Goal: Task Accomplishment & Management: Use online tool/utility

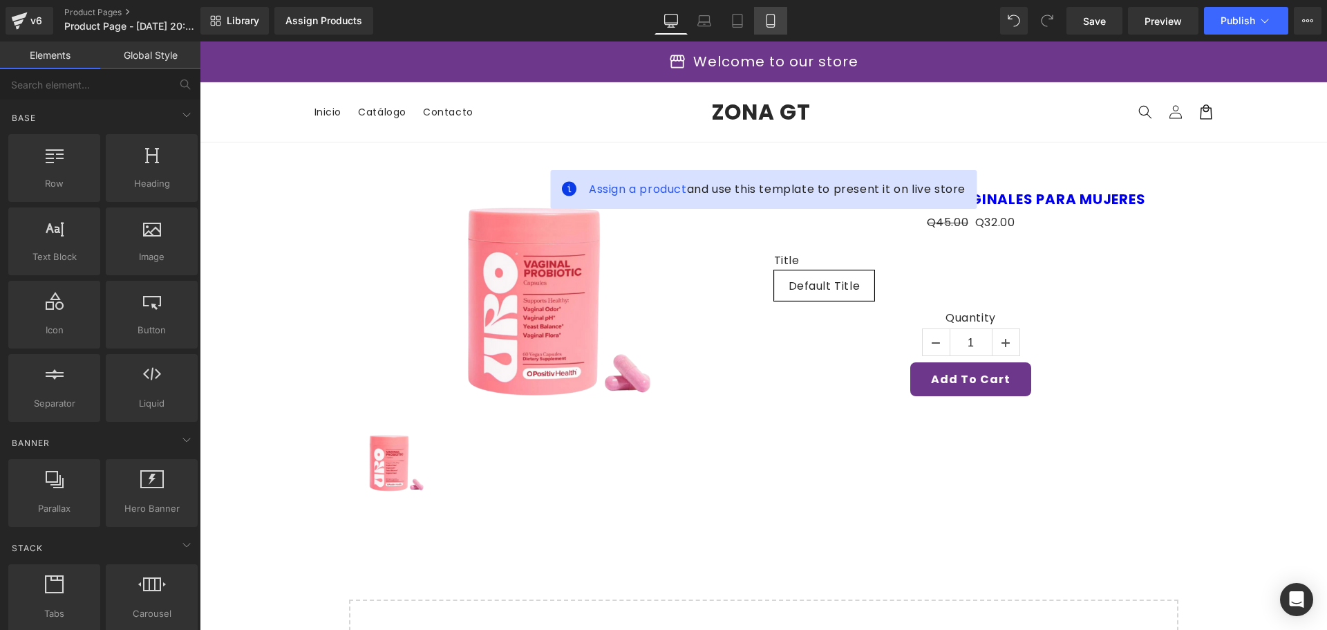
click at [763, 22] on link "Mobile" at bounding box center [770, 21] width 33 height 28
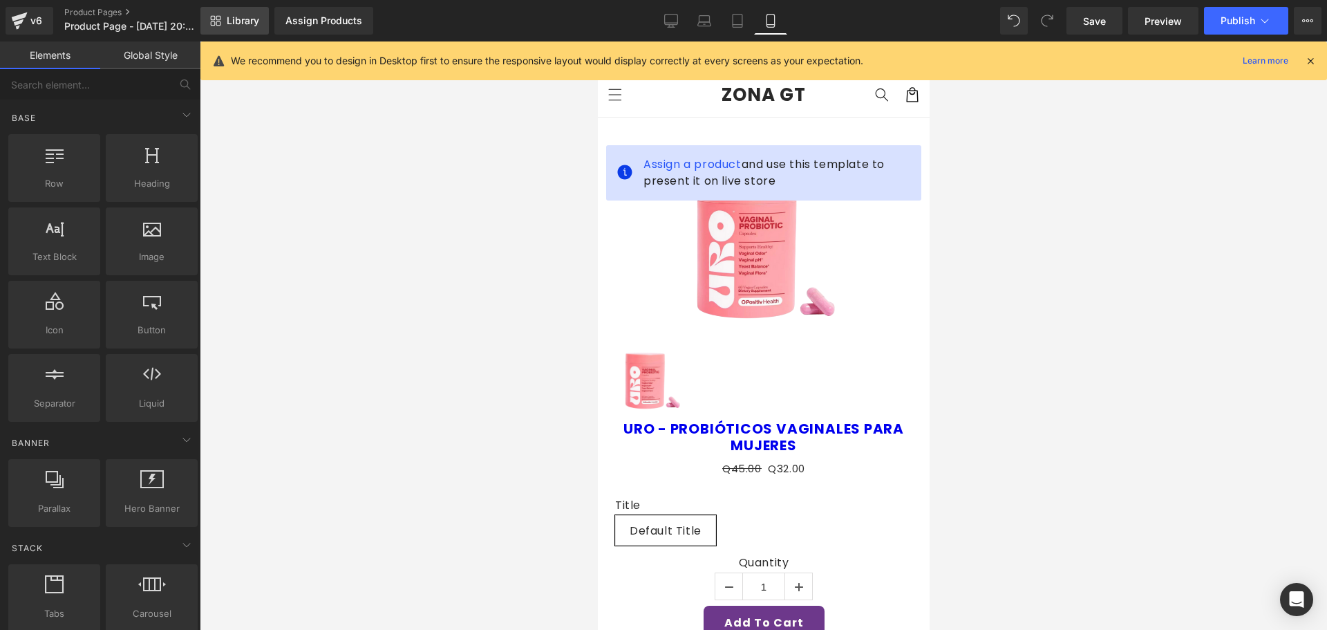
click at [228, 27] on link "Library" at bounding box center [234, 21] width 68 height 28
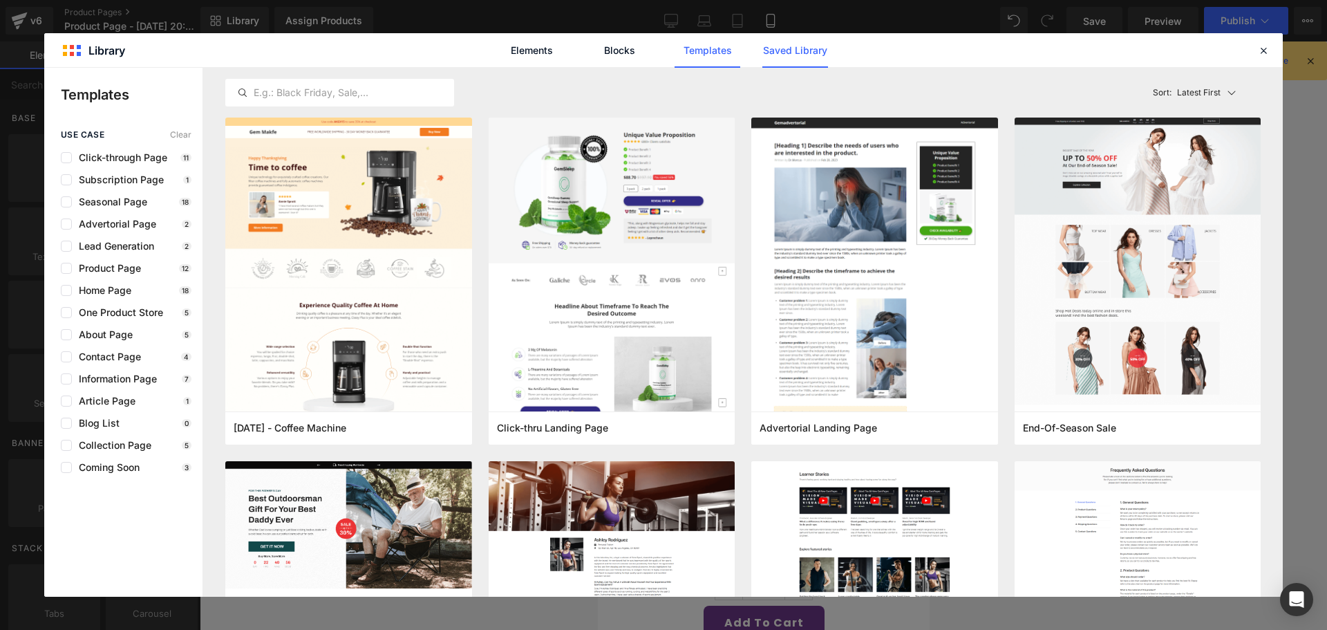
click at [794, 59] on link "Saved Library" at bounding box center [796, 50] width 66 height 35
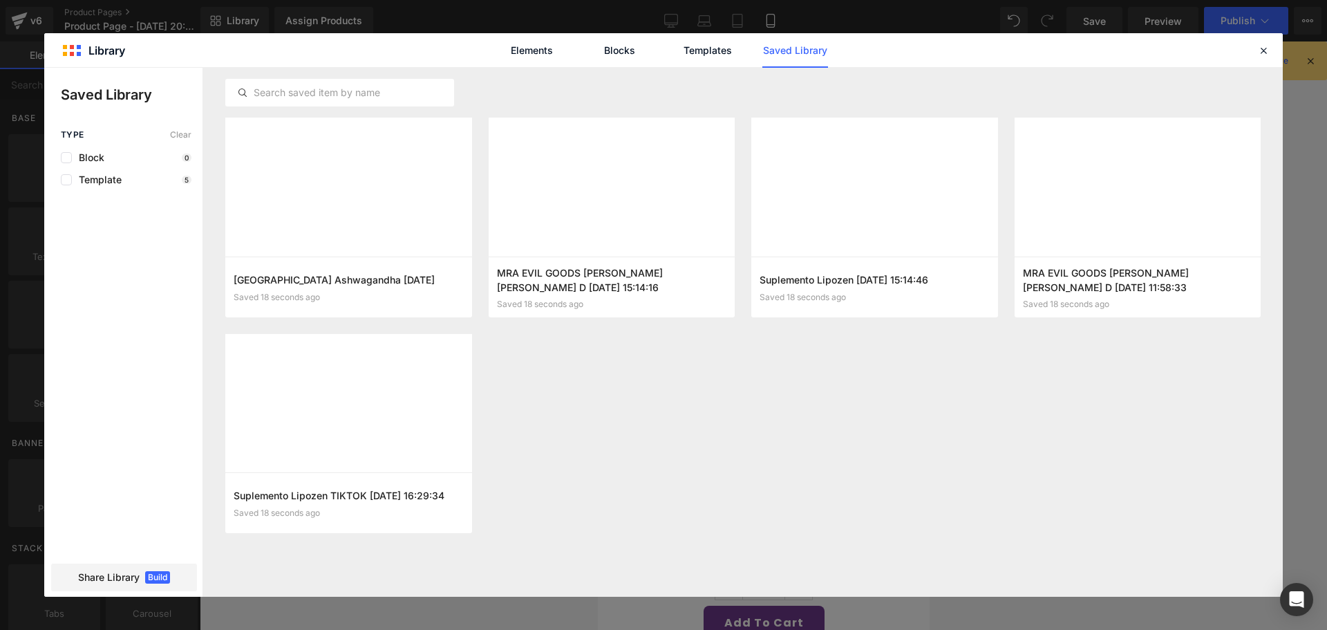
click at [0, 0] on button "Add to page" at bounding box center [0, 0] width 0 height 0
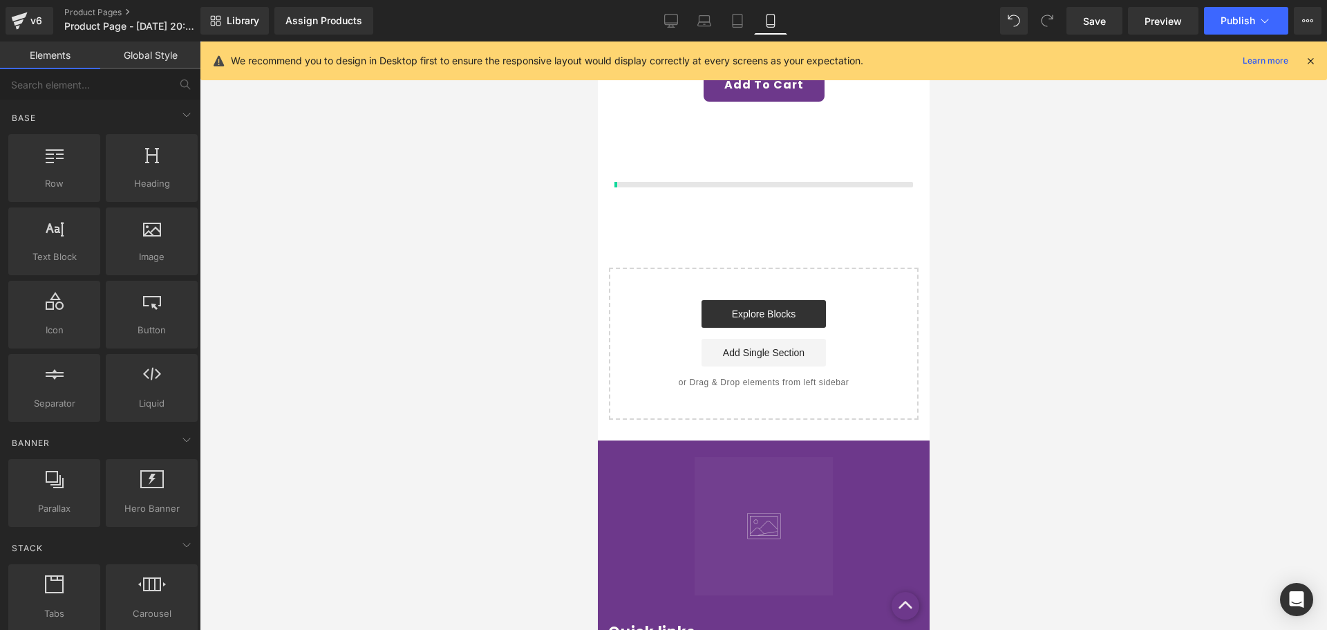
scroll to position [551, 0]
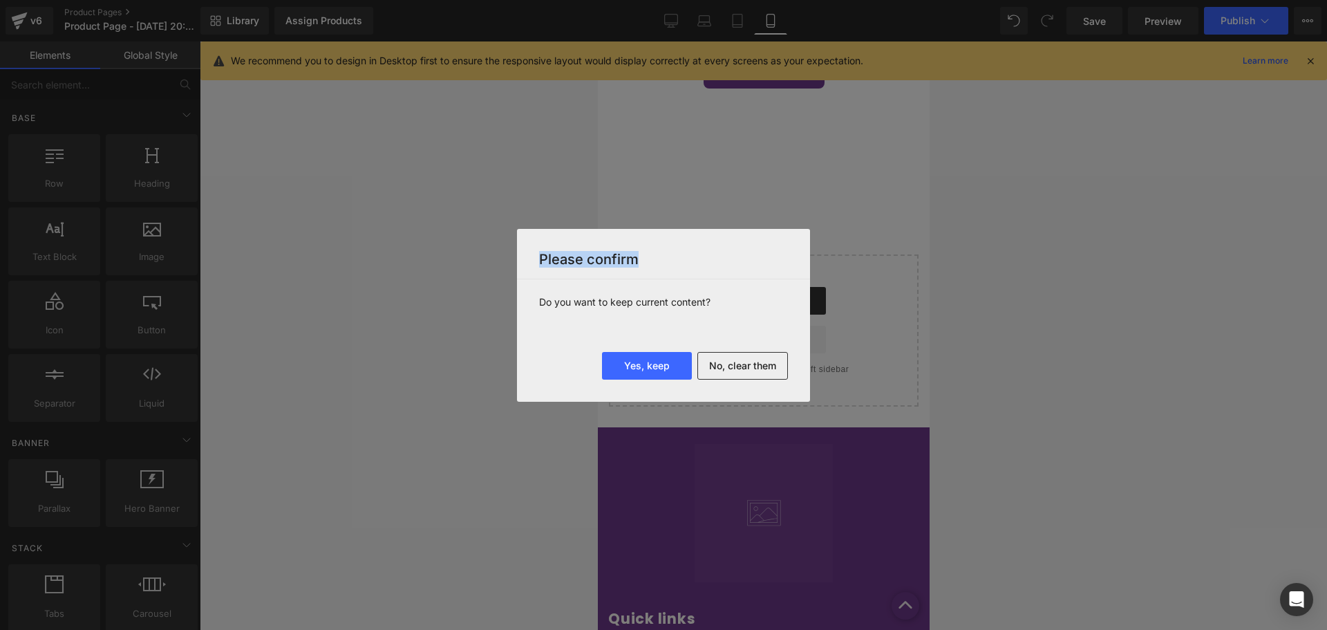
drag, startPoint x: 540, startPoint y: 258, endPoint x: 671, endPoint y: 260, distance: 130.7
click at [671, 260] on h3 "Please confirm" at bounding box center [663, 259] width 249 height 17
drag, startPoint x: 544, startPoint y: 303, endPoint x: 719, endPoint y: 305, distance: 174.9
click at [718, 304] on div "Do you want to keep current content?" at bounding box center [663, 315] width 293 height 73
click at [722, 300] on p "Do you want to keep current content?" at bounding box center [663, 315] width 249 height 39
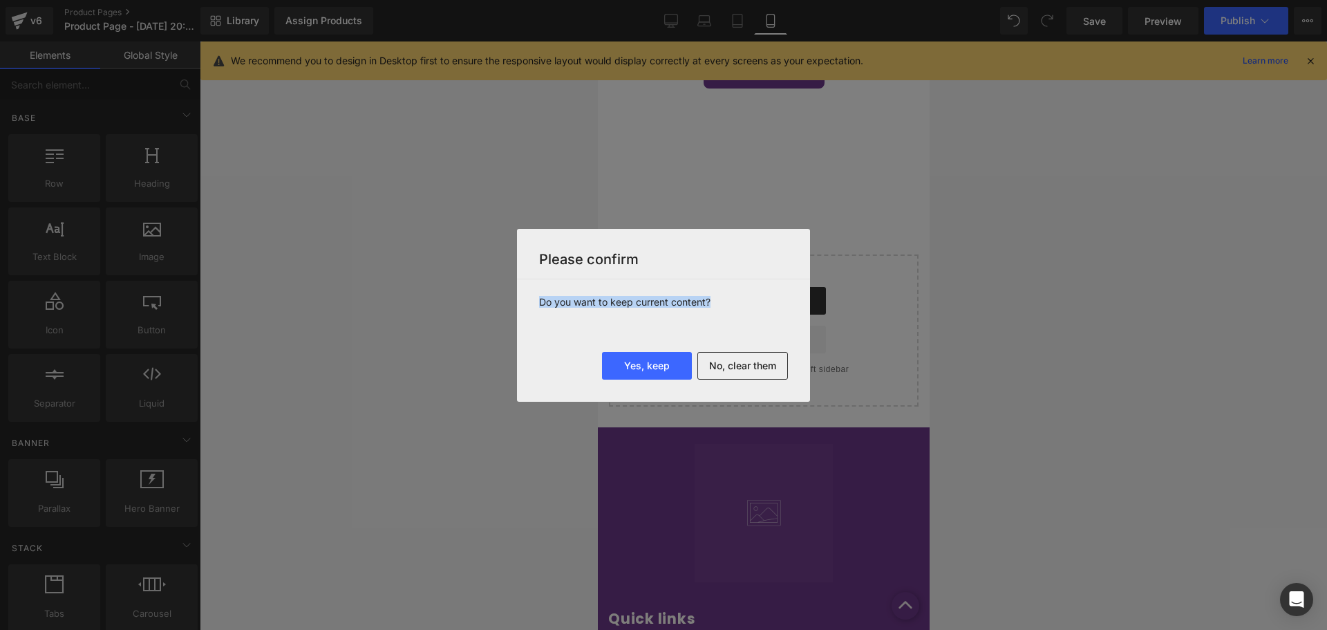
drag, startPoint x: 624, startPoint y: 304, endPoint x: 605, endPoint y: 299, distance: 20.1
click at [530, 305] on div "Do you want to keep current content?" at bounding box center [663, 315] width 293 height 73
click at [691, 335] on p "Do you want to keep current content?" at bounding box center [663, 315] width 249 height 39
click at [768, 364] on button "No, clear them" at bounding box center [743, 366] width 91 height 28
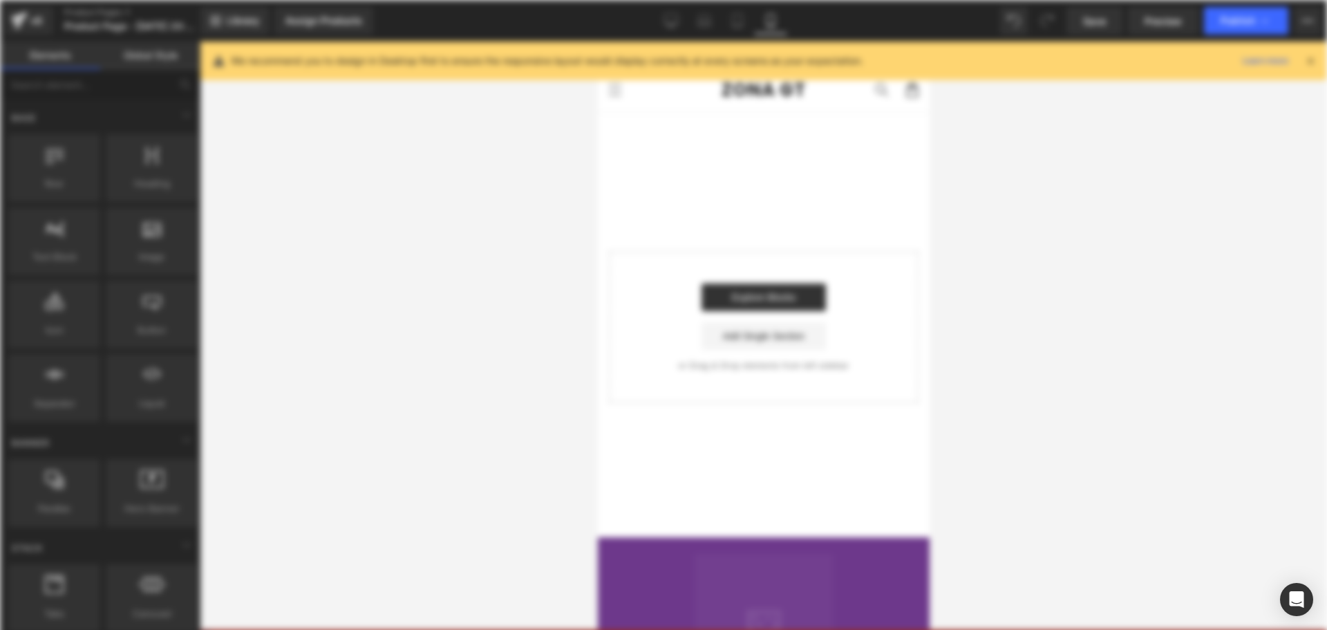
scroll to position [0, 0]
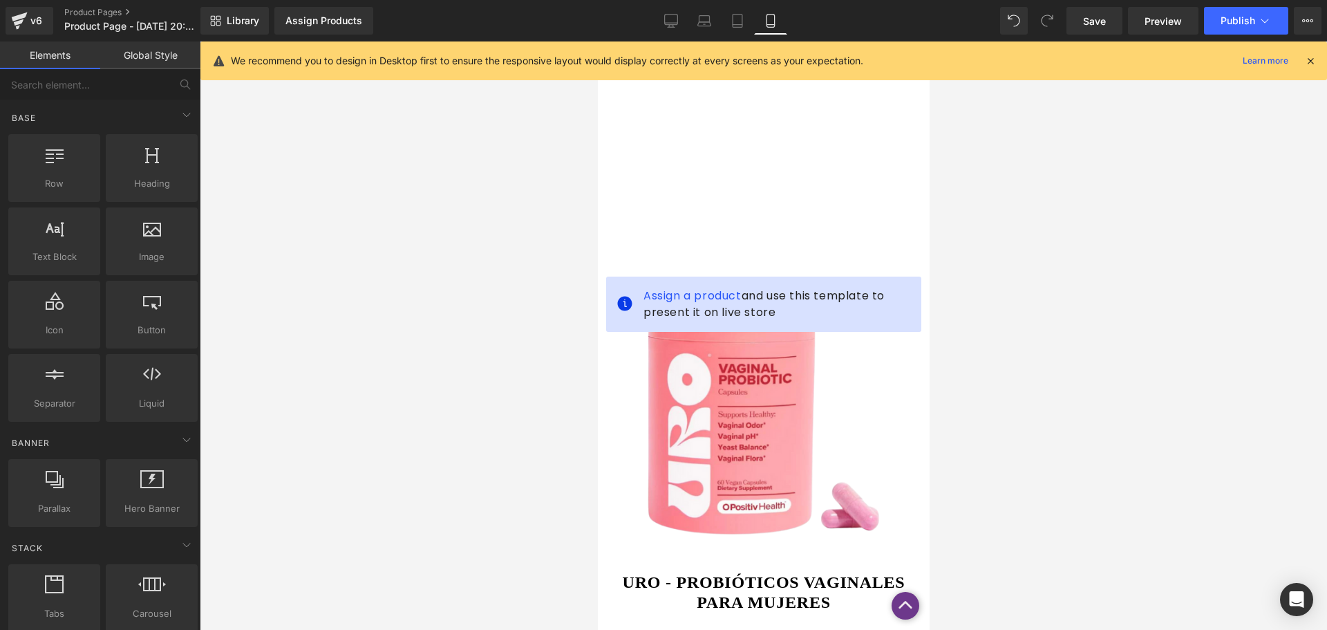
click at [731, 359] on img at bounding box center [759, 414] width 299 height 294
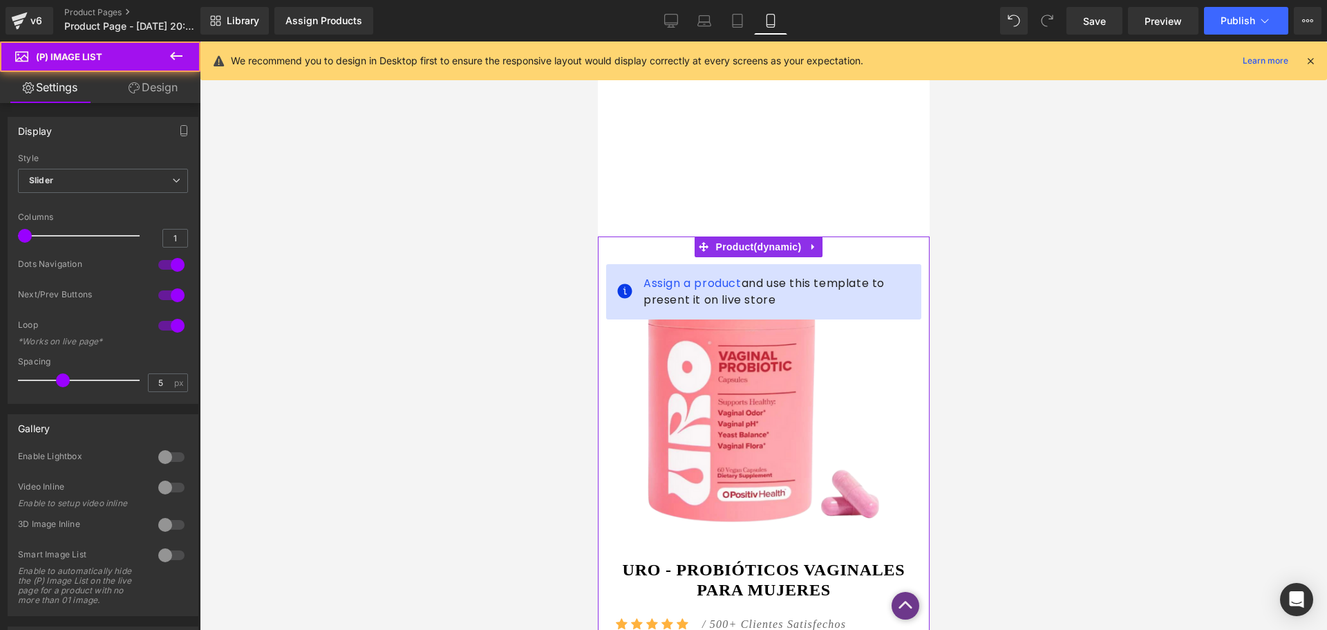
scroll to position [413, 0]
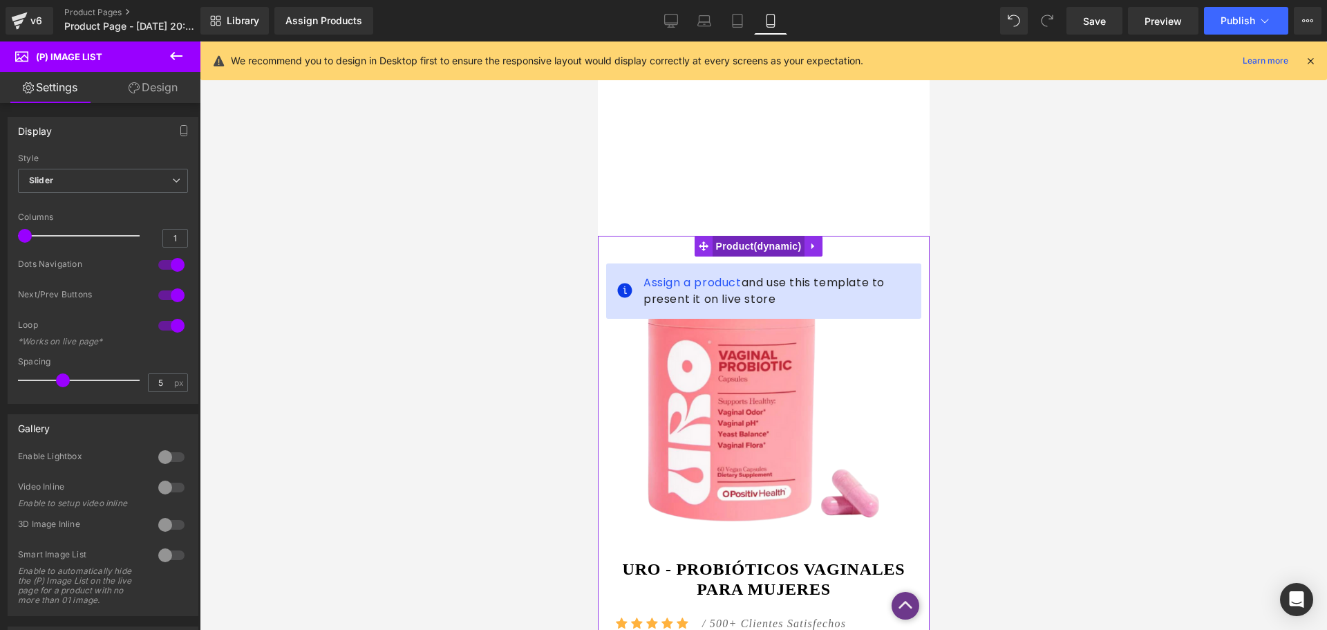
click at [760, 236] on span "Product" at bounding box center [758, 246] width 93 height 21
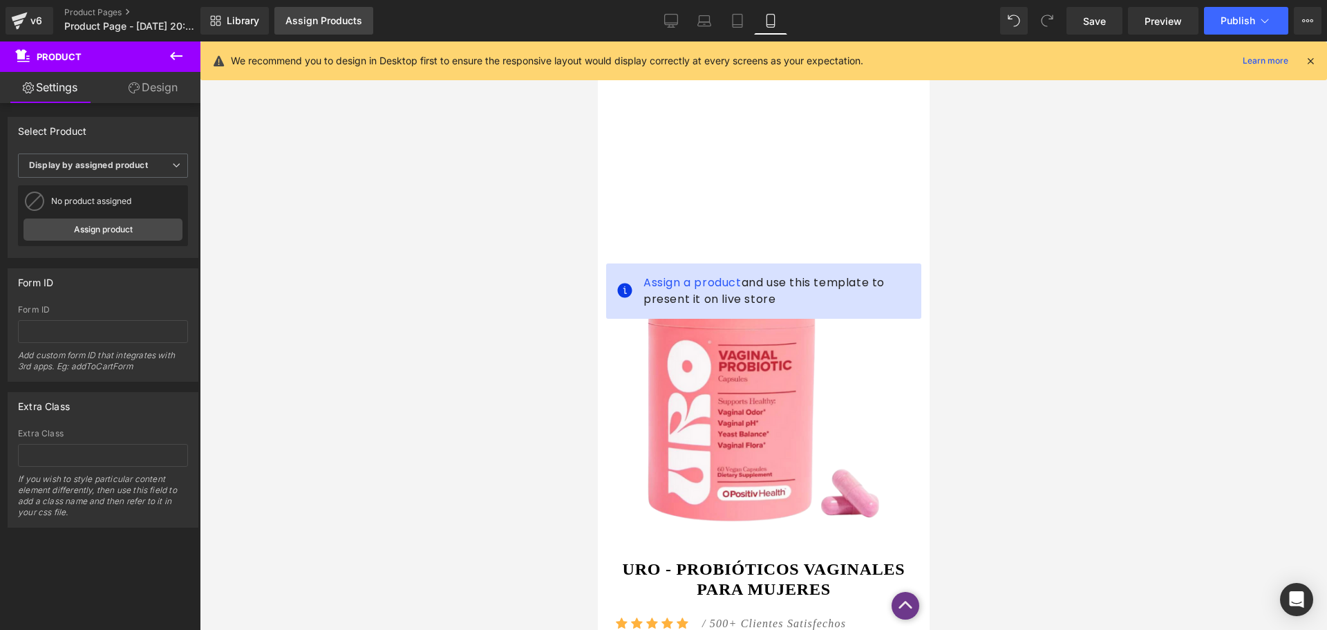
click at [326, 23] on div "Assign Products" at bounding box center [324, 20] width 77 height 11
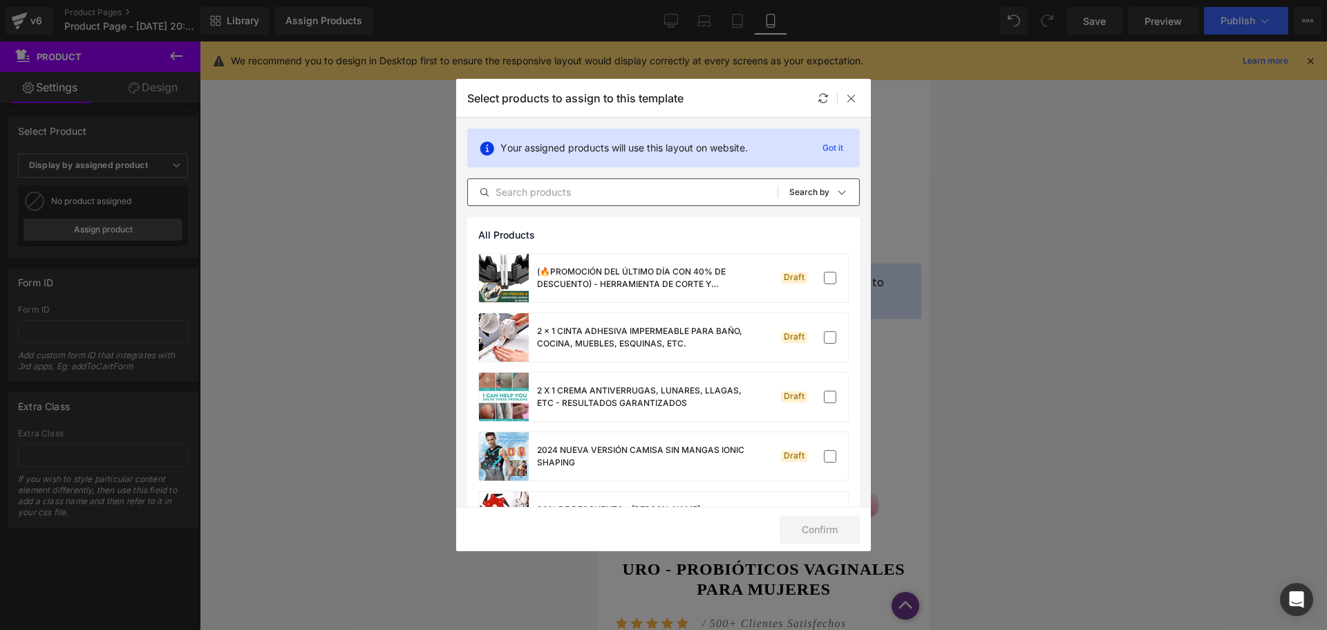
click at [571, 188] on input "text" at bounding box center [623, 192] width 310 height 17
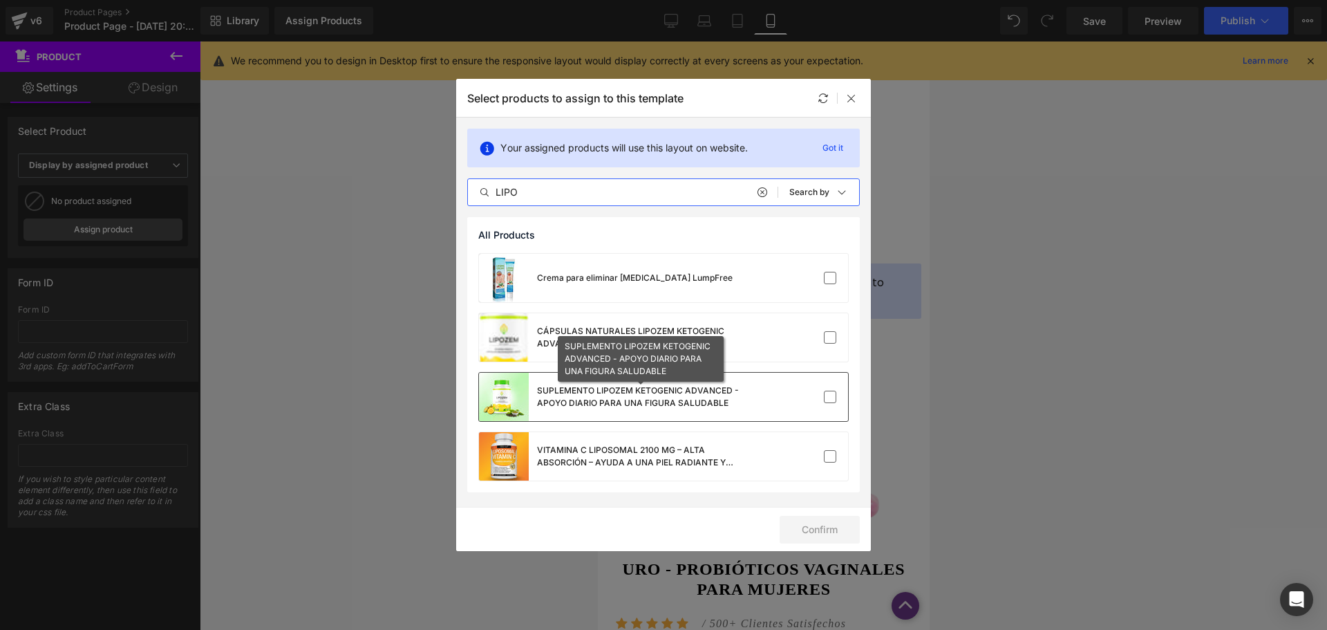
type input "LIPO"
click at [622, 406] on div "SUPLEMENTO LIPOZEM KETOGENIC ADVANCED - APOYO DIARIO PARA UNA FIGURA SALUDABLE" at bounding box center [640, 396] width 207 height 25
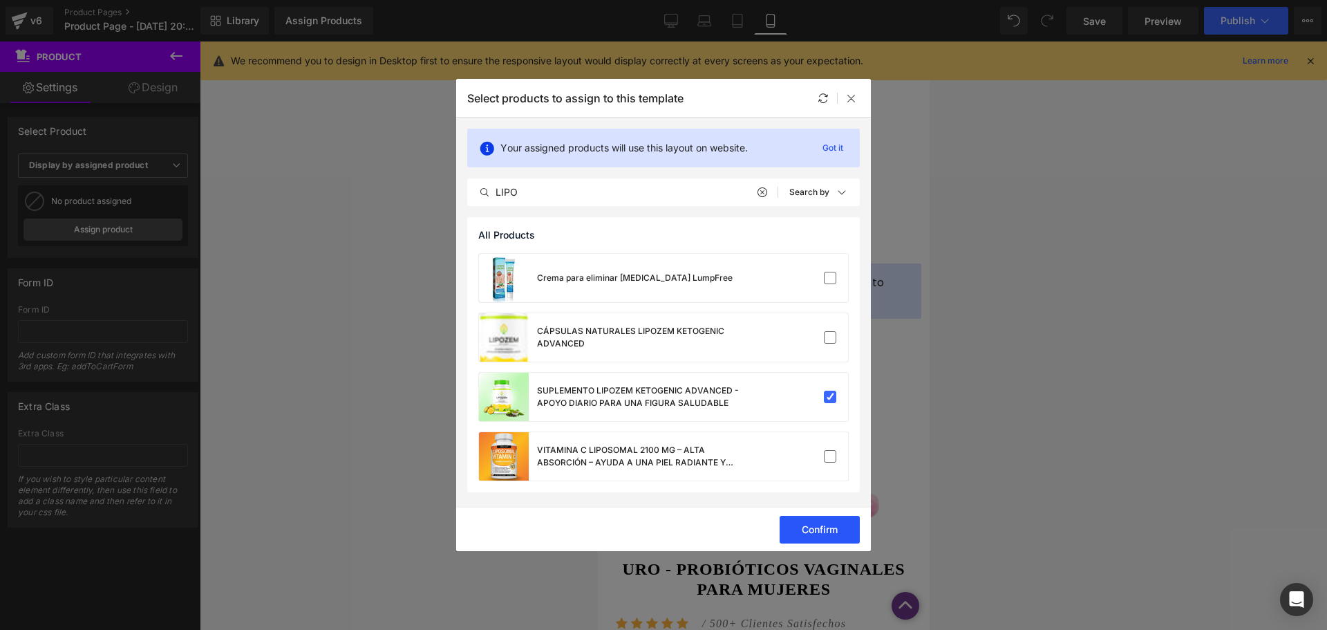
click at [809, 527] on button "Confirm" at bounding box center [820, 530] width 80 height 28
click at [814, 522] on button "Success" at bounding box center [811, 530] width 97 height 28
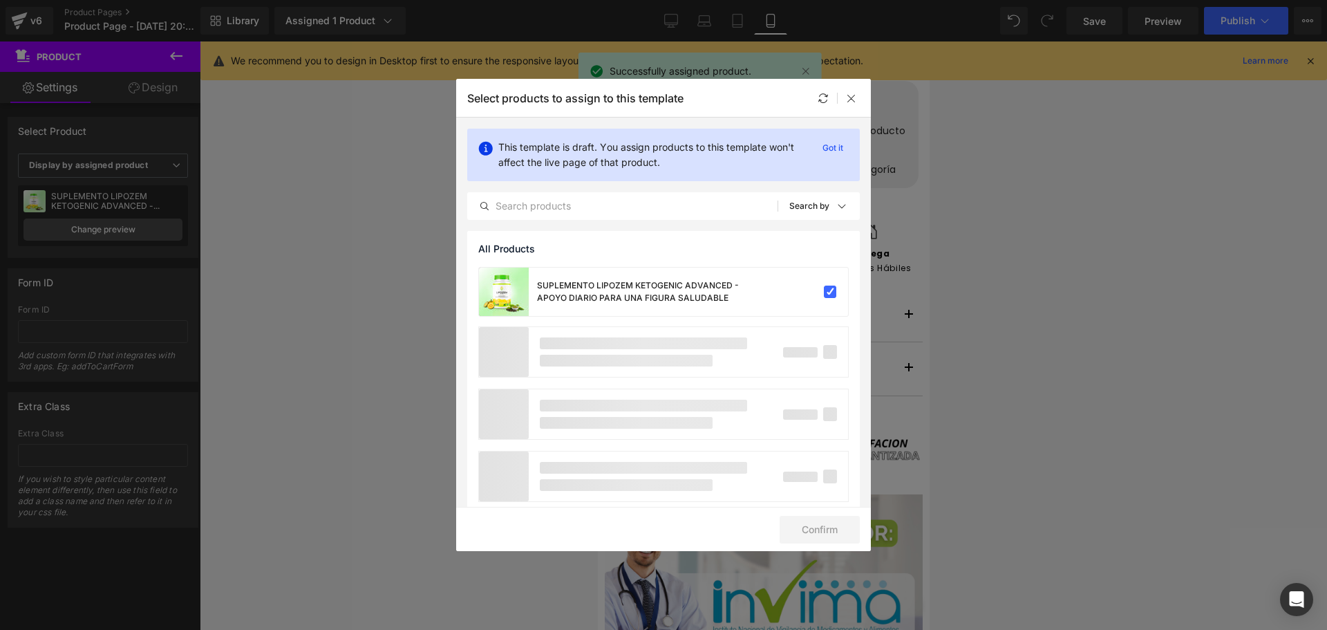
scroll to position [1105, 0]
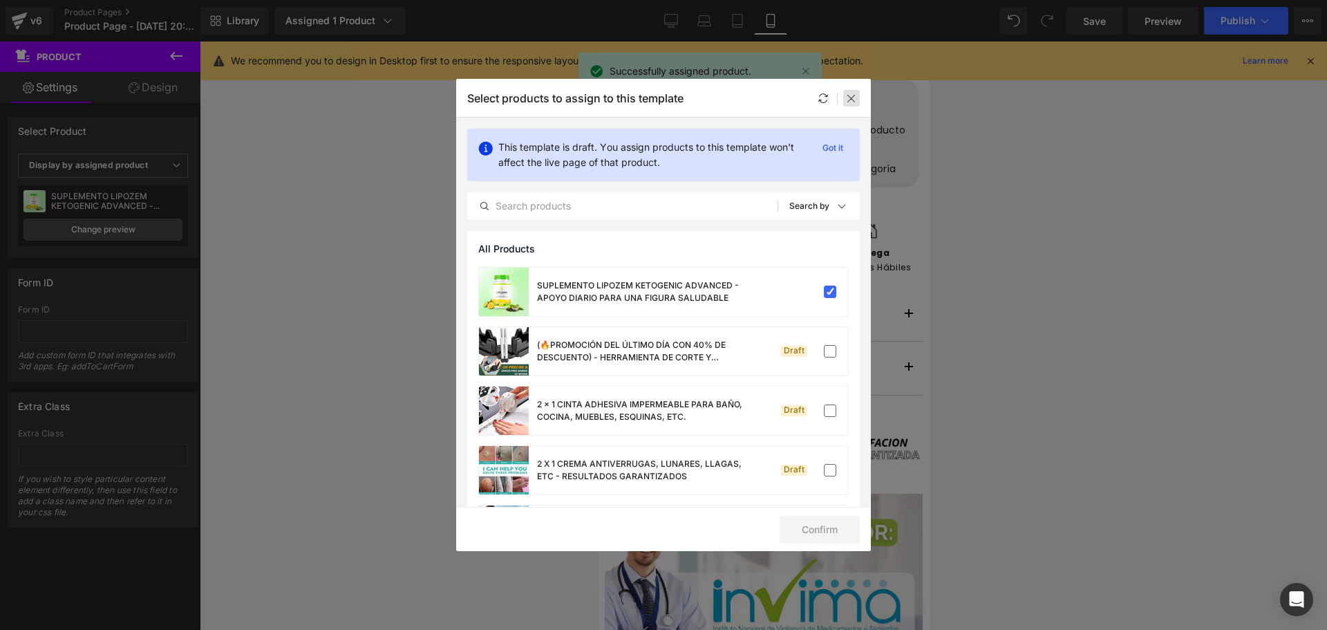
click at [845, 101] on div at bounding box center [851, 98] width 17 height 17
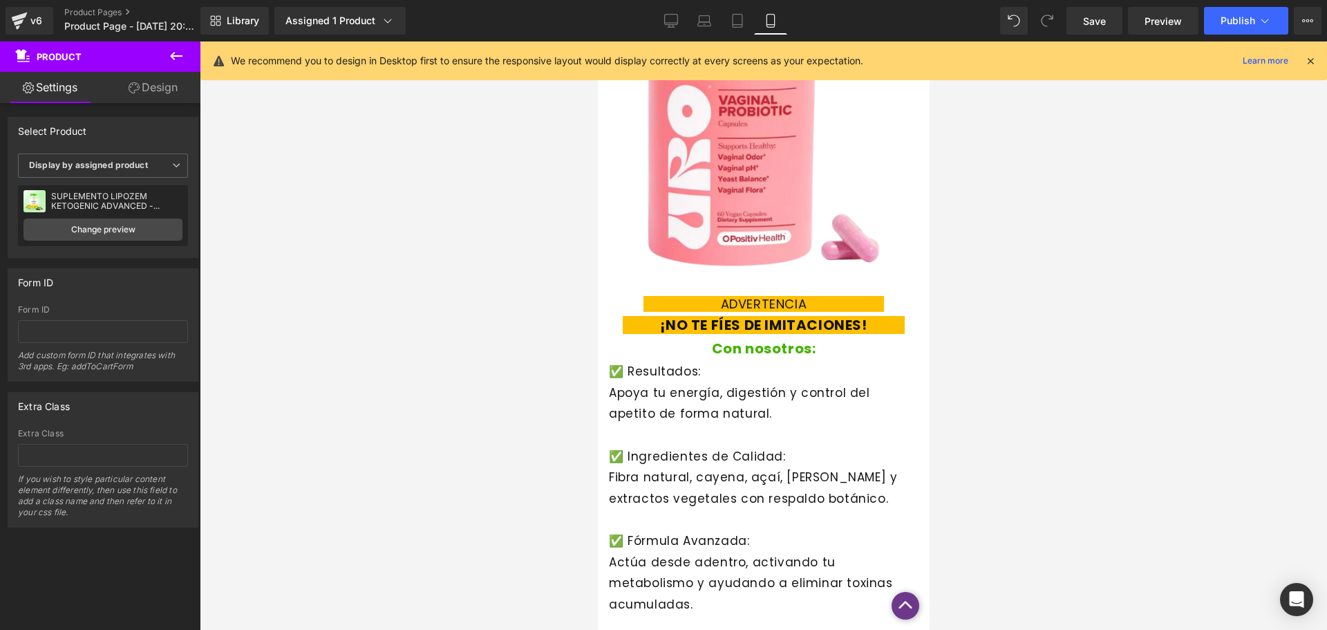
scroll to position [2888, 0]
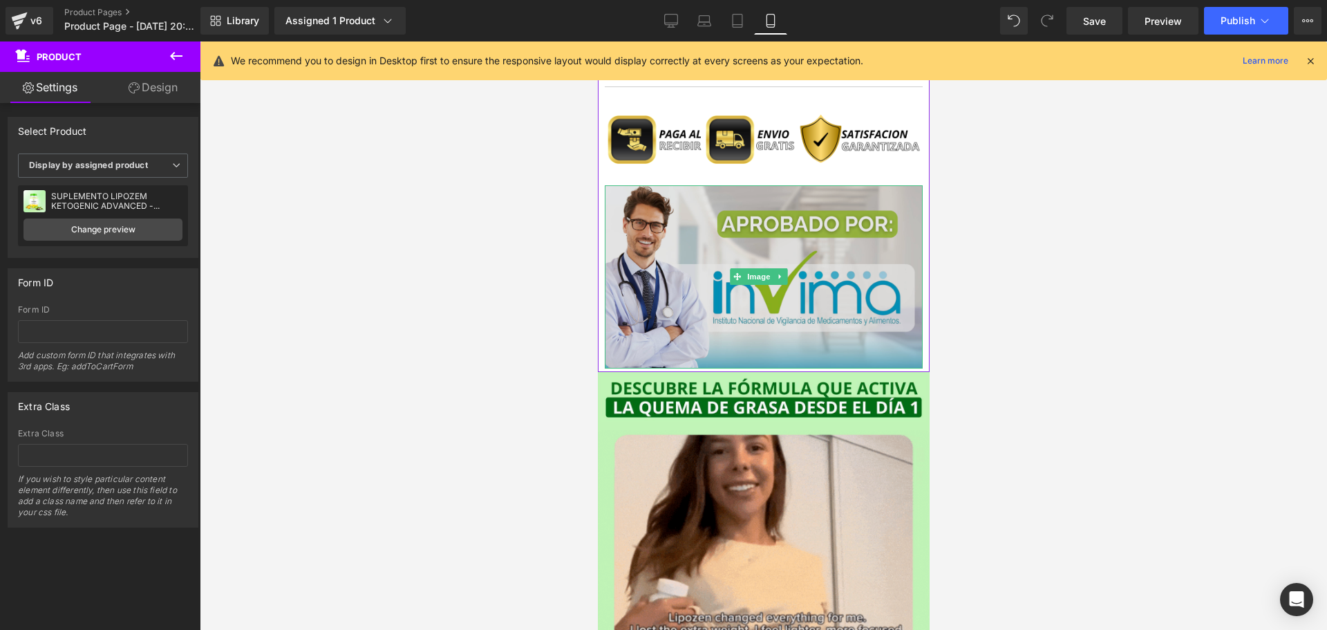
click at [763, 224] on img at bounding box center [763, 276] width 318 height 183
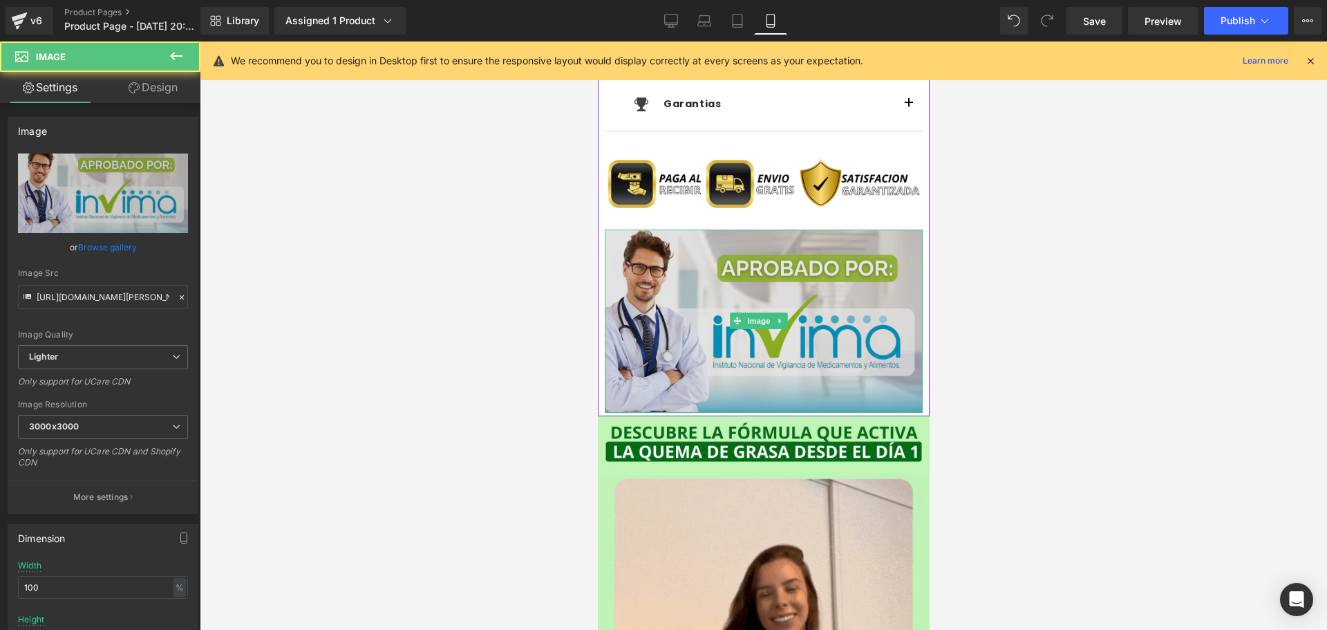
click at [727, 259] on img at bounding box center [763, 321] width 318 height 183
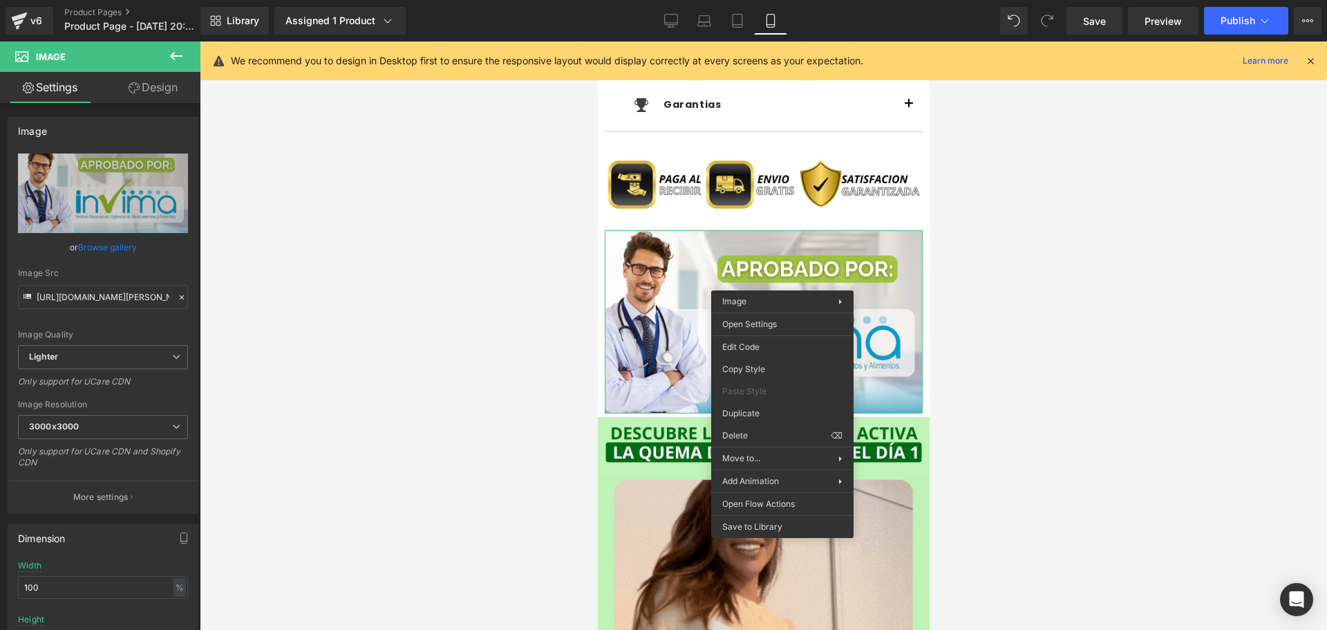
click at [1025, 247] on div at bounding box center [764, 335] width 1128 height 588
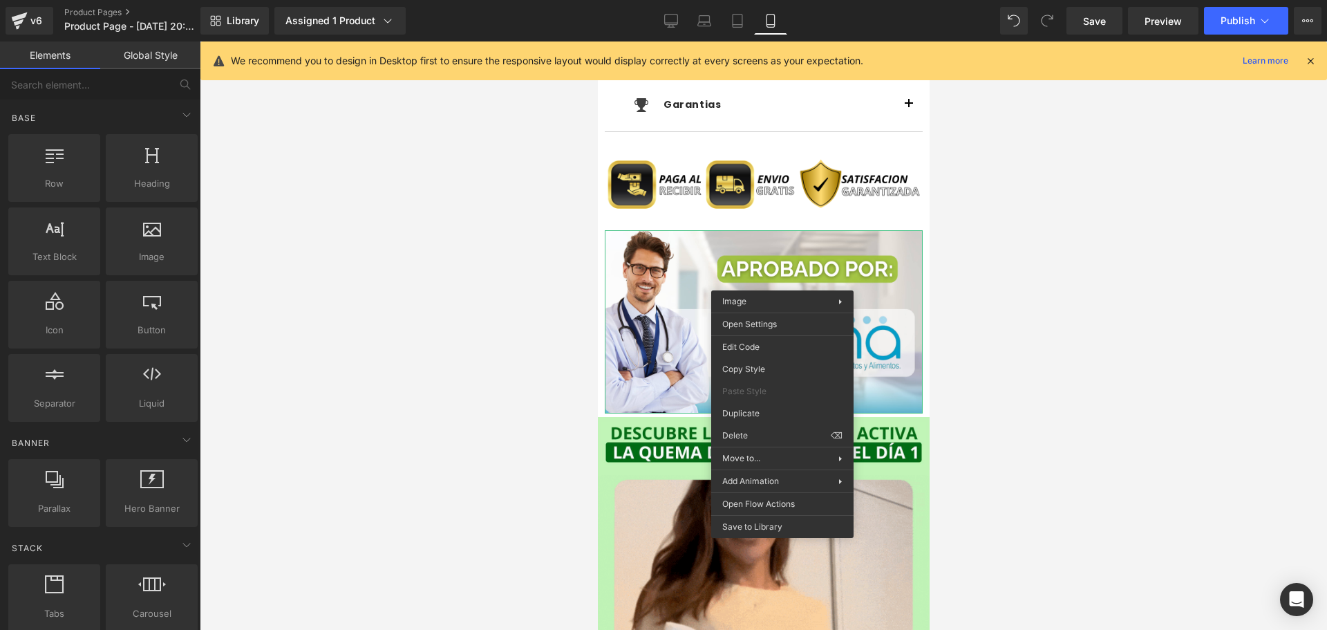
click at [1094, 373] on div at bounding box center [764, 335] width 1128 height 588
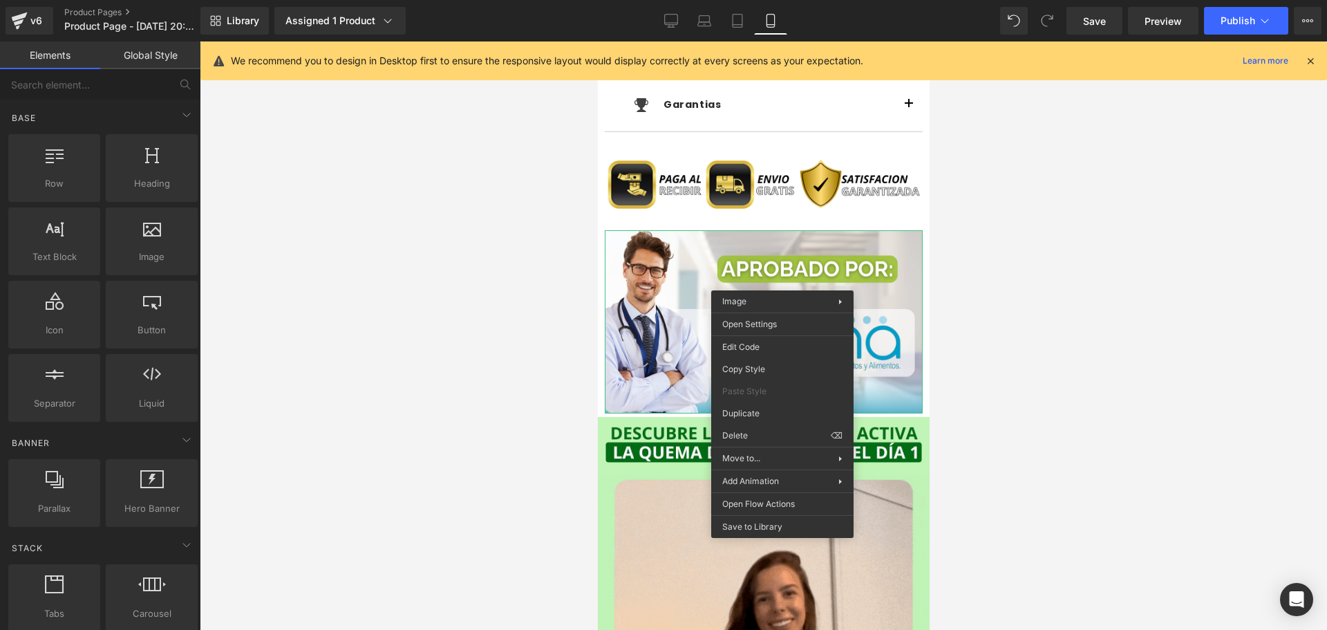
click at [1065, 292] on div at bounding box center [764, 335] width 1128 height 588
click at [380, 312] on div at bounding box center [764, 335] width 1128 height 588
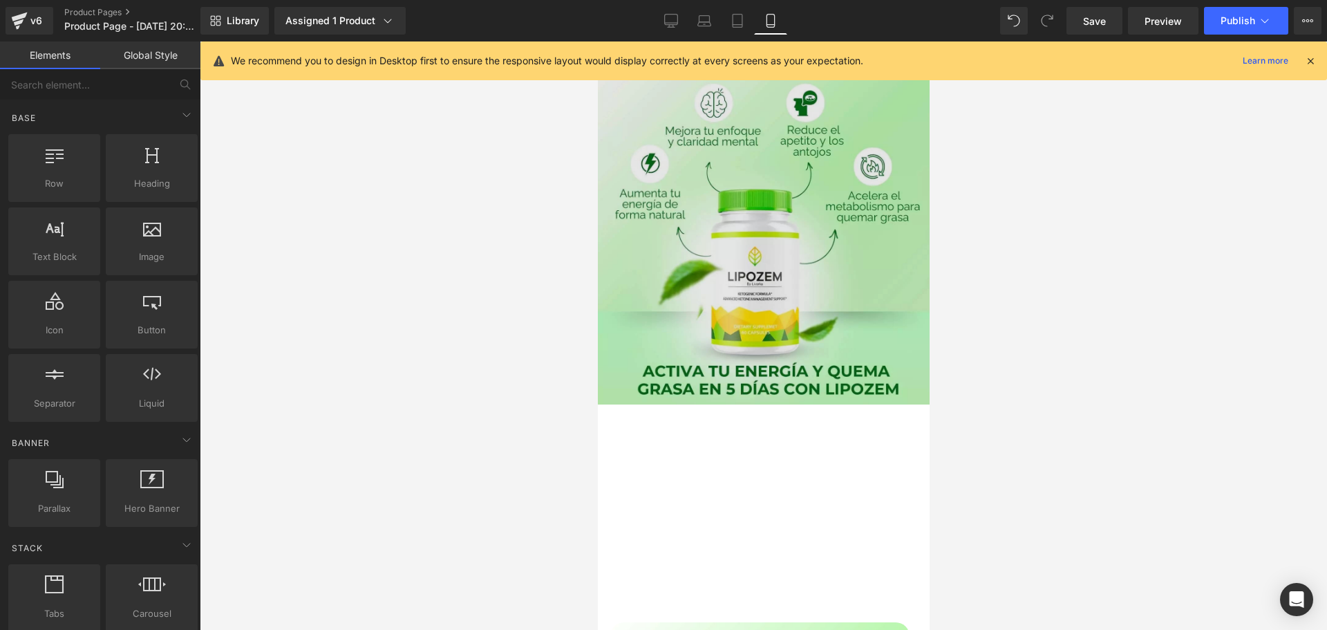
scroll to position [0, 0]
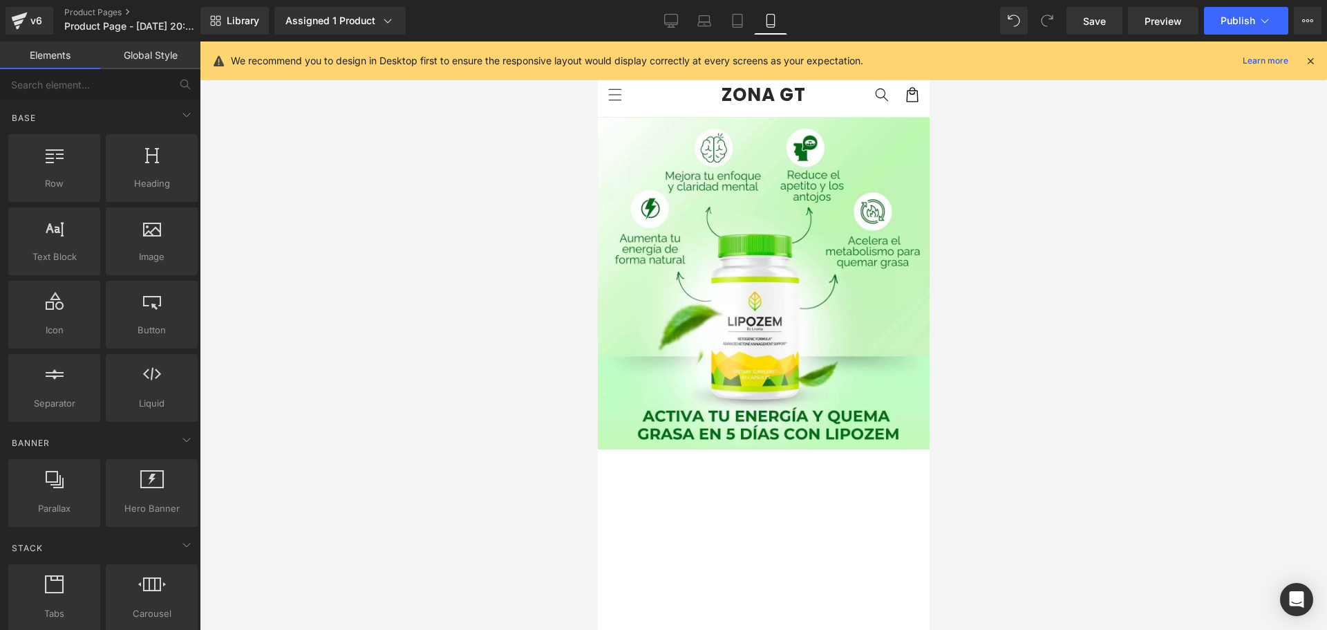
click at [1312, 59] on icon at bounding box center [1311, 61] width 12 height 12
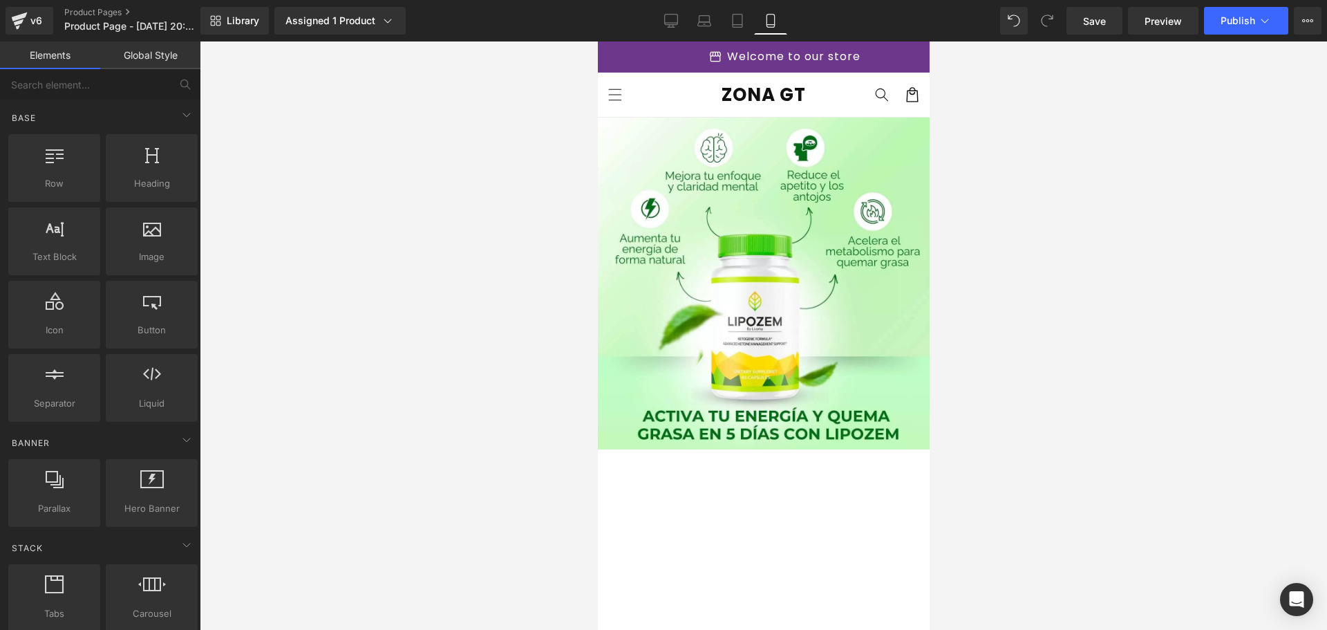
click at [780, 82] on link "ZONA GT" at bounding box center [763, 95] width 94 height 28
click at [1243, 24] on span "Publish" at bounding box center [1238, 20] width 35 height 11
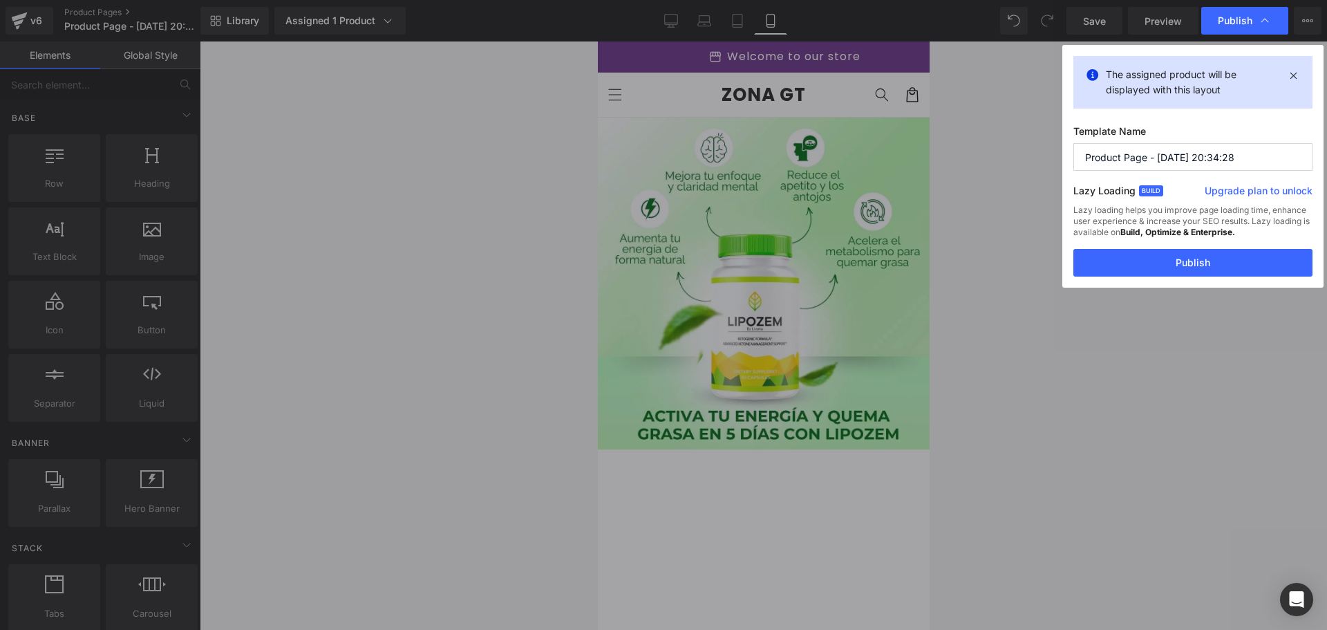
click at [1163, 155] on input "Product Page - Sep 11, 20:34:28" at bounding box center [1193, 157] width 239 height 28
type input "l"
type input "LIPOZEM"
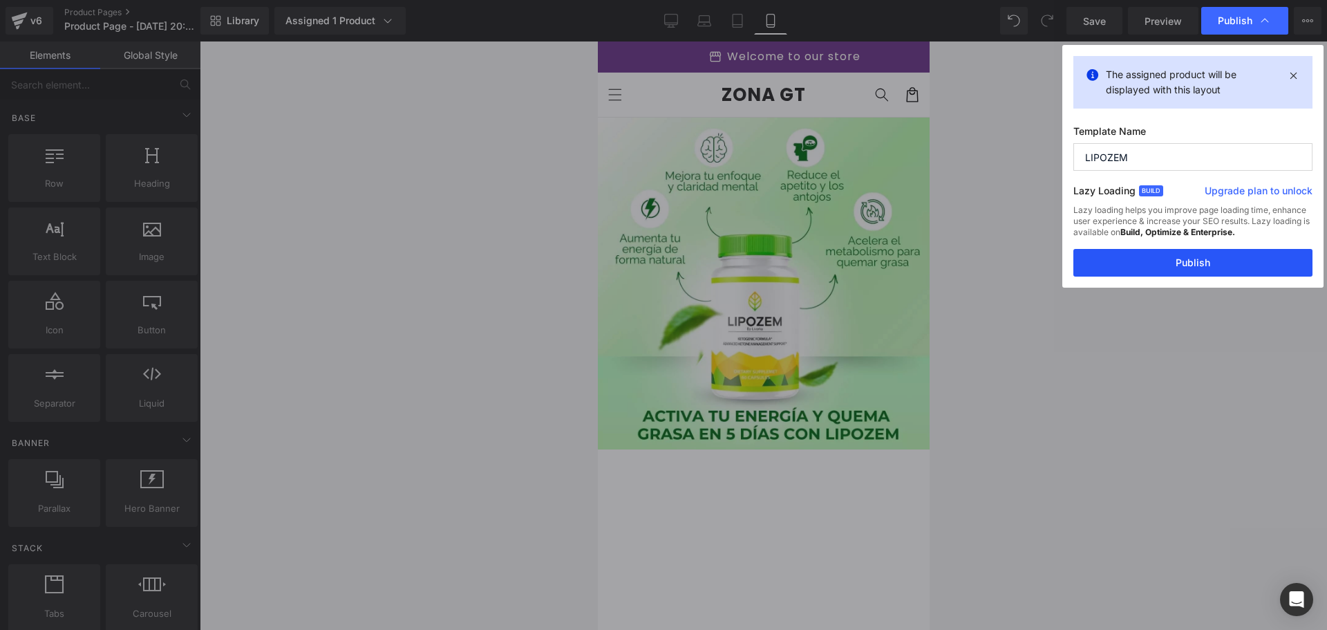
click at [1190, 262] on button "Publish" at bounding box center [1193, 263] width 239 height 28
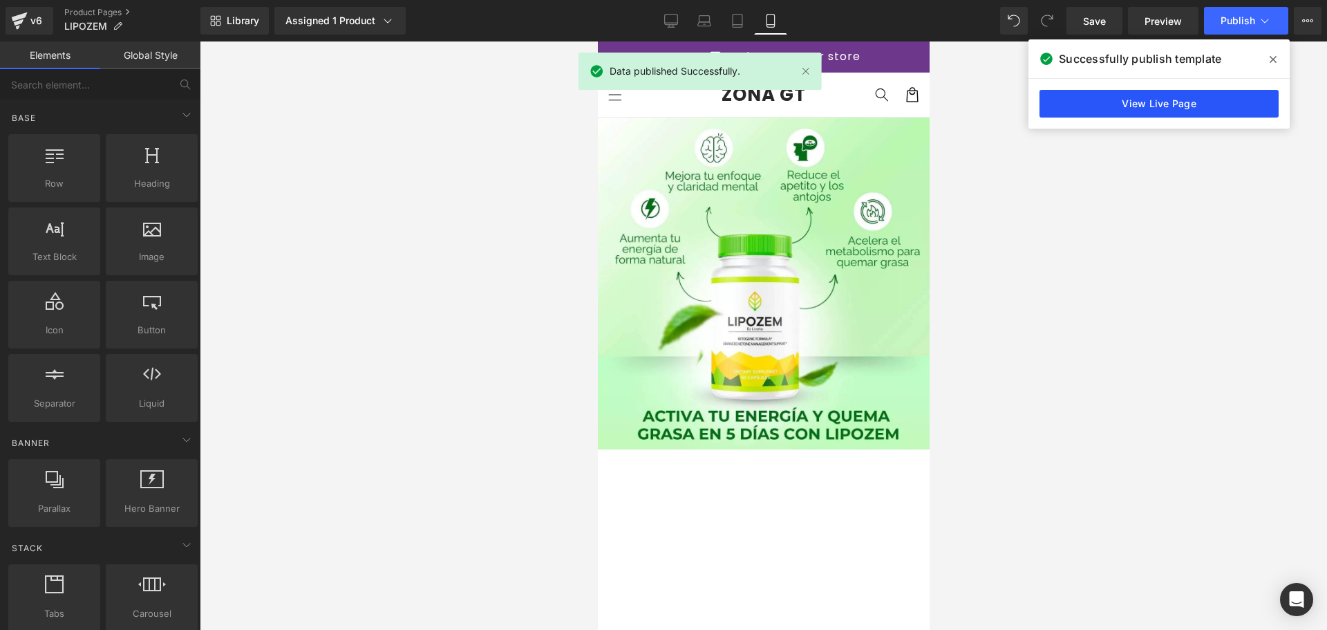
click at [1056, 111] on link "View Live Page" at bounding box center [1159, 104] width 239 height 28
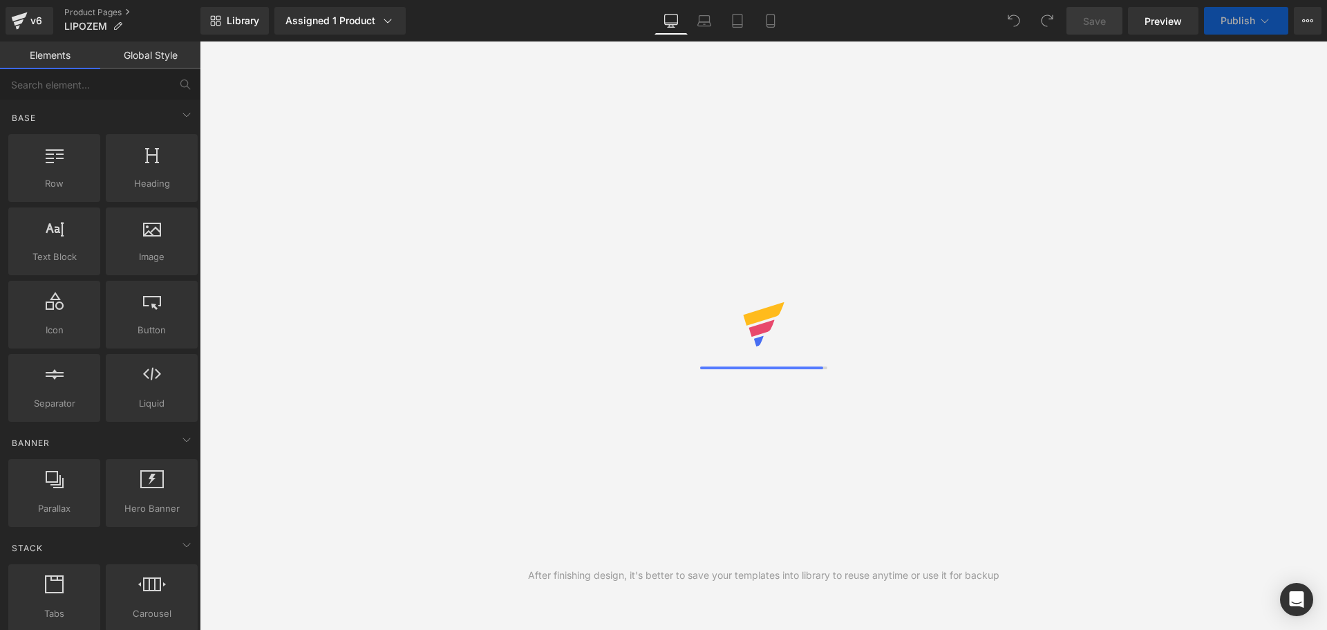
click at [771, 29] on link "Mobile" at bounding box center [770, 21] width 33 height 28
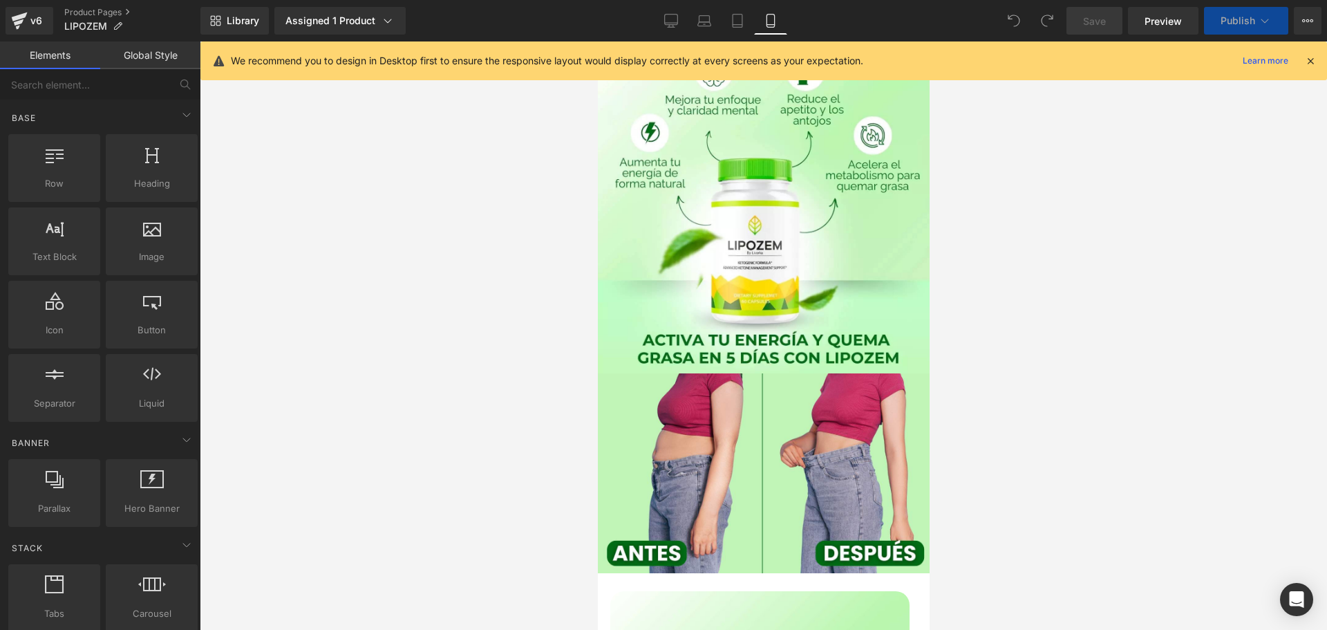
click at [772, 22] on icon at bounding box center [771, 21] width 14 height 14
click at [1311, 57] on icon at bounding box center [1311, 61] width 12 height 12
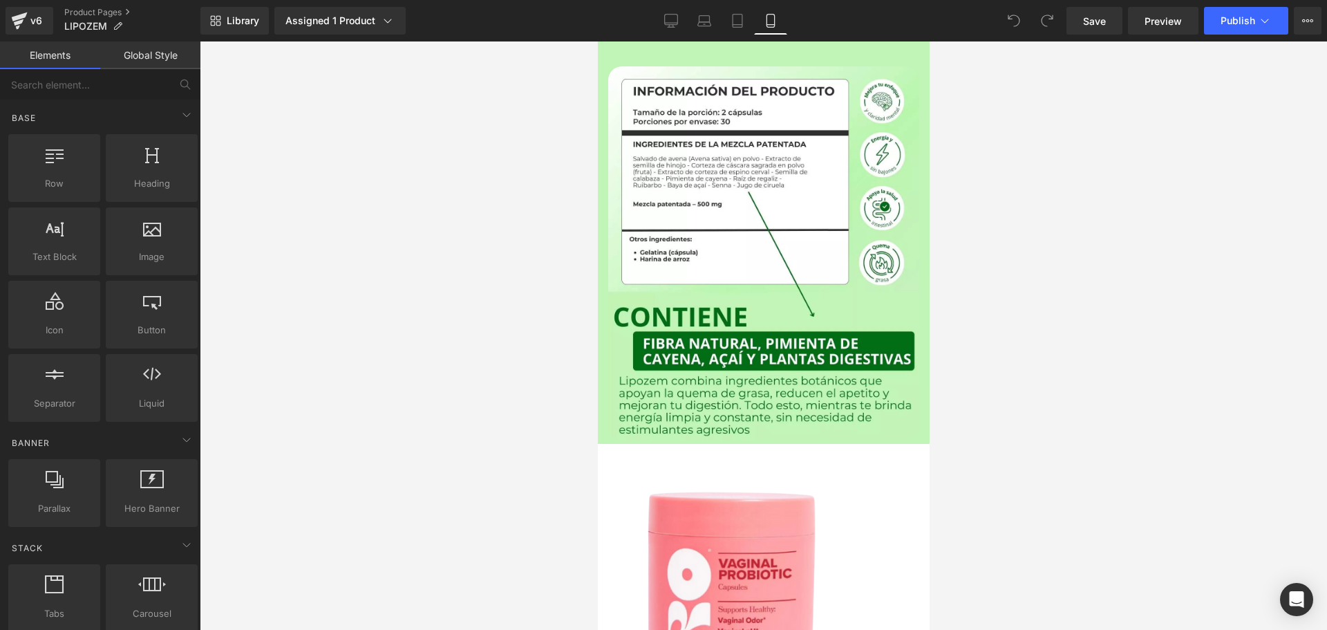
scroll to position [4394, 0]
click at [754, 463] on img at bounding box center [759, 610] width 299 height 294
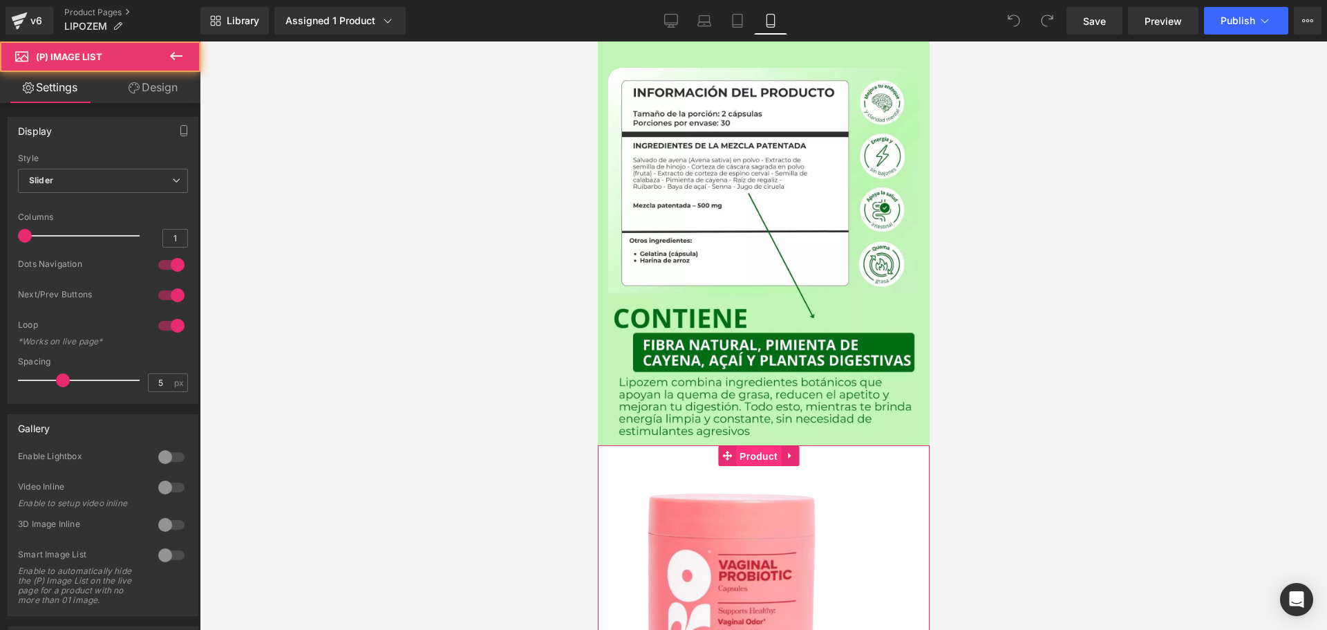
click at [762, 446] on span "Product" at bounding box center [758, 456] width 45 height 21
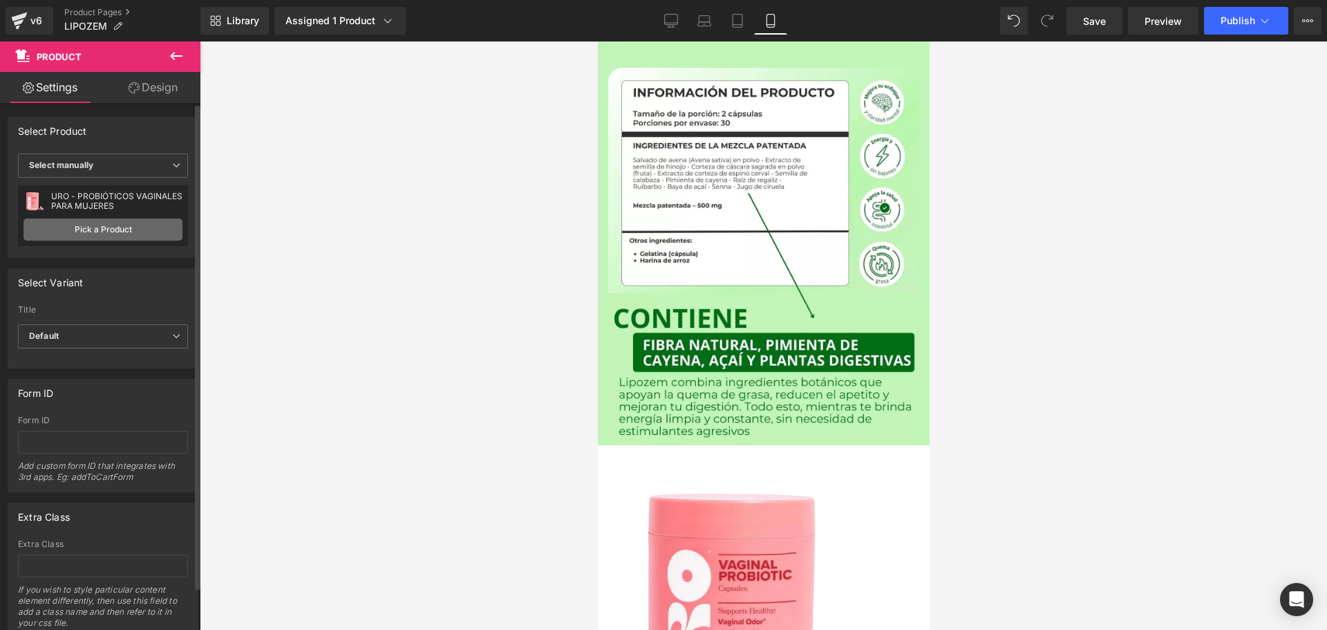
click at [107, 224] on link "Pick a Product" at bounding box center [103, 229] width 159 height 22
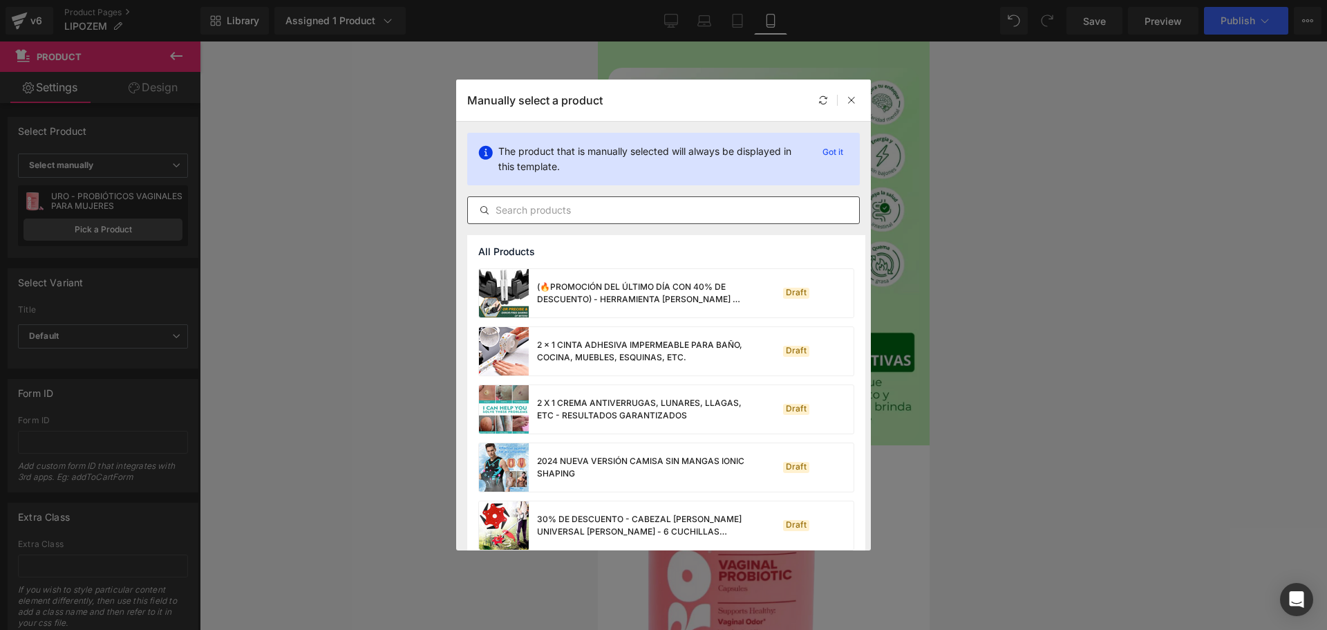
click at [543, 211] on input "text" at bounding box center [663, 210] width 391 height 17
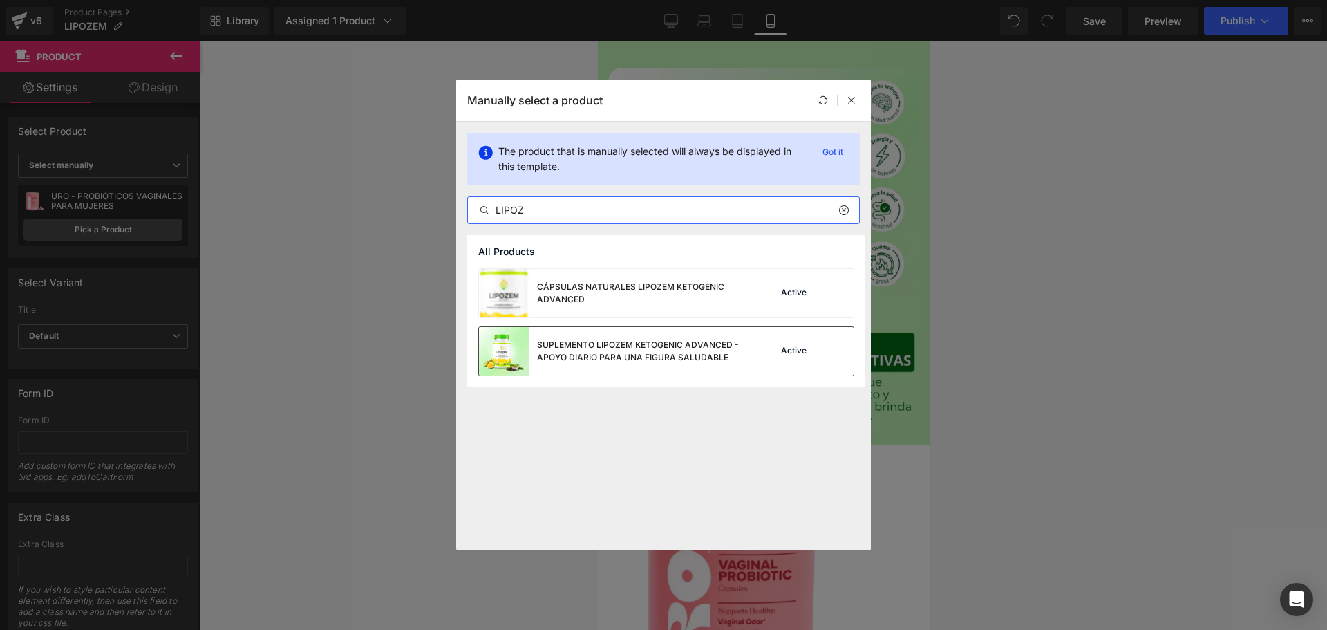
type input "LIPOZ"
click at [628, 350] on div "SUPLEMENTO LIPOZEM KETOGENIC ADVANCED - APOYO DIARIO PARA UNA FIGURA SALUDABLE" at bounding box center [640, 351] width 207 height 25
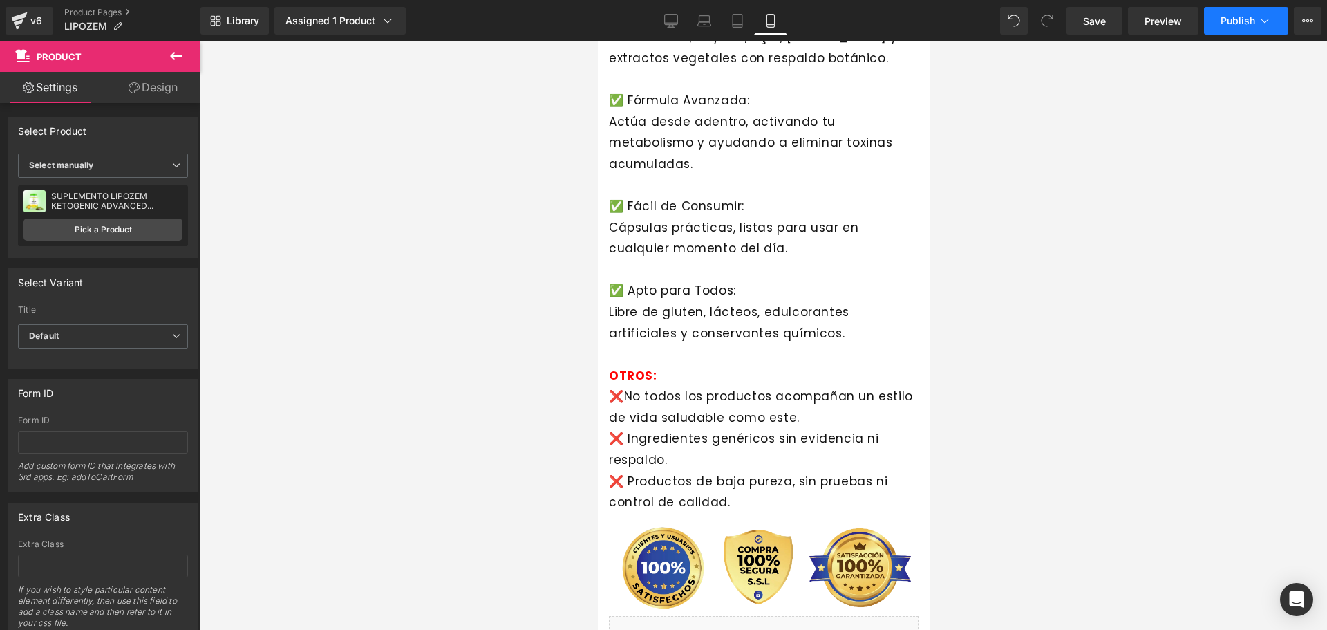
click at [1252, 33] on button "Publish" at bounding box center [1246, 21] width 84 height 28
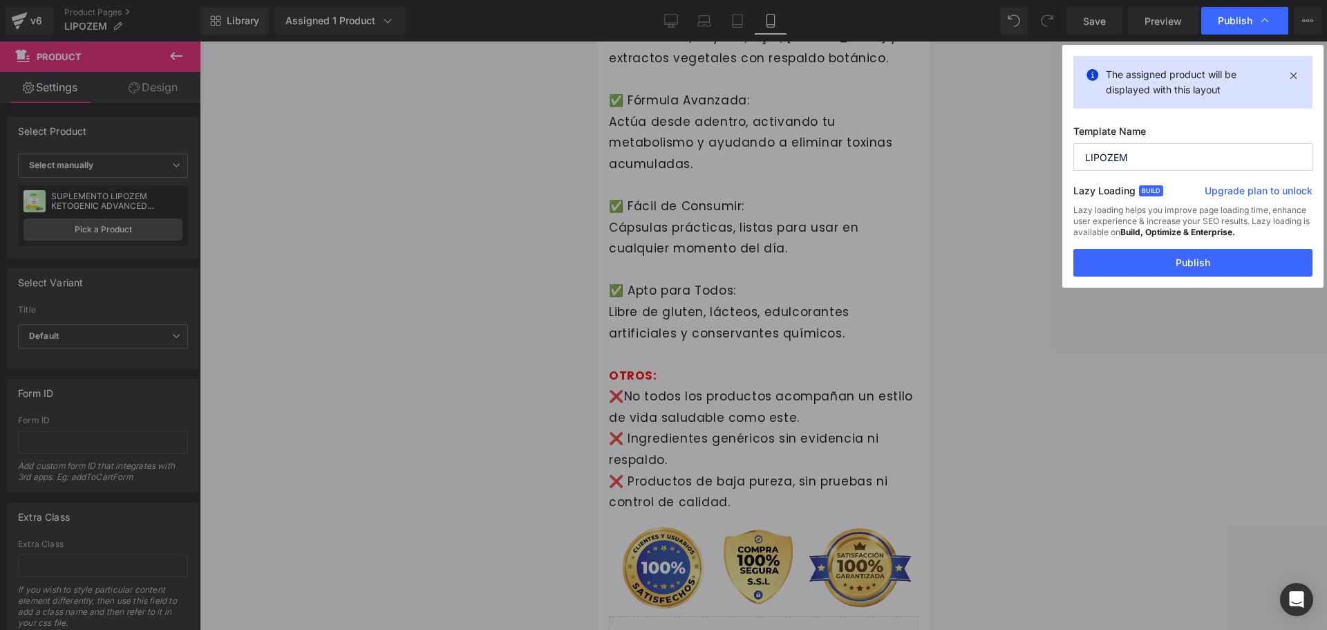
scroll to position [3209, 0]
click at [1255, 197] on link "Upgrade plan to unlock" at bounding box center [1259, 193] width 108 height 19
click at [1255, 189] on link "Upgrade plan to unlock" at bounding box center [1259, 193] width 108 height 19
click at [1172, 260] on button "Publish" at bounding box center [1193, 263] width 239 height 28
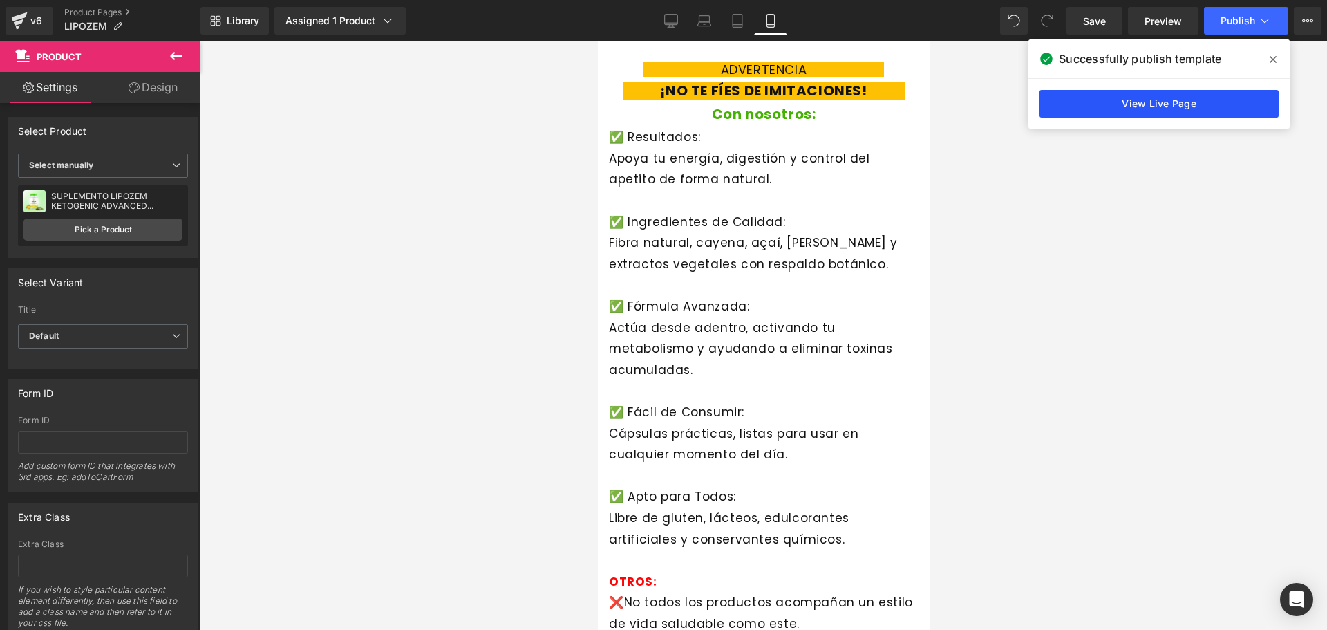
scroll to position [3002, 0]
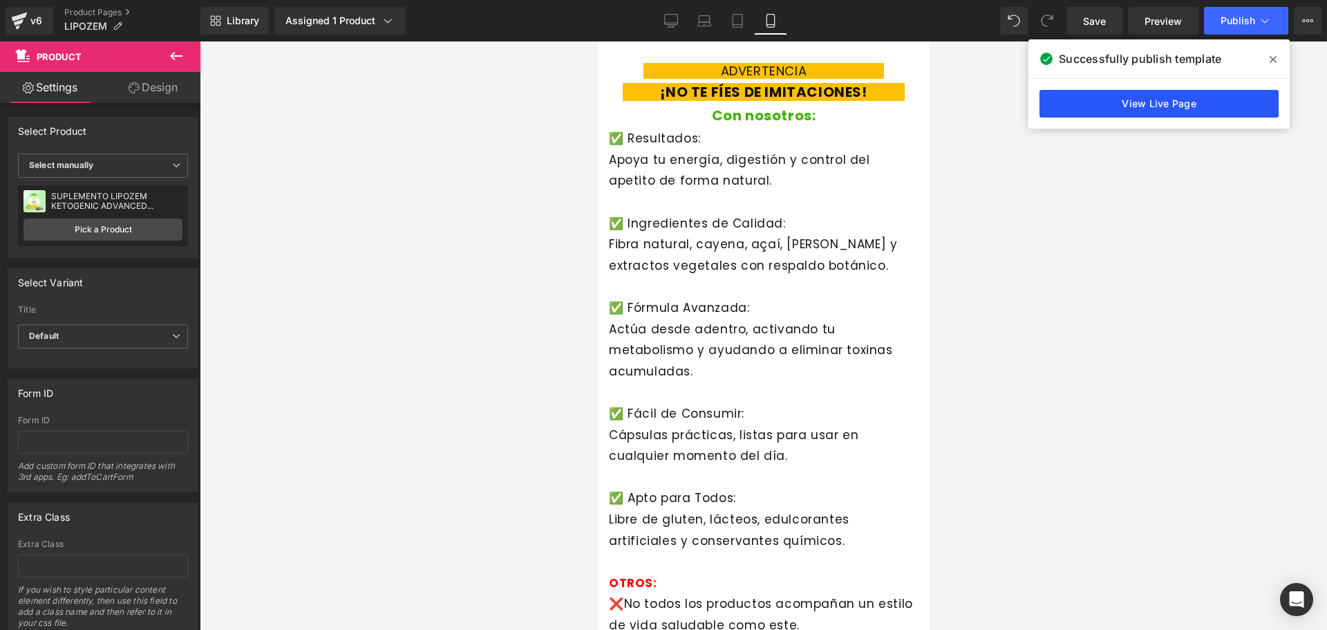
click at [1171, 100] on link "View Live Page" at bounding box center [1159, 104] width 239 height 28
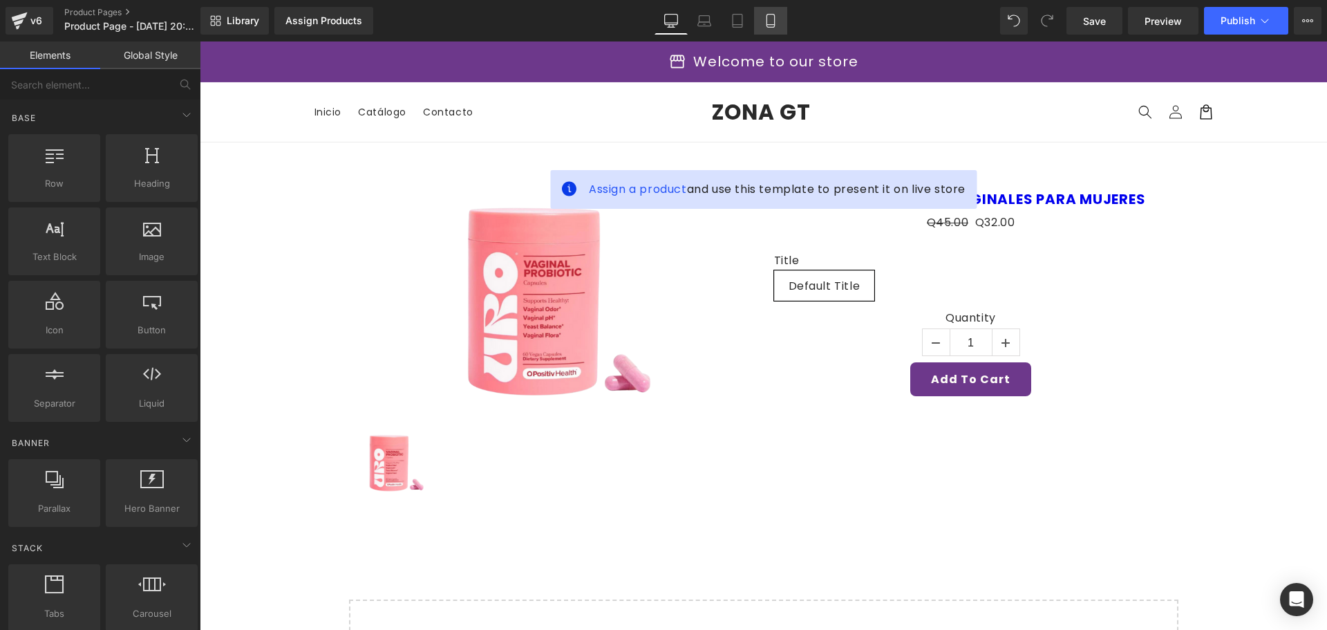
click at [776, 28] on link "Mobile" at bounding box center [770, 21] width 33 height 28
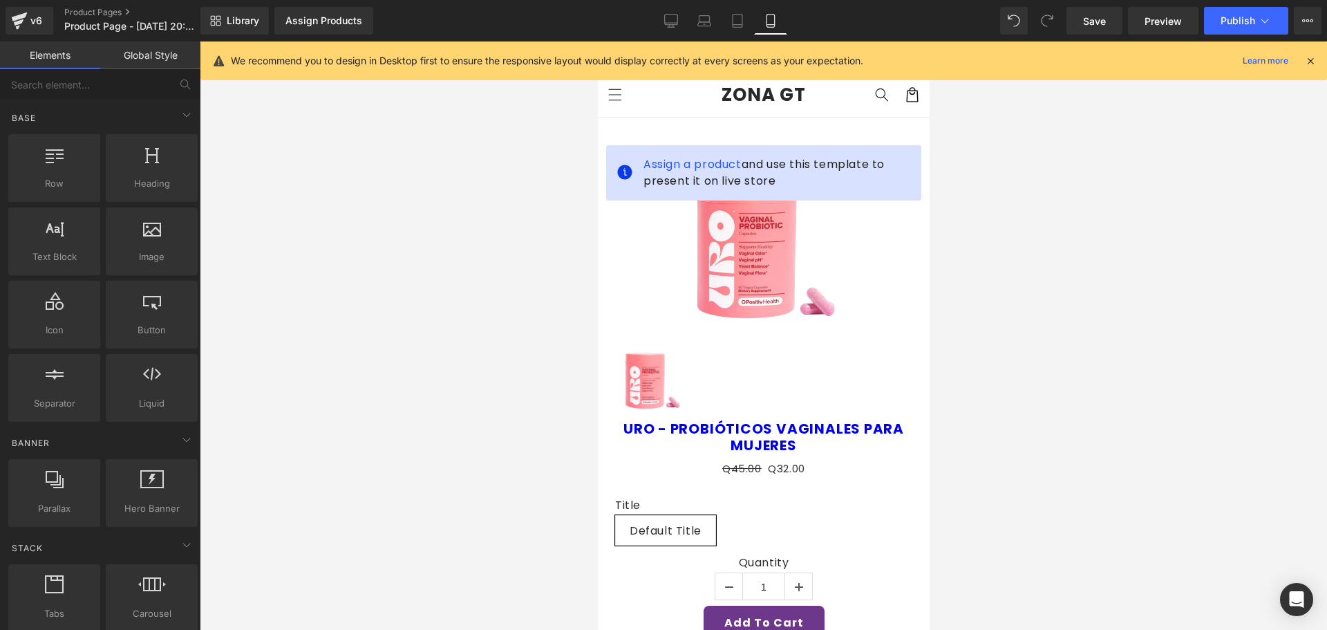
click at [1311, 62] on icon at bounding box center [1311, 61] width 12 height 12
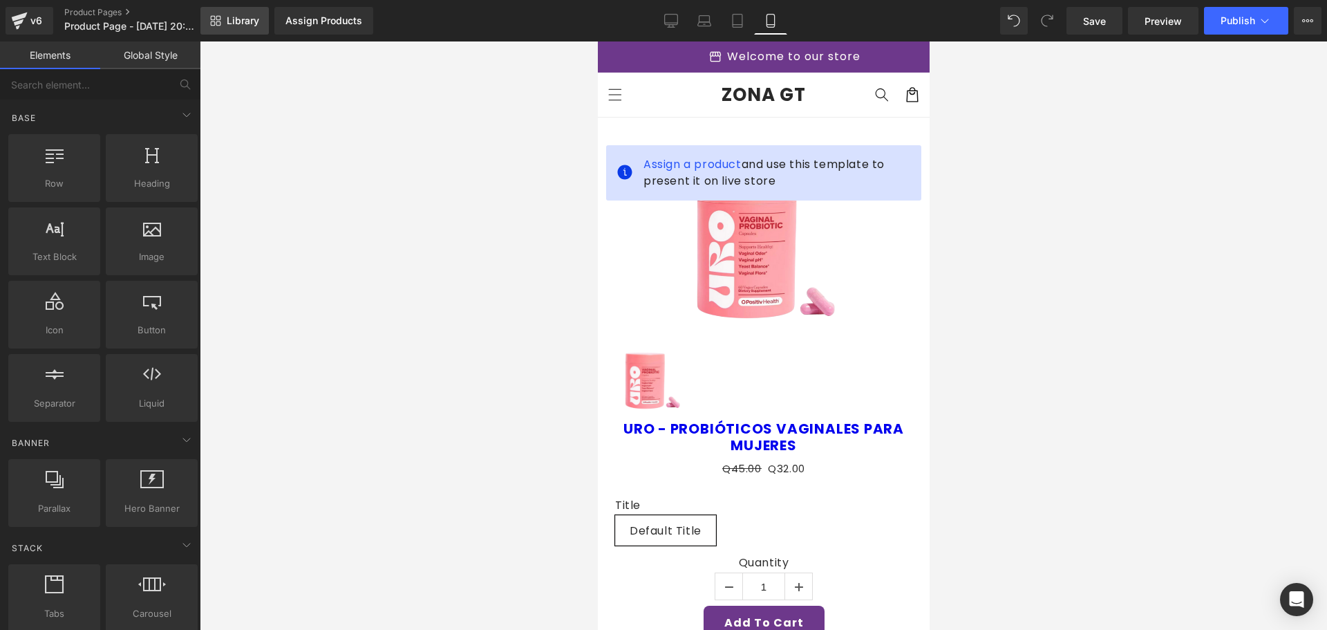
drag, startPoint x: 243, startPoint y: 20, endPoint x: 265, endPoint y: 22, distance: 22.2
click at [241, 20] on span "Library" at bounding box center [243, 21] width 32 height 12
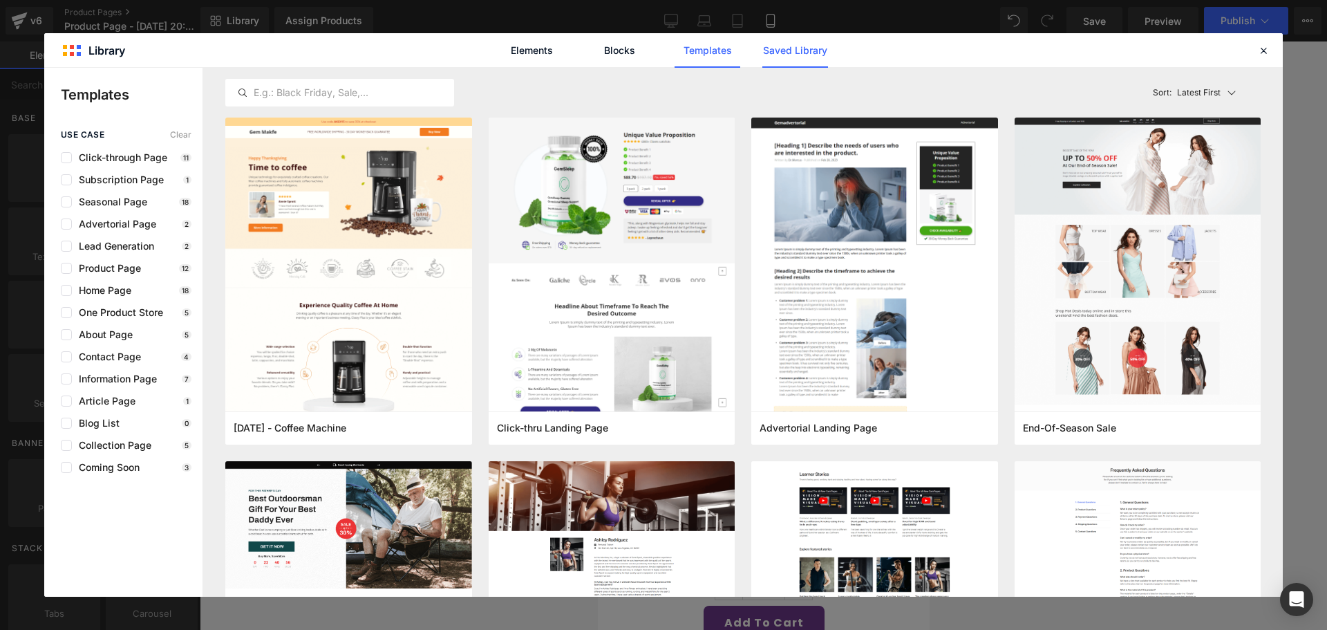
click at [783, 56] on link "Saved Library" at bounding box center [796, 50] width 66 height 35
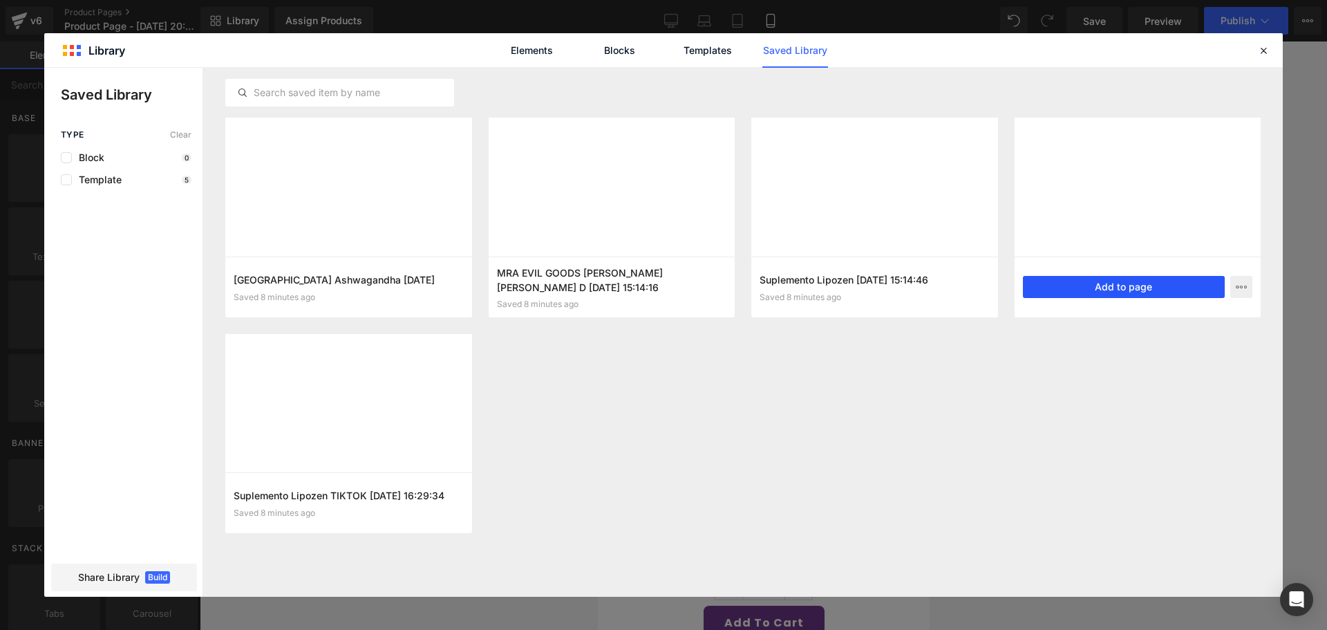
click at [1208, 276] on button "Add to page" at bounding box center [1124, 287] width 203 height 22
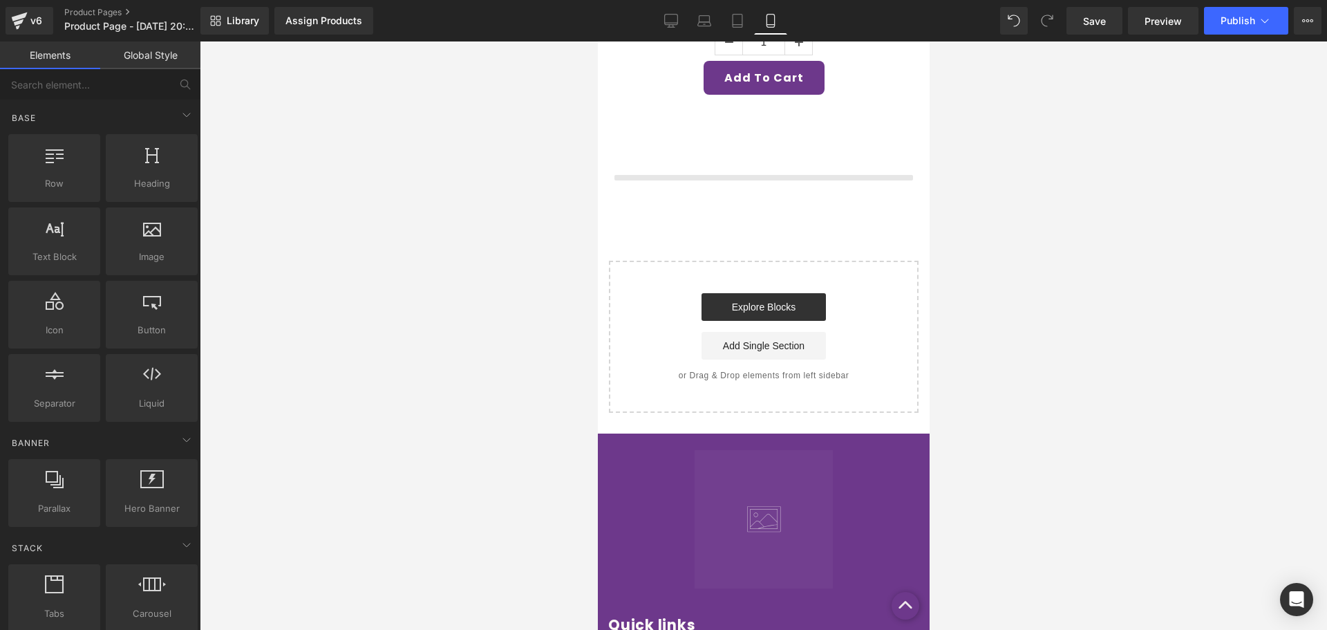
scroll to position [551, 0]
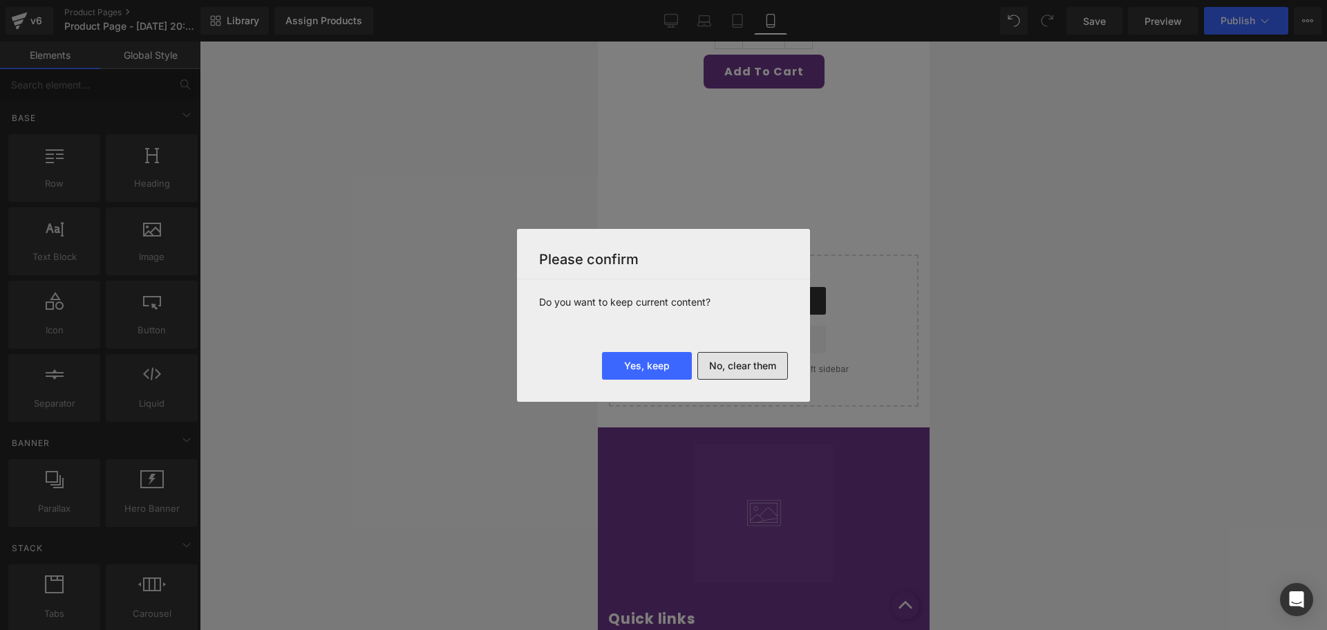
click at [726, 362] on button "No, clear them" at bounding box center [743, 366] width 91 height 28
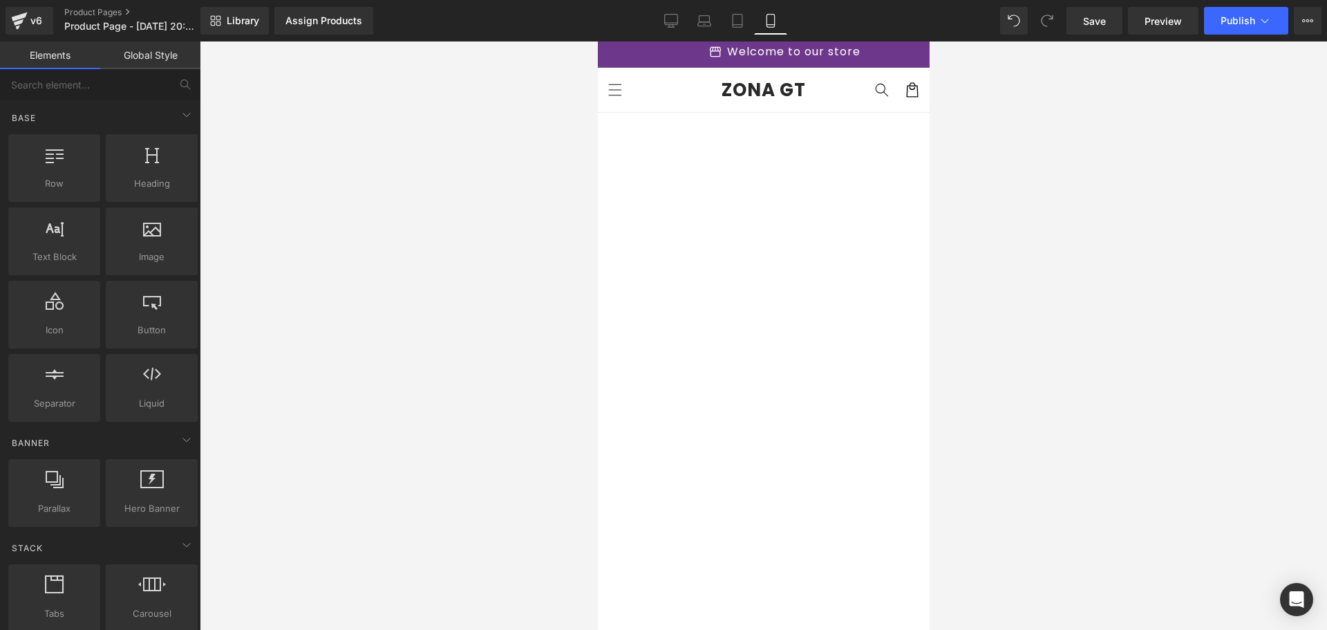
scroll to position [0, 0]
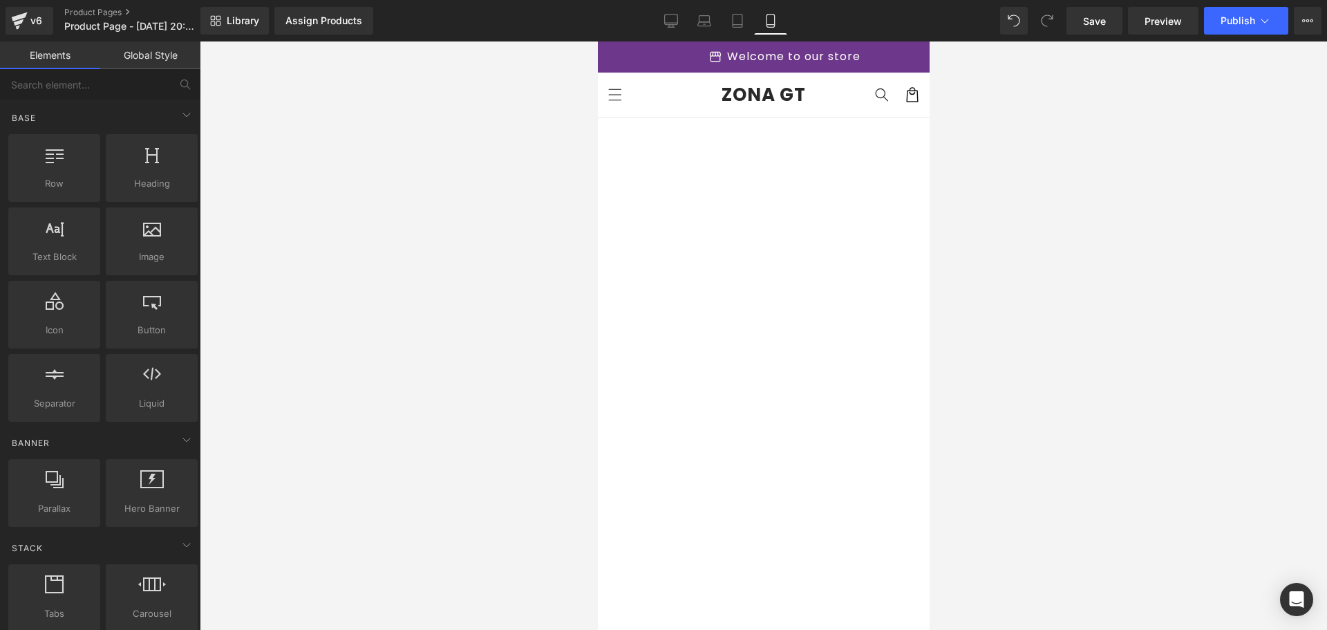
click at [715, 275] on img at bounding box center [763, 284] width 332 height 332
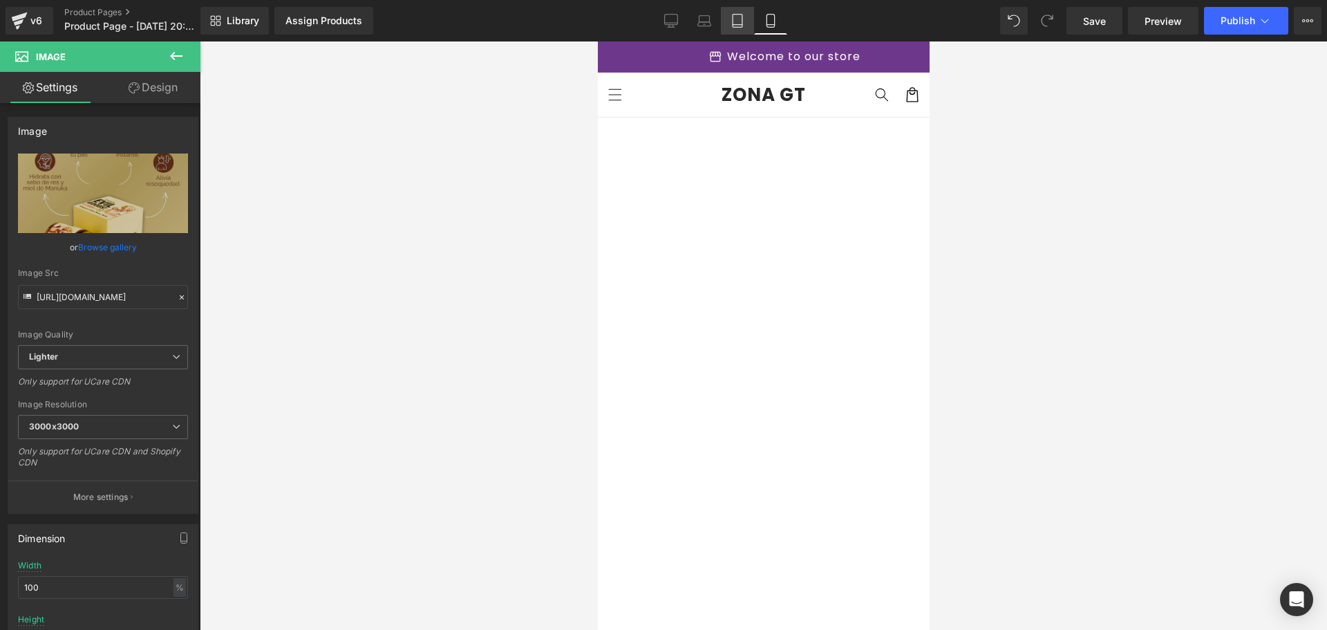
click at [746, 20] on link "Tablet" at bounding box center [737, 21] width 33 height 28
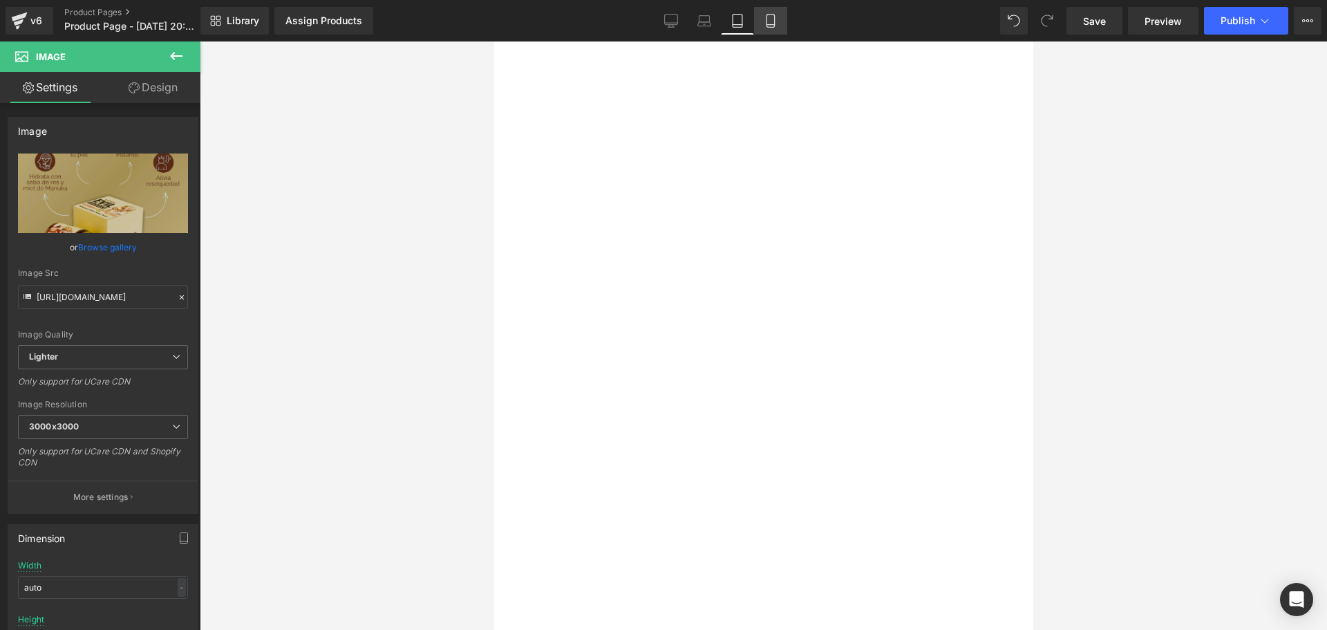
click at [777, 24] on icon at bounding box center [771, 21] width 14 height 14
type input "100"
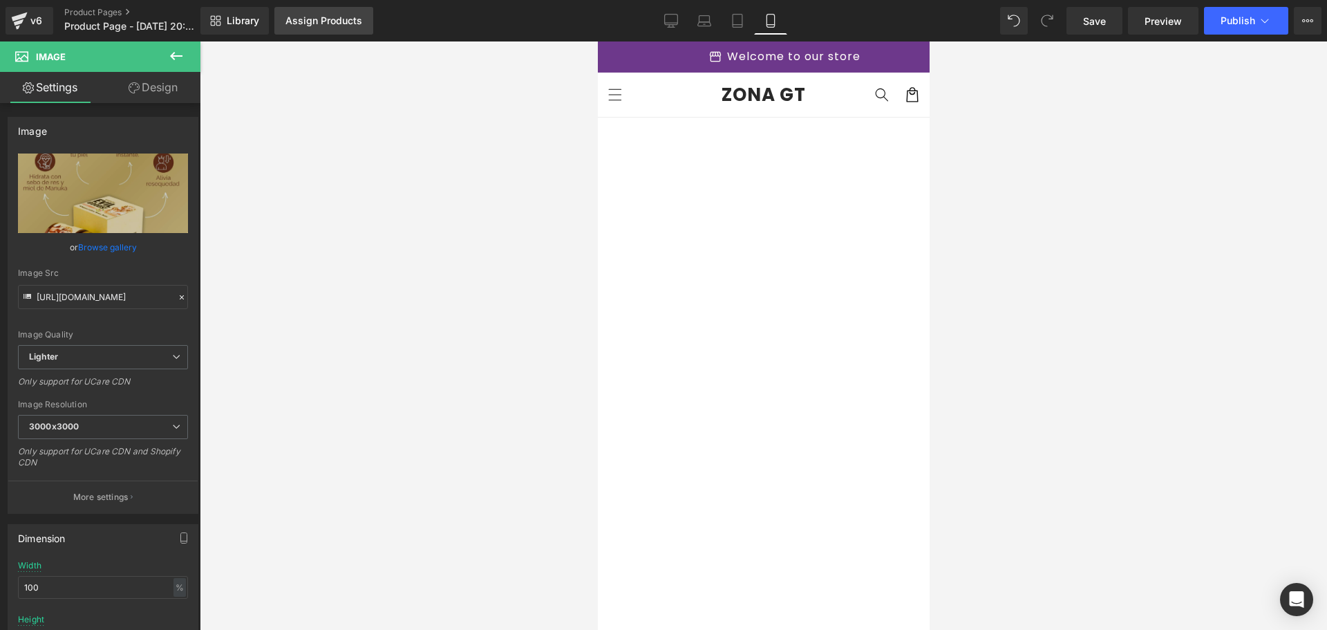
click at [299, 22] on div "Assign Products" at bounding box center [324, 20] width 77 height 11
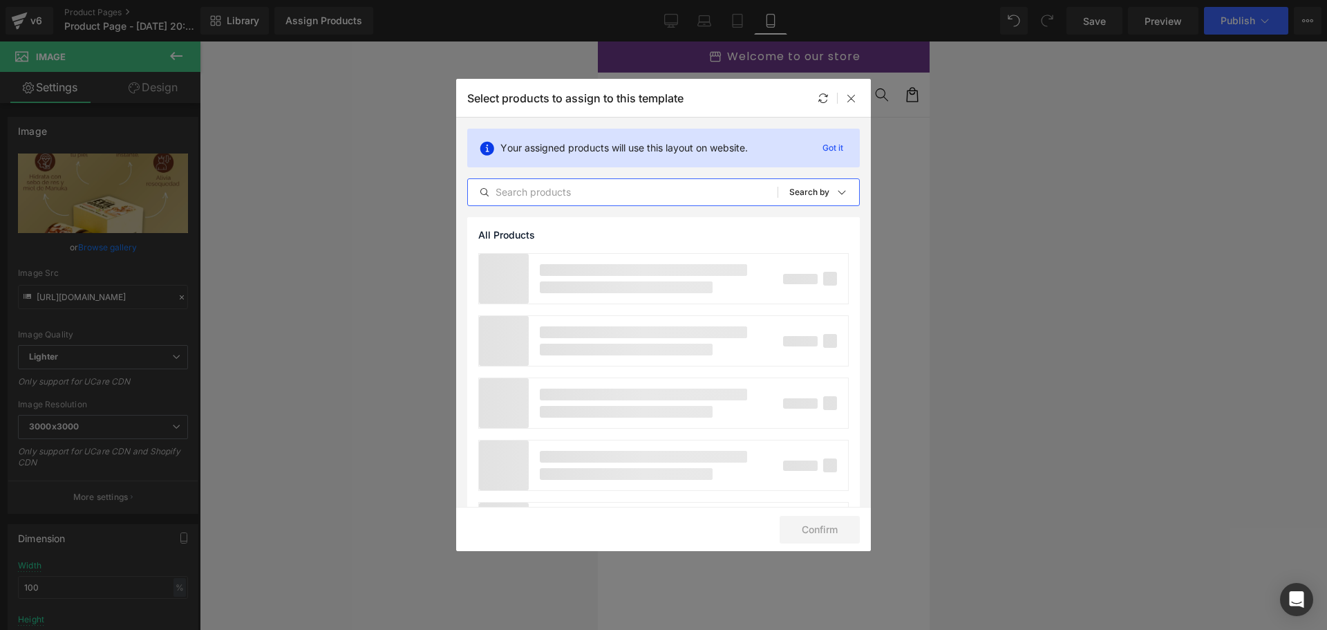
click at [556, 187] on input "text" at bounding box center [623, 192] width 310 height 17
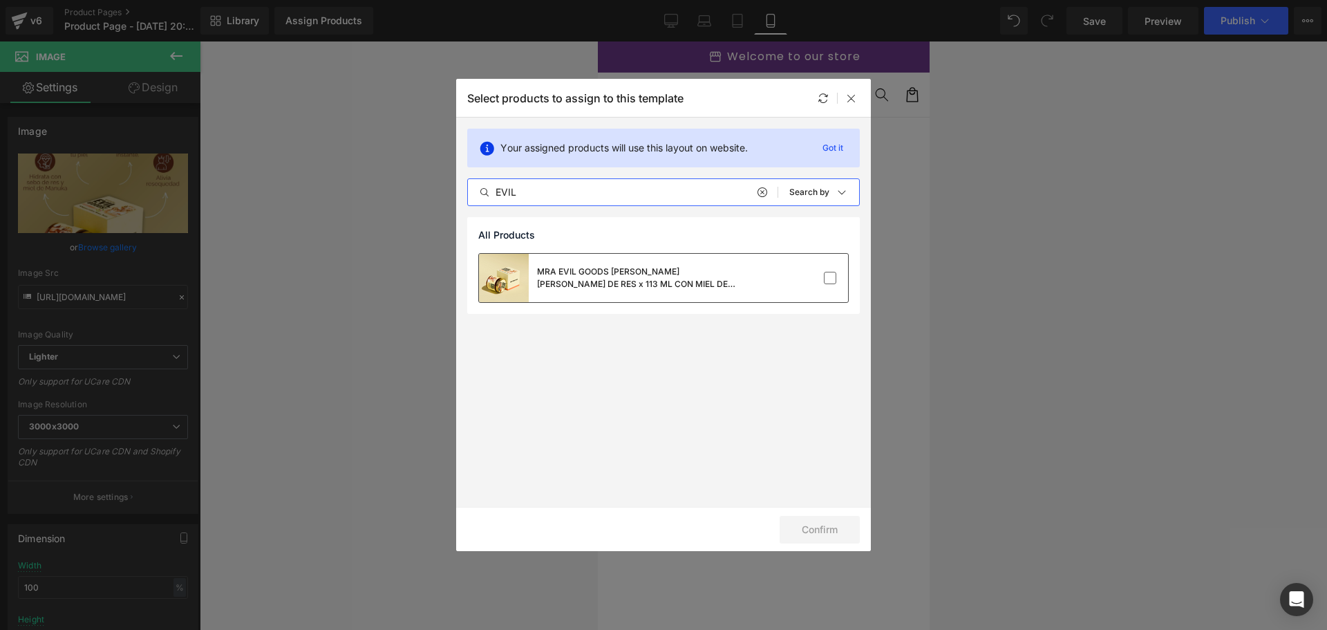
type input "EVIL"
click at [641, 283] on div "MRA EVIL GOODS [MEDICAL_DATA][PERSON_NAME] DE RES x 113 ML CON MIEL DE [PERSON_…" at bounding box center [640, 277] width 207 height 25
click at [846, 521] on button "Confirm" at bounding box center [820, 530] width 80 height 28
click at [818, 531] on button "Success" at bounding box center [811, 530] width 97 height 28
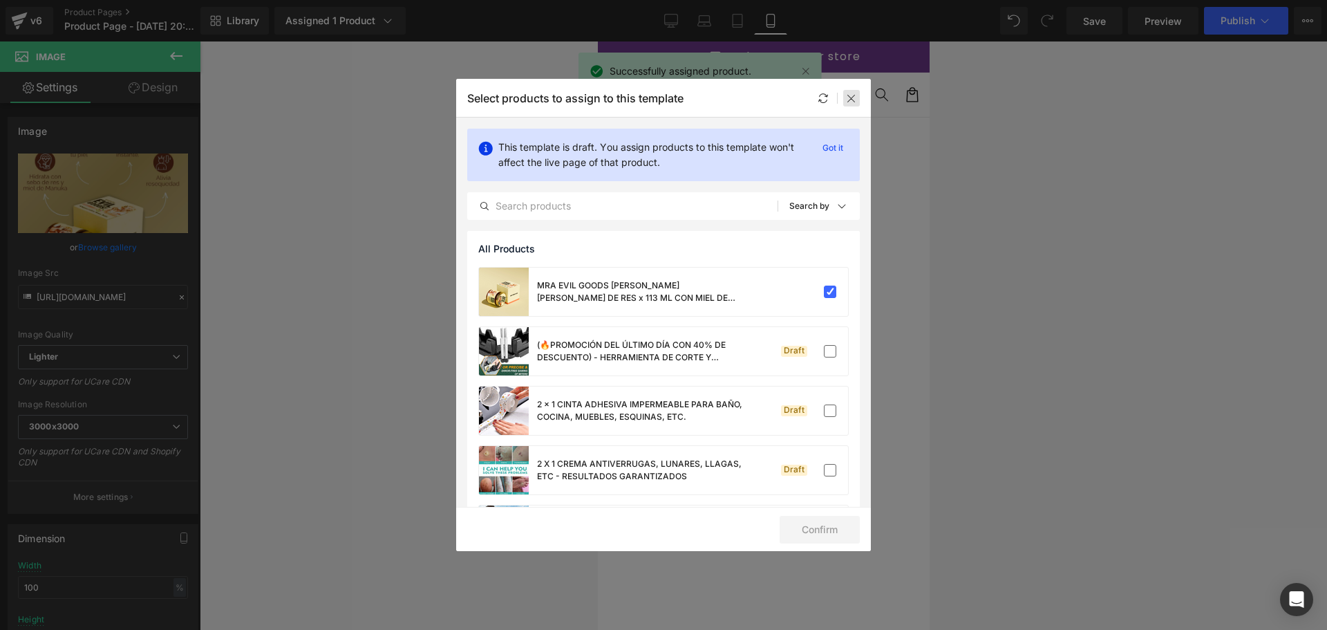
click at [852, 97] on icon at bounding box center [851, 98] width 11 height 11
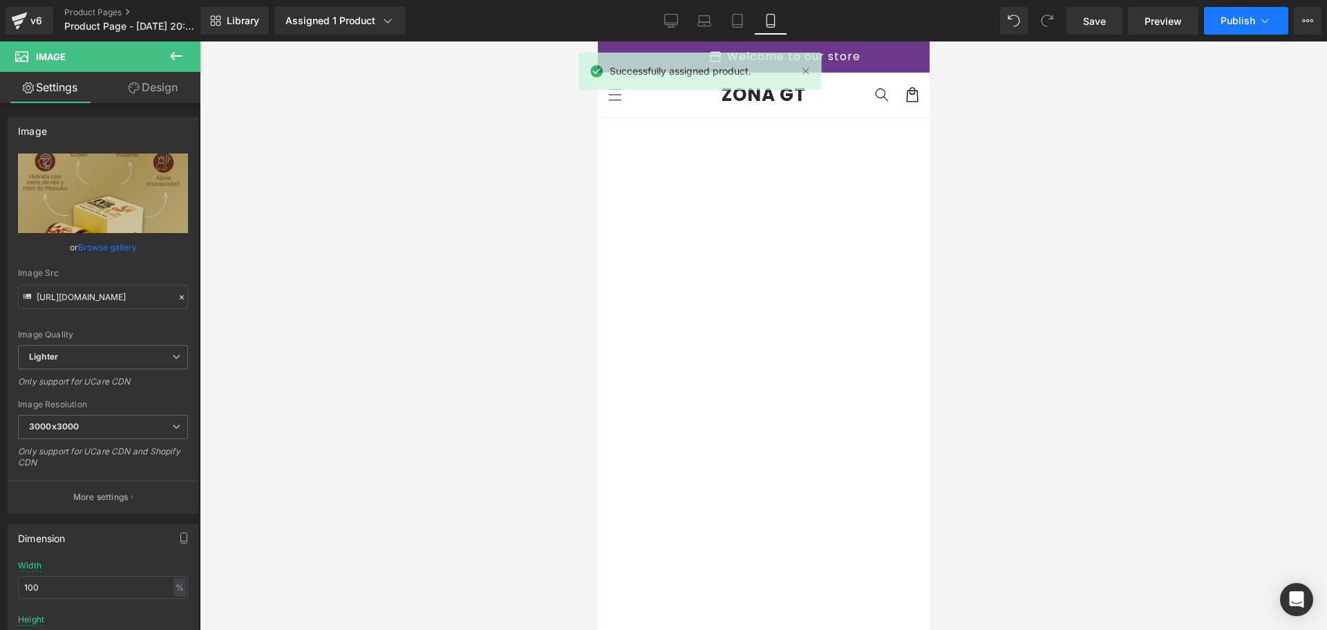
click at [1255, 28] on button "Publish" at bounding box center [1246, 21] width 84 height 28
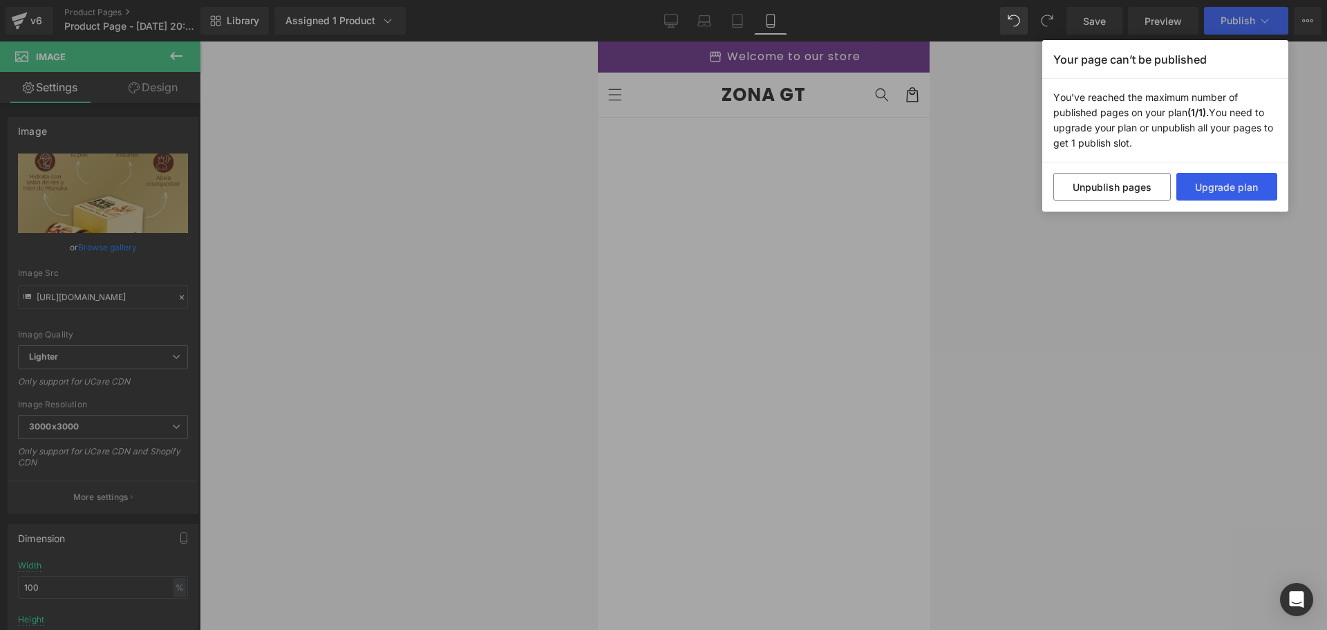
click at [1213, 191] on button "Upgrade plan" at bounding box center [1228, 187] width 102 height 28
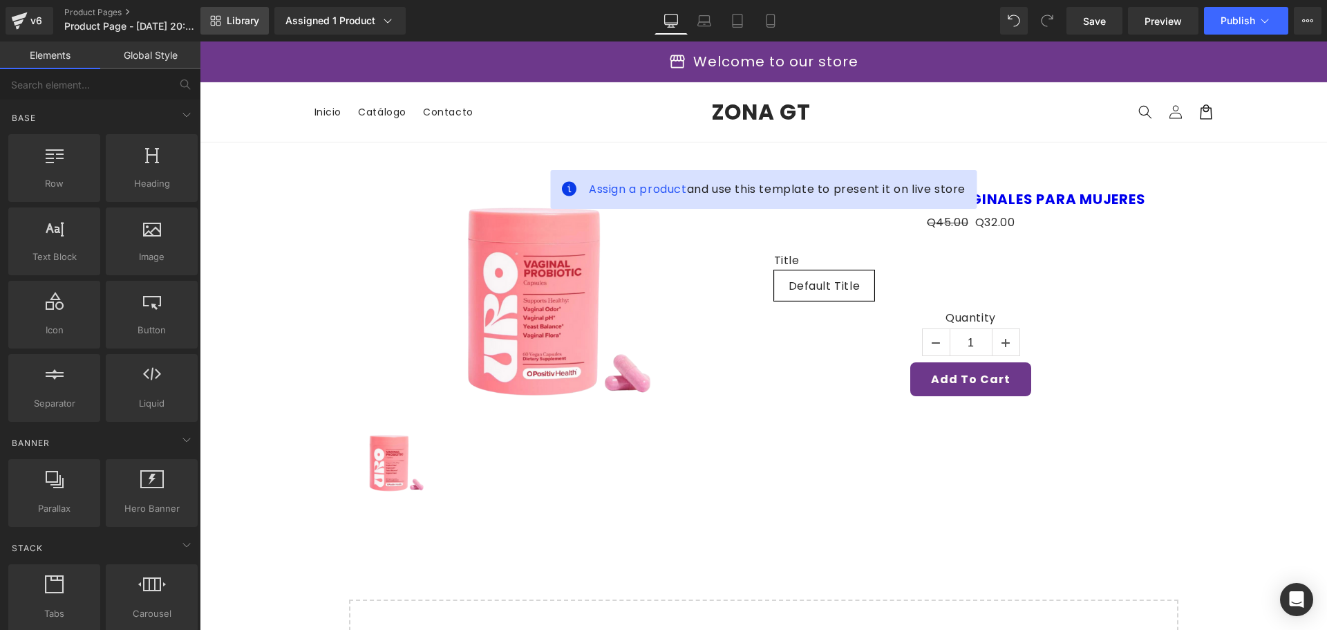
click at [242, 21] on span "Library" at bounding box center [243, 21] width 32 height 12
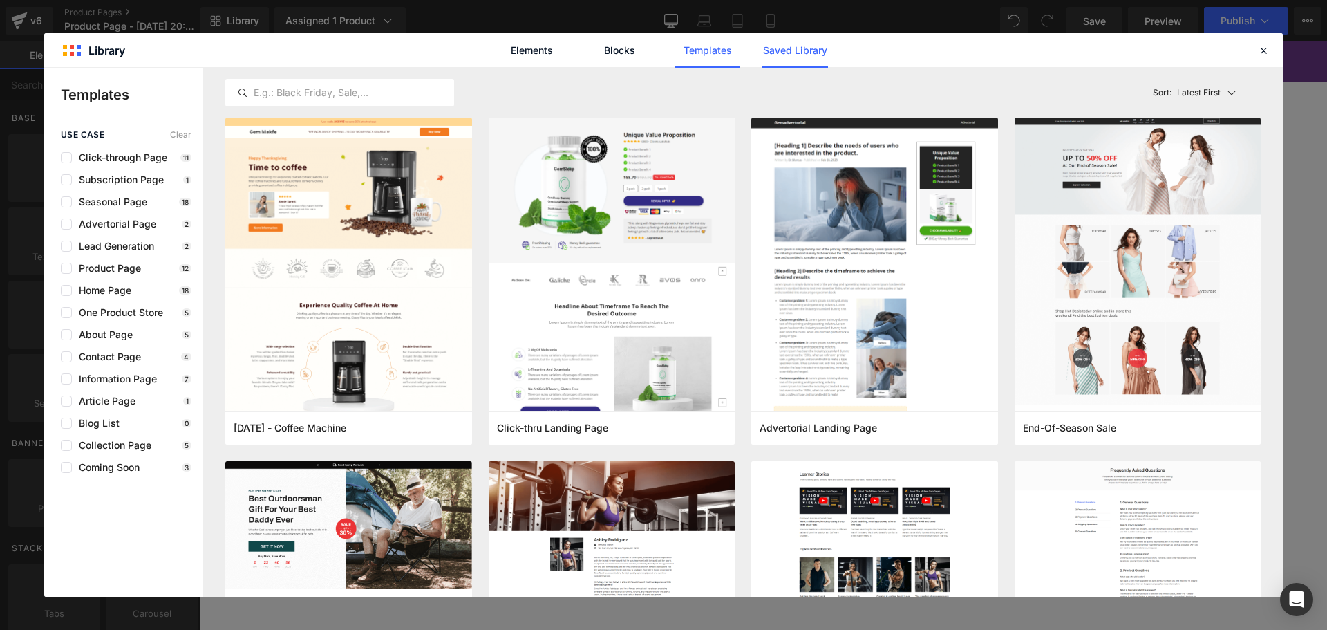
click at [765, 53] on link "Saved Library" at bounding box center [796, 50] width 66 height 35
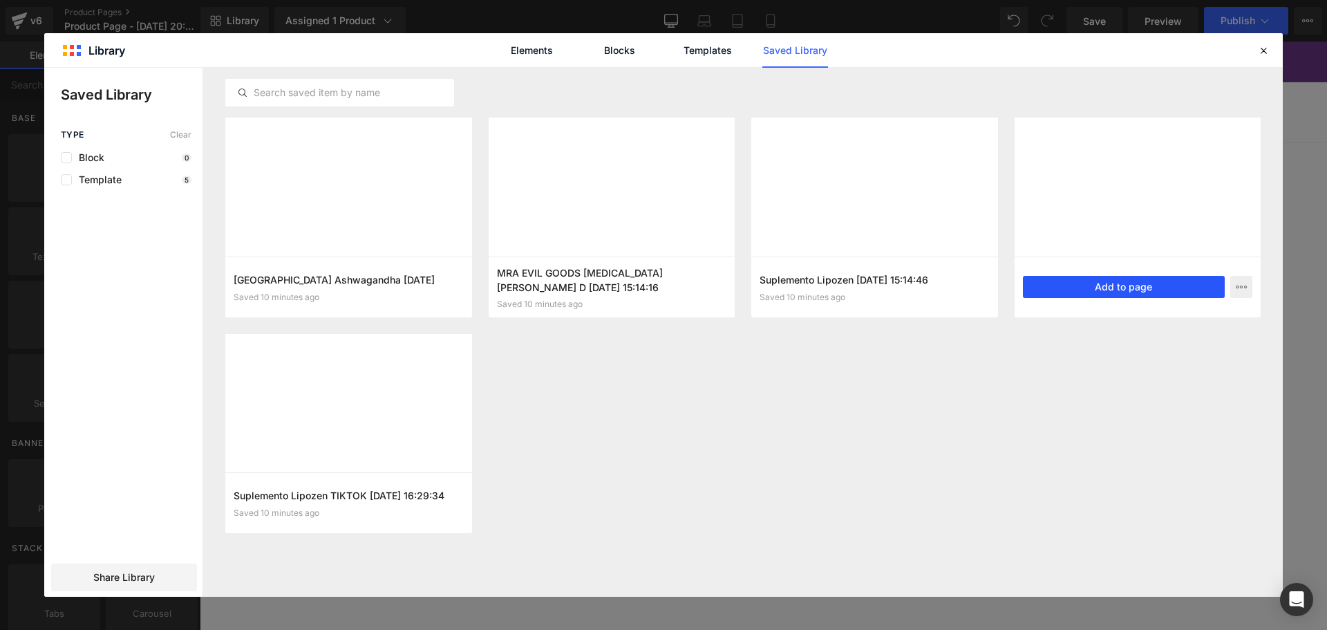
click at [1146, 282] on button "Add to page" at bounding box center [1124, 287] width 203 height 22
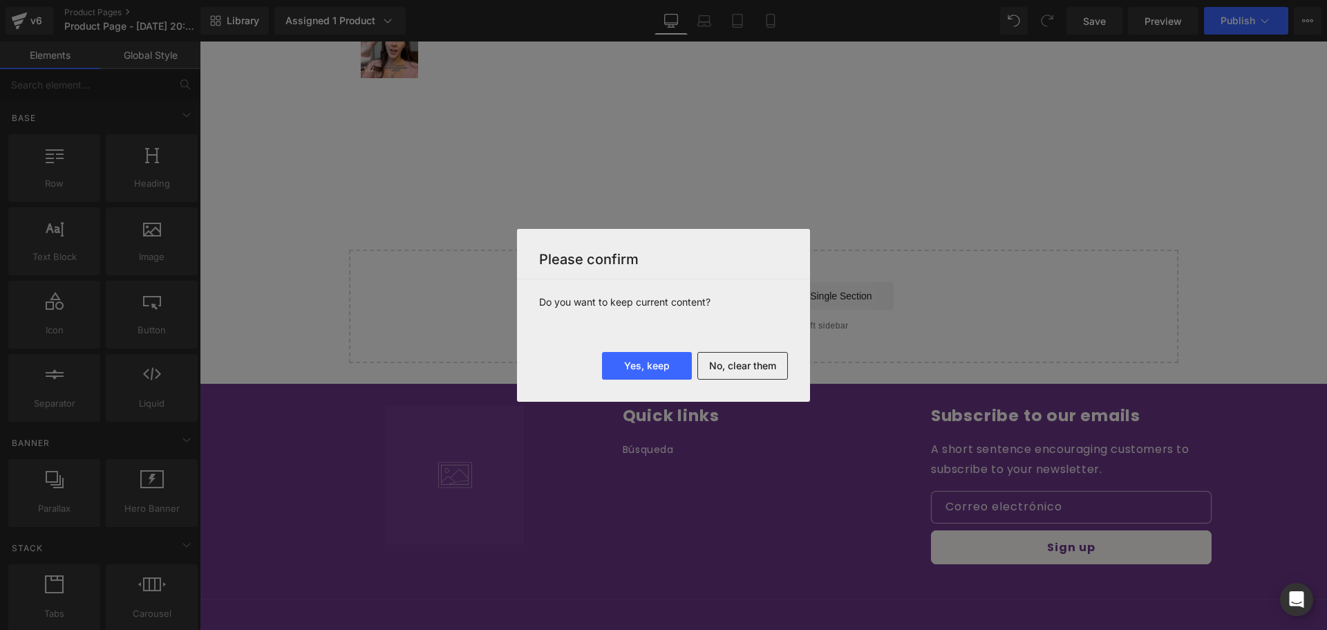
scroll to position [500, 0]
click at [758, 348] on div "Do you want to keep current content?" at bounding box center [663, 315] width 293 height 73
click at [758, 368] on button "No, clear them" at bounding box center [743, 366] width 91 height 28
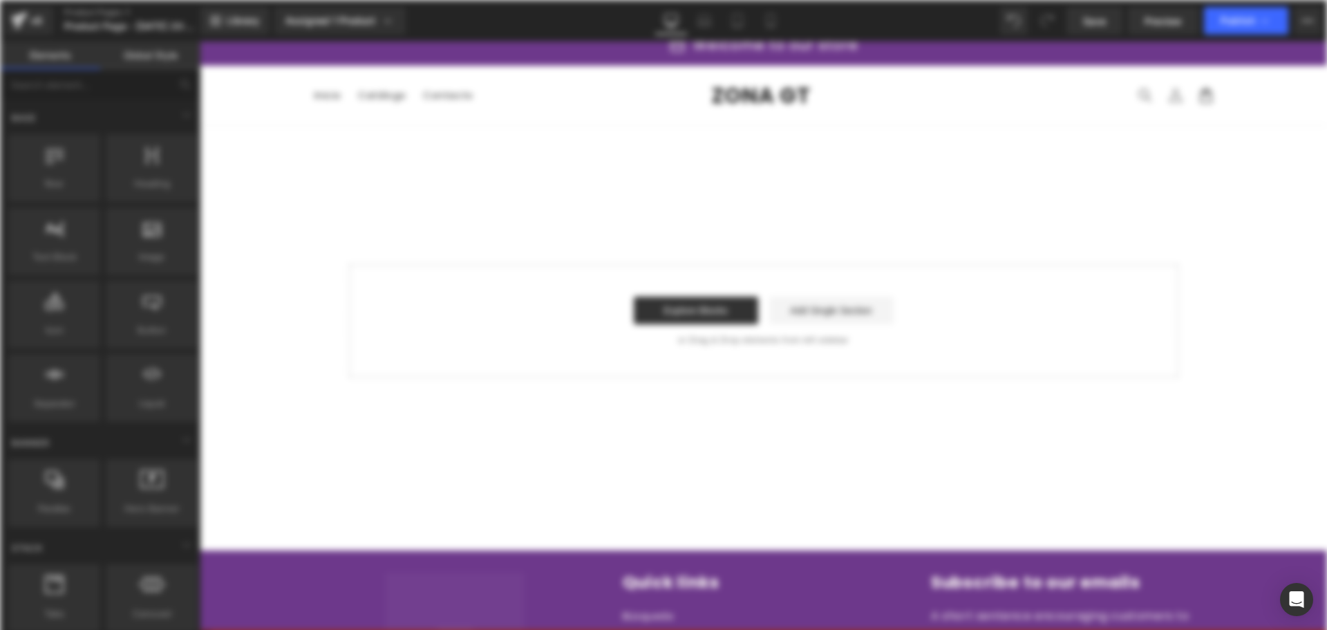
scroll to position [0, 0]
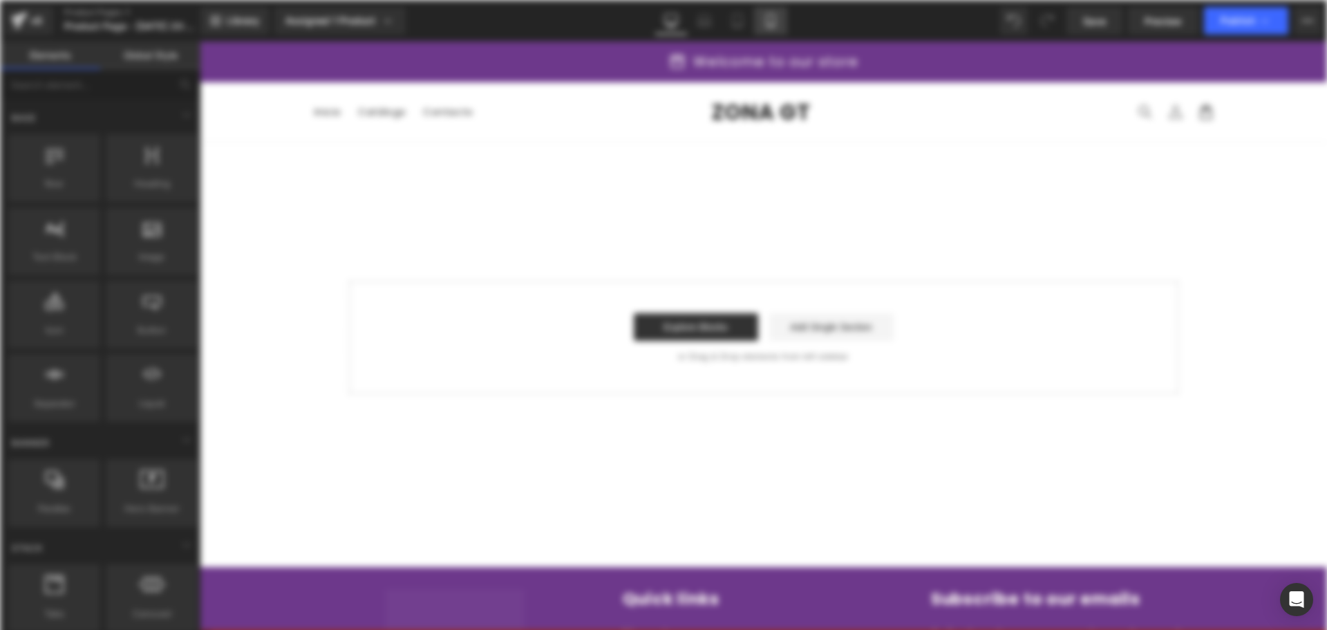
click at [774, 20] on icon at bounding box center [771, 21] width 8 height 13
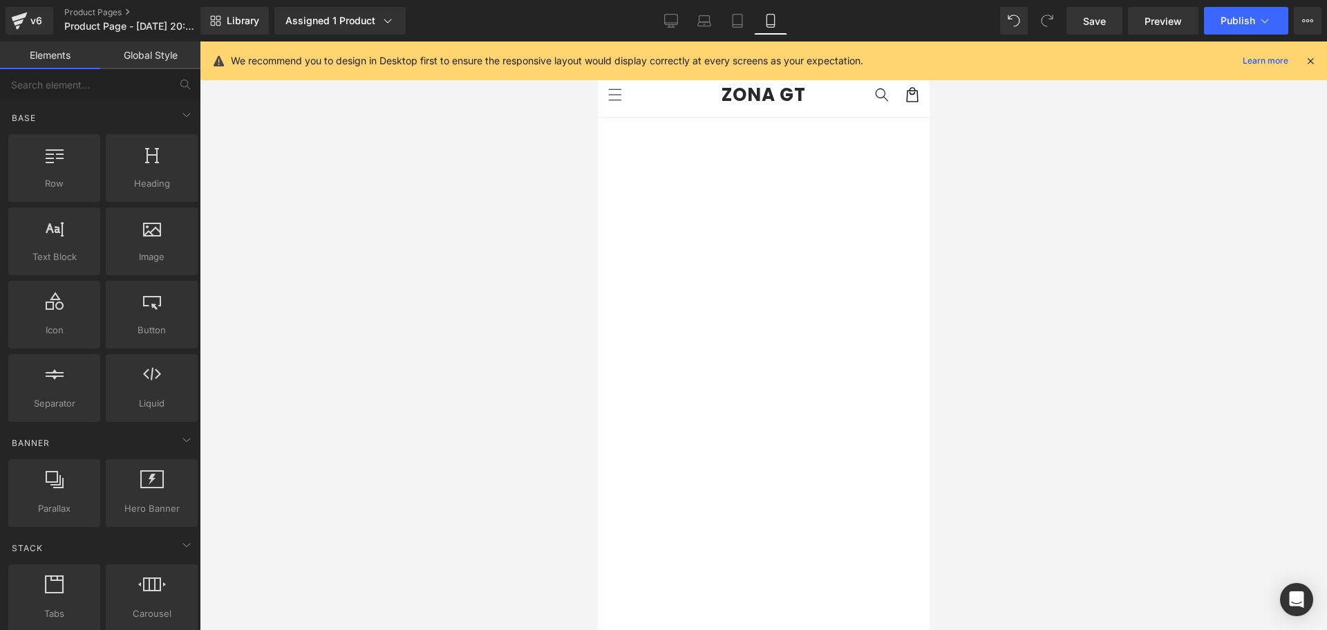
click at [1311, 62] on icon at bounding box center [1311, 61] width 12 height 12
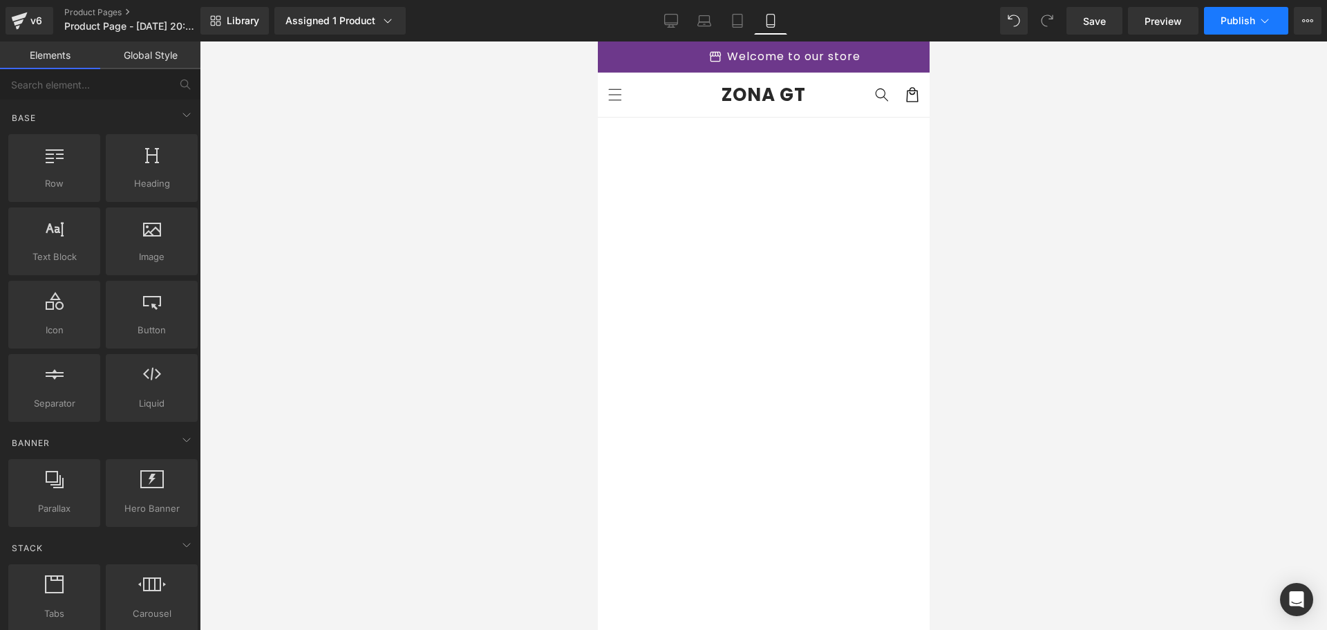
click at [1261, 17] on icon at bounding box center [1265, 21] width 14 height 14
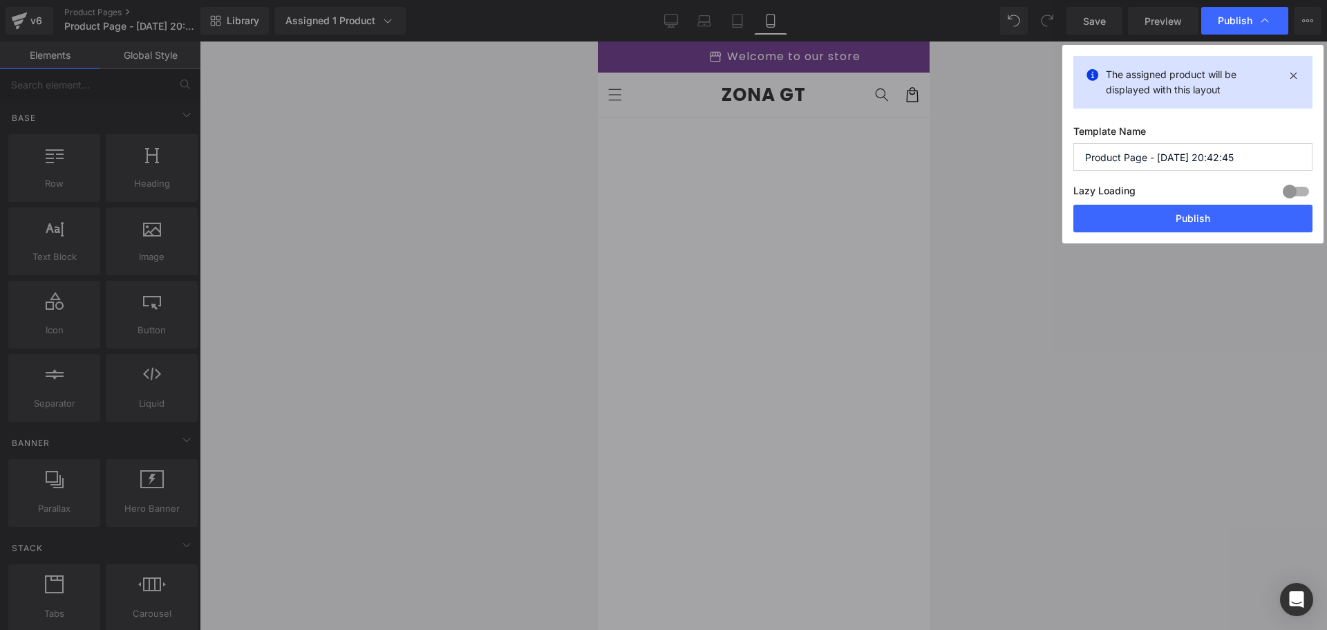
click at [1194, 216] on button "Publish" at bounding box center [1193, 219] width 239 height 28
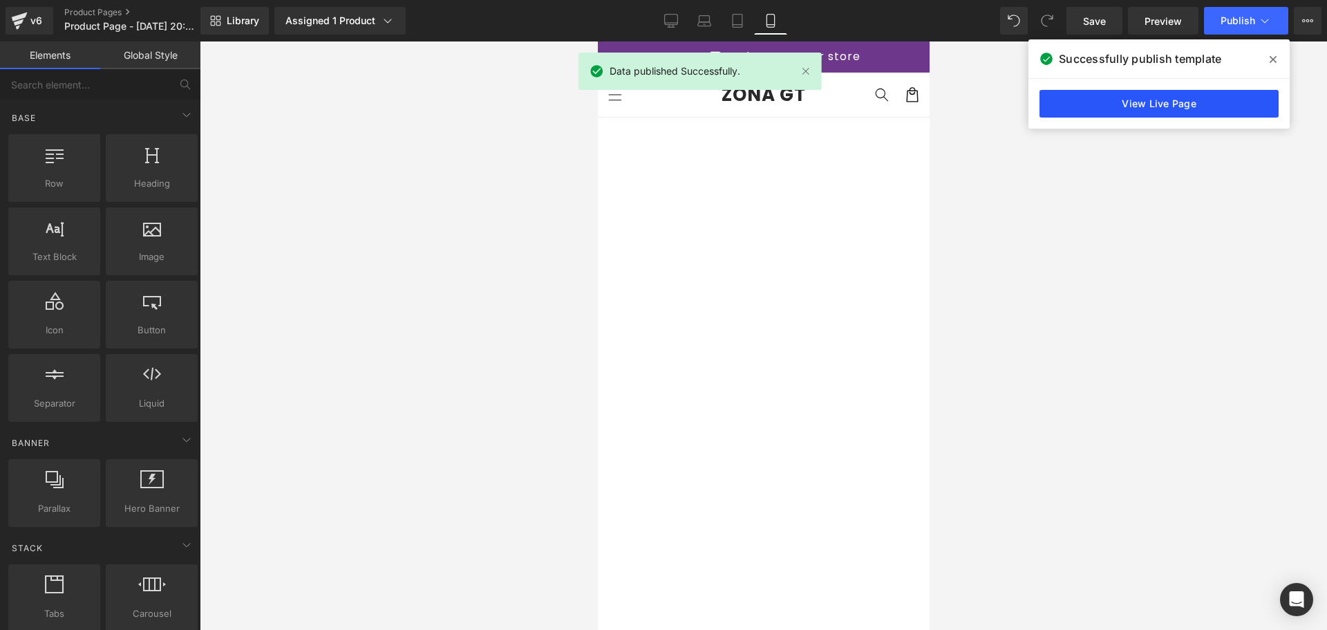
click at [1184, 109] on link "View Live Page" at bounding box center [1159, 104] width 239 height 28
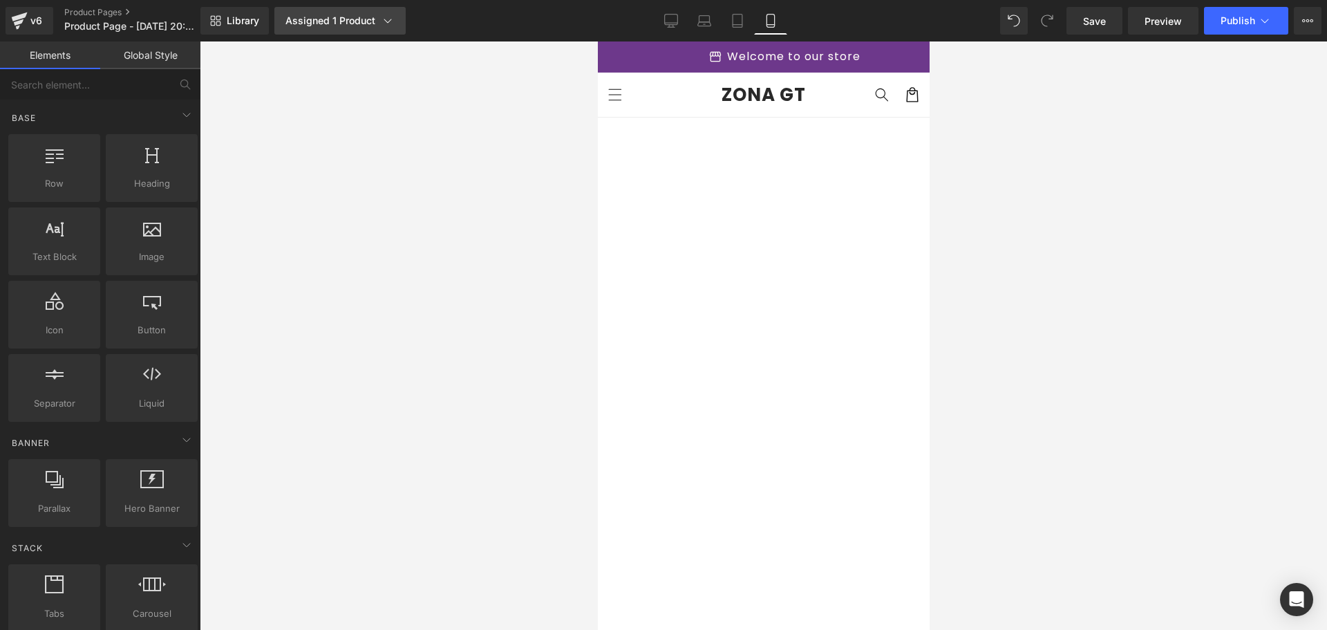
click at [368, 28] on link "Assigned 1 Product" at bounding box center [339, 21] width 131 height 28
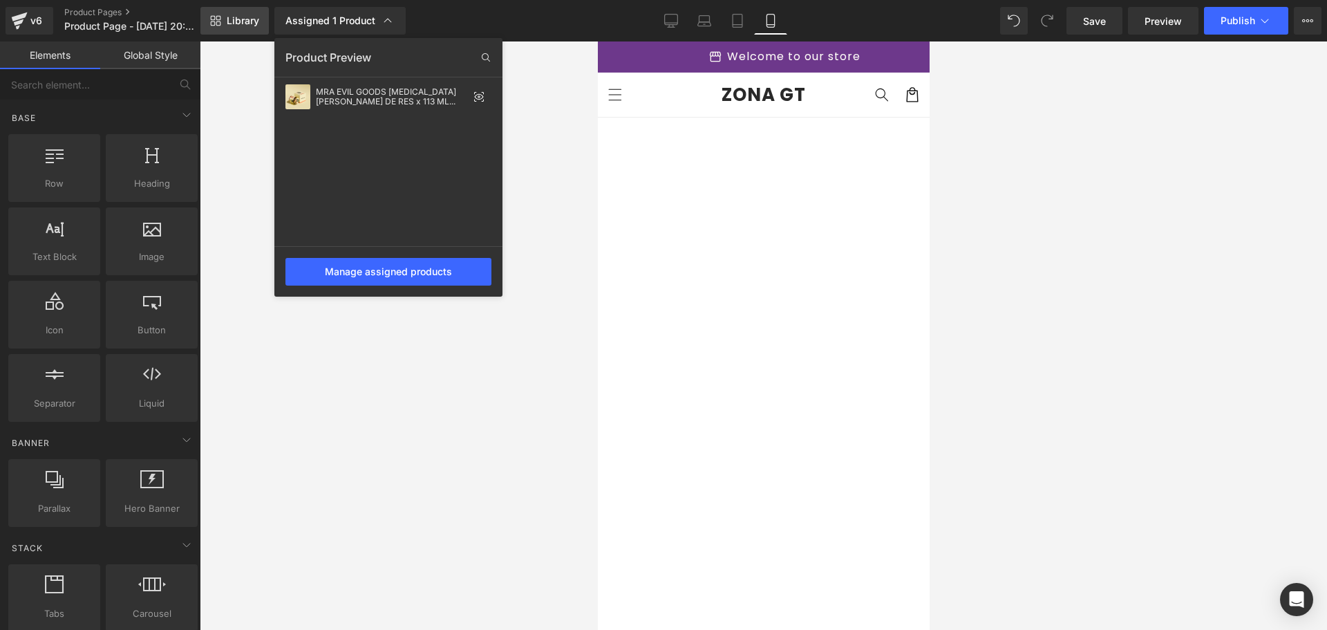
click at [218, 20] on icon at bounding box center [218, 18] width 5 height 5
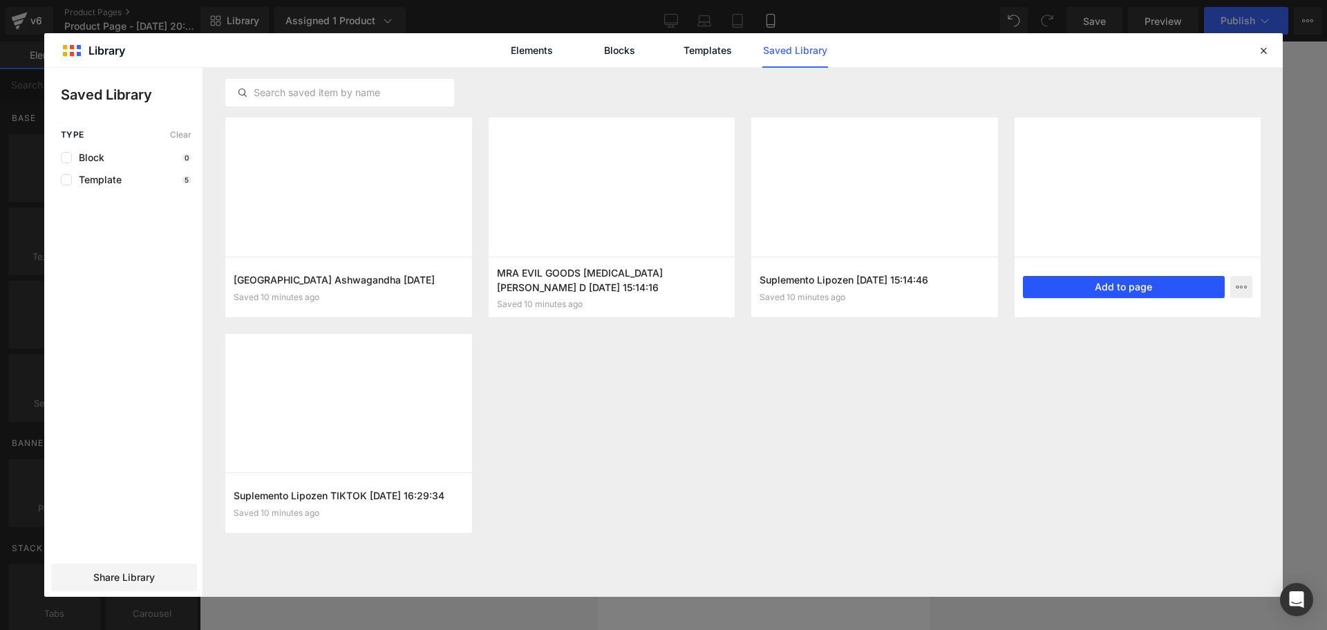
click at [1132, 285] on button "Add to page" at bounding box center [1124, 287] width 203 height 22
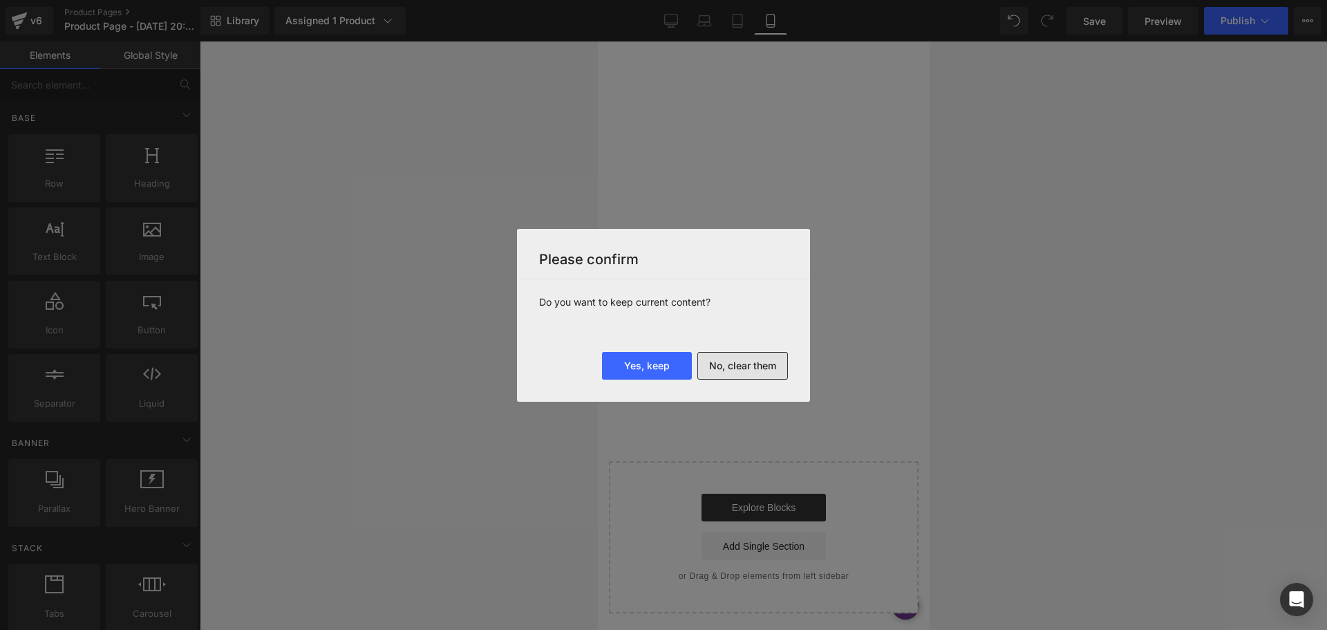
scroll to position [4293, 0]
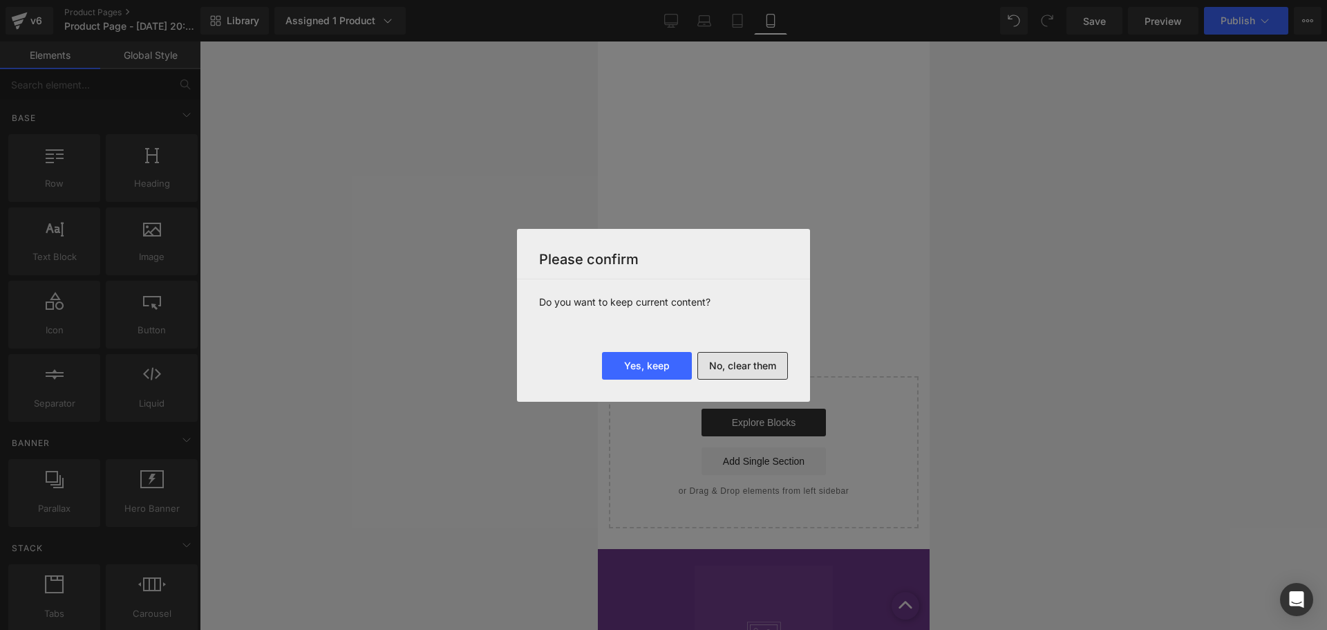
click at [752, 363] on button "No, clear them" at bounding box center [743, 366] width 91 height 28
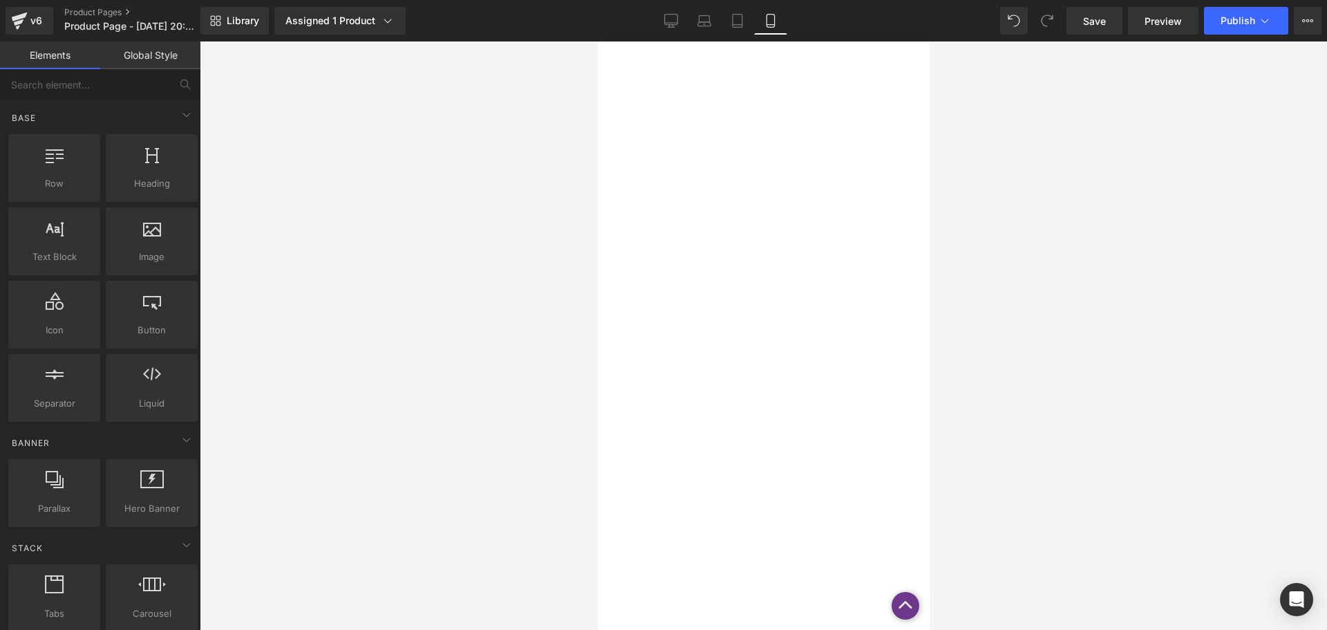
scroll to position [0, 0]
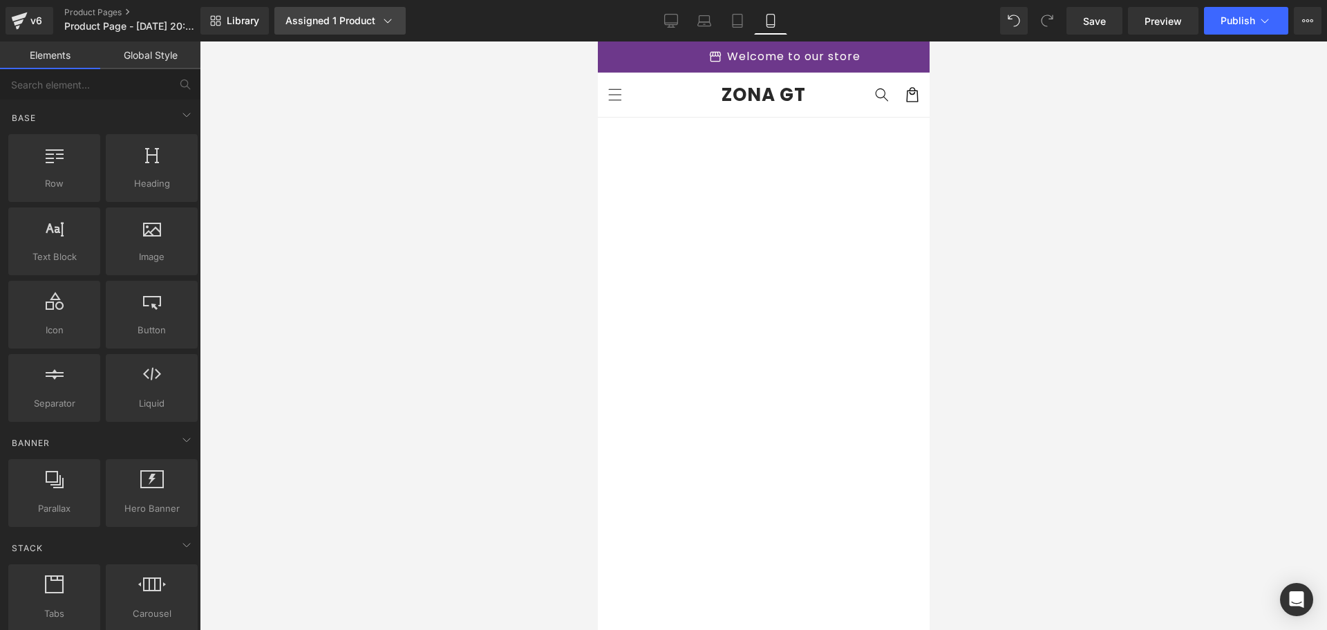
click at [359, 13] on link "Assigned 1 Product" at bounding box center [339, 21] width 131 height 28
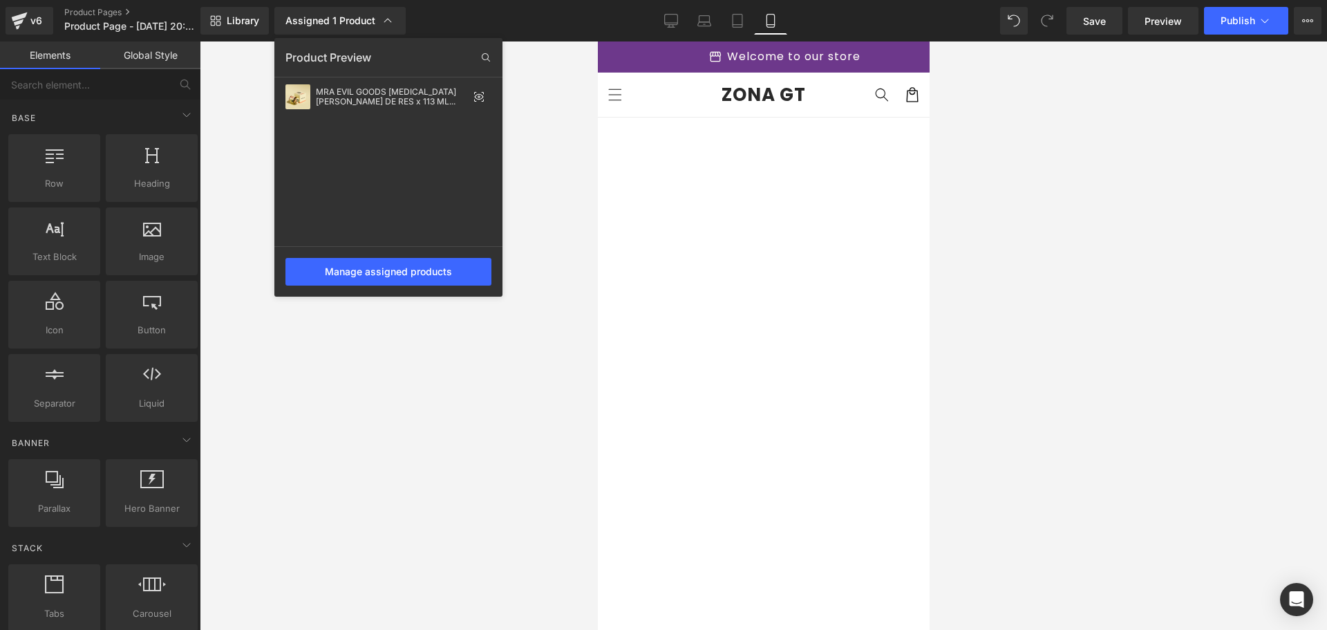
click at [866, 149] on div at bounding box center [764, 335] width 1128 height 588
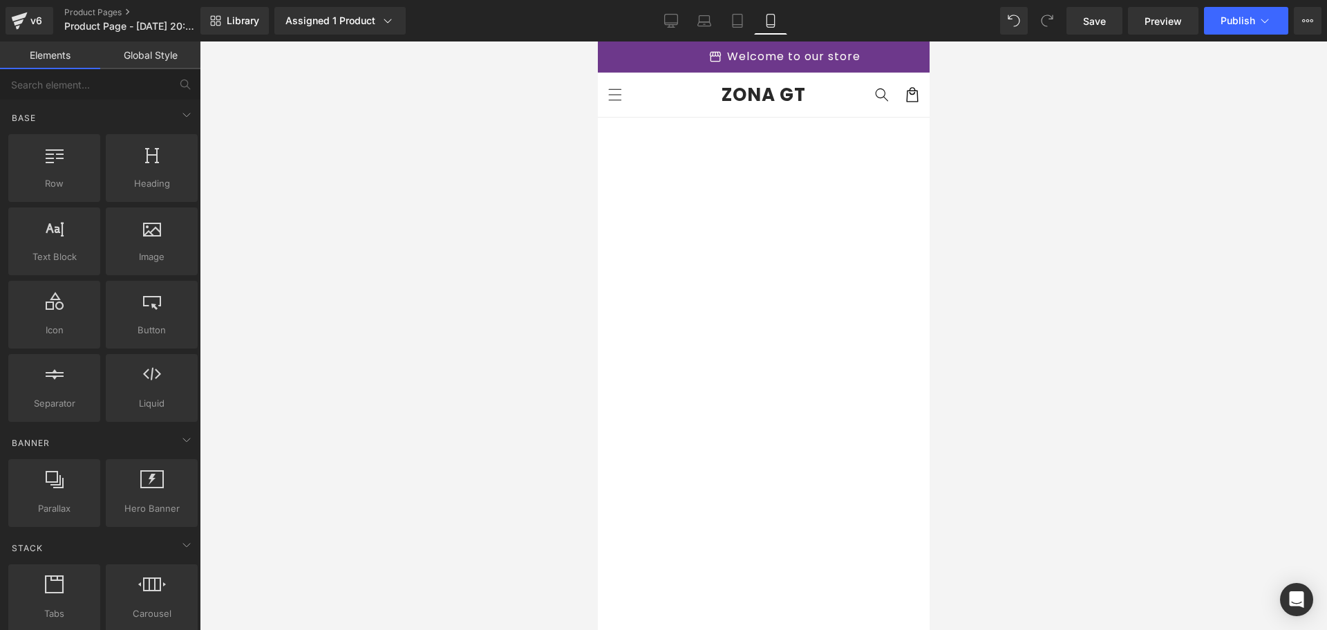
click at [754, 158] on img at bounding box center [763, 284] width 332 height 332
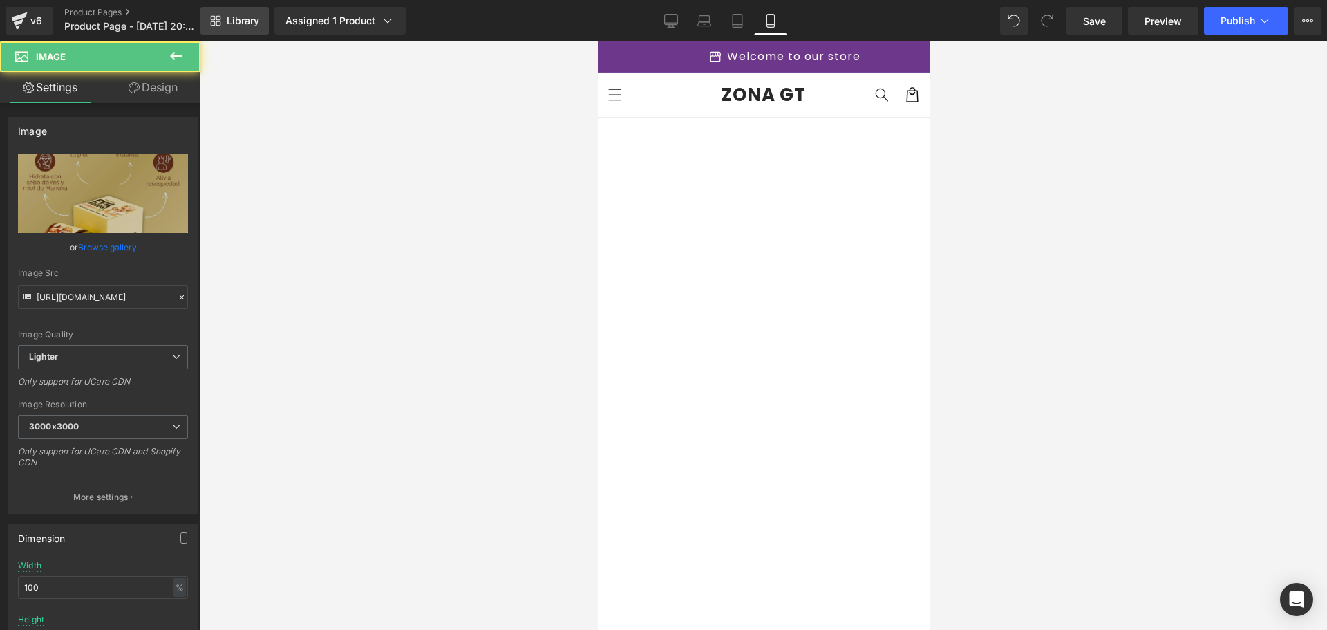
click at [252, 29] on link "Library" at bounding box center [234, 21] width 68 height 28
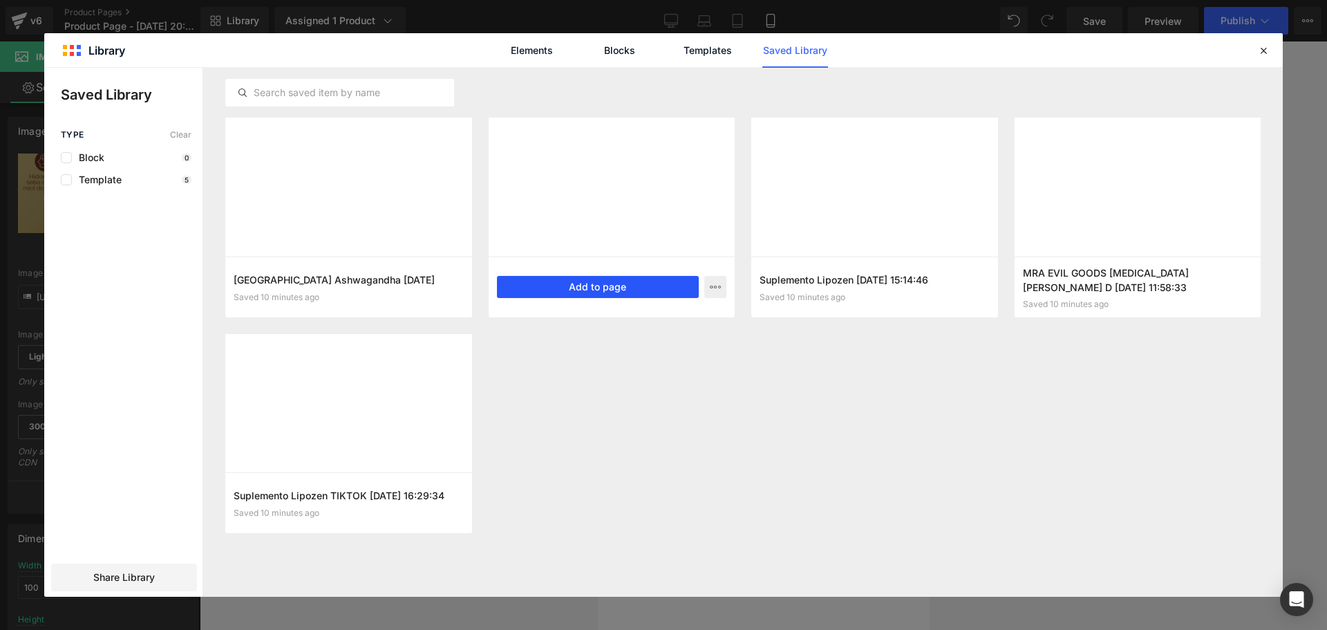
click at [598, 292] on button "Add to page" at bounding box center [598, 287] width 203 height 22
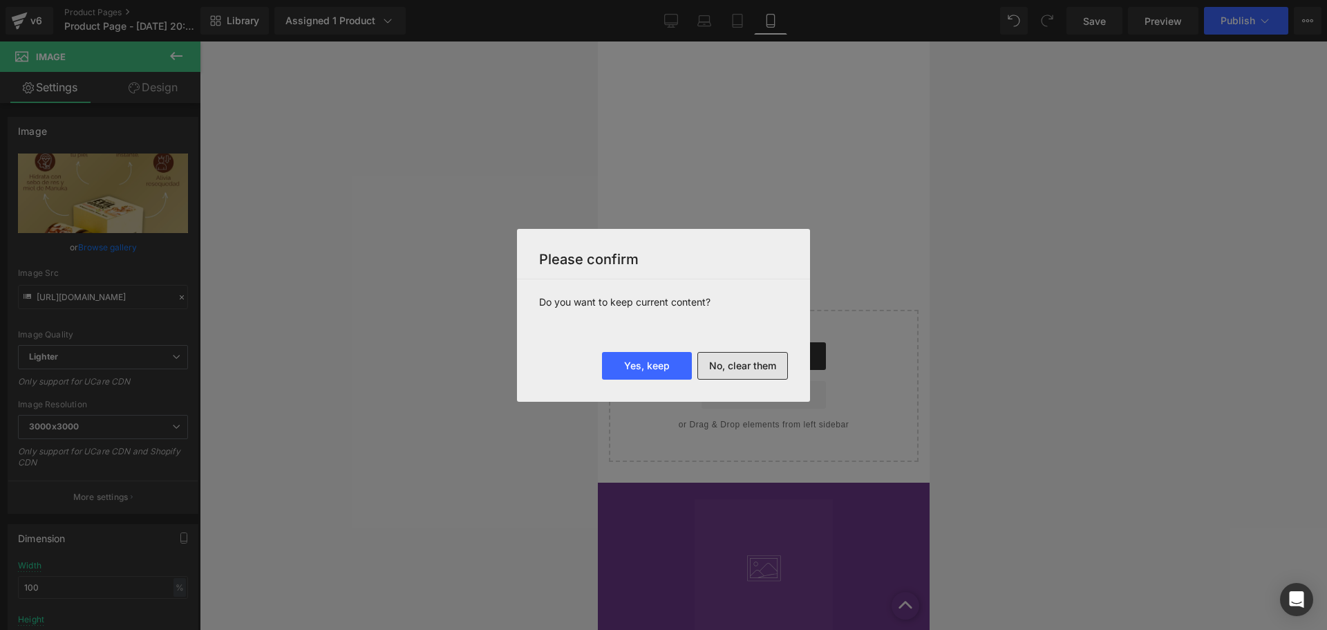
click at [732, 362] on button "No, clear them" at bounding box center [743, 366] width 91 height 28
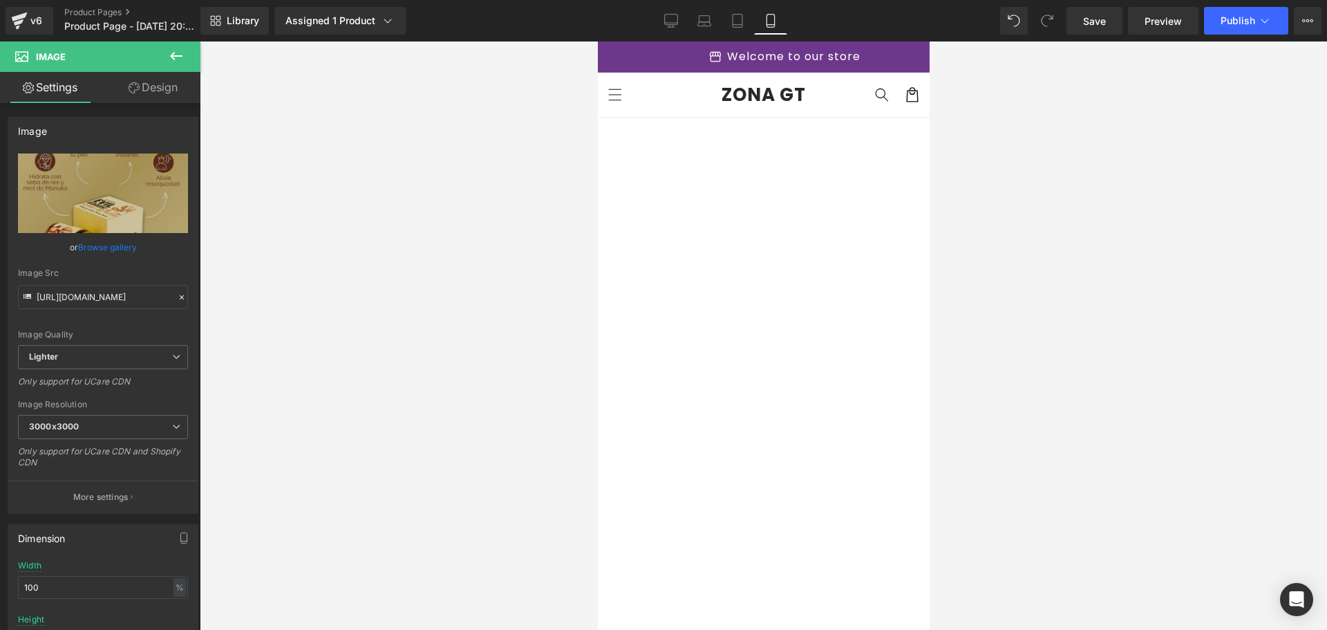
click at [1203, 18] on div "Save Preview Publish Scheduled View Live Page View with current Template Save T…" at bounding box center [1194, 21] width 266 height 28
click at [1216, 30] on button "Publish" at bounding box center [1246, 21] width 84 height 28
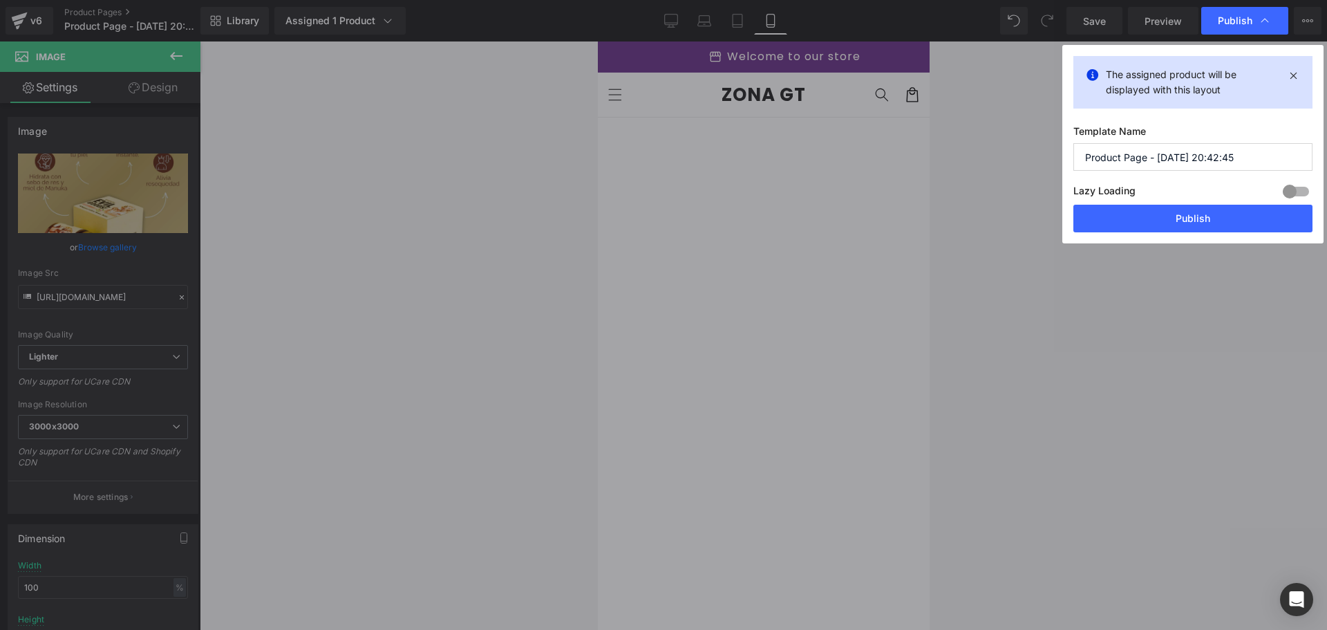
click at [1185, 212] on button "Publish" at bounding box center [1193, 219] width 239 height 28
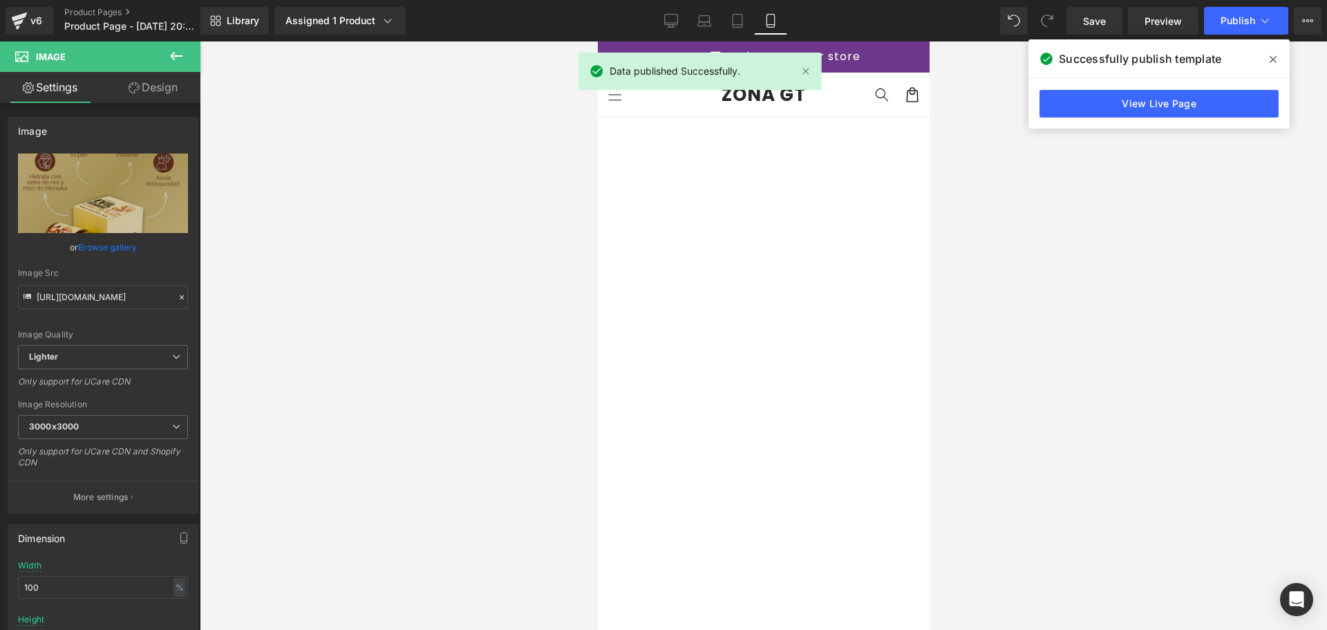
click at [839, 252] on img at bounding box center [763, 284] width 332 height 332
click at [746, 347] on img at bounding box center [763, 284] width 332 height 332
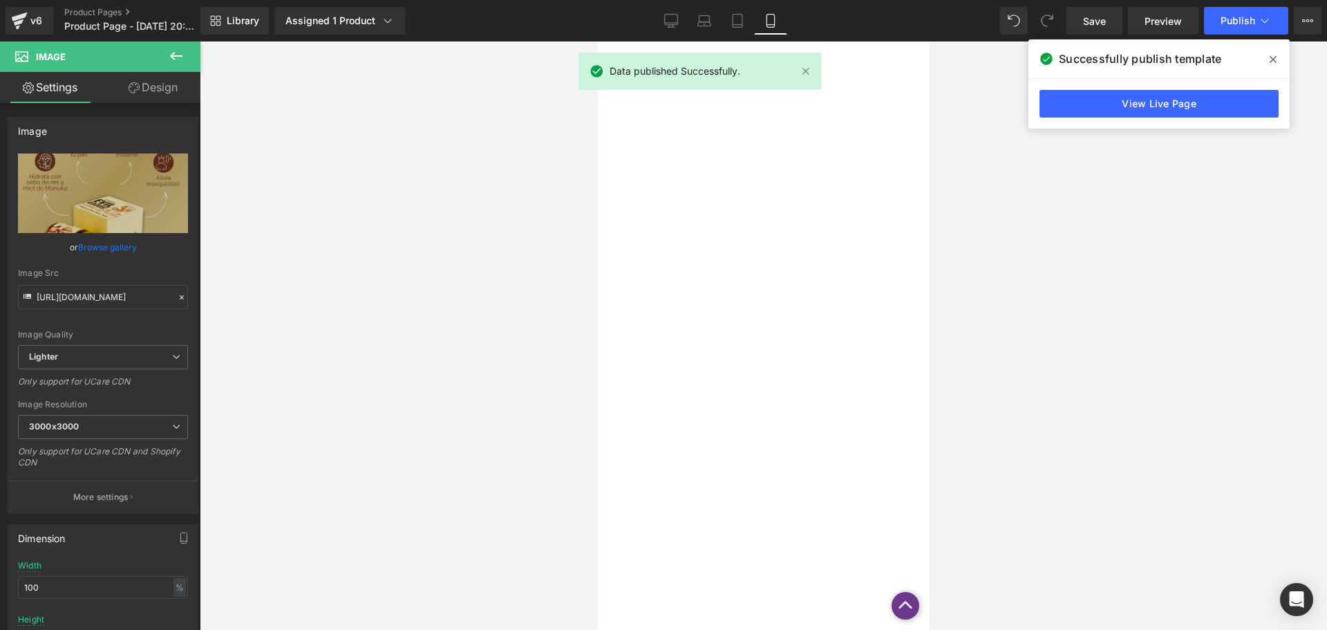
click at [759, 449] on img at bounding box center [759, 431] width 299 height 294
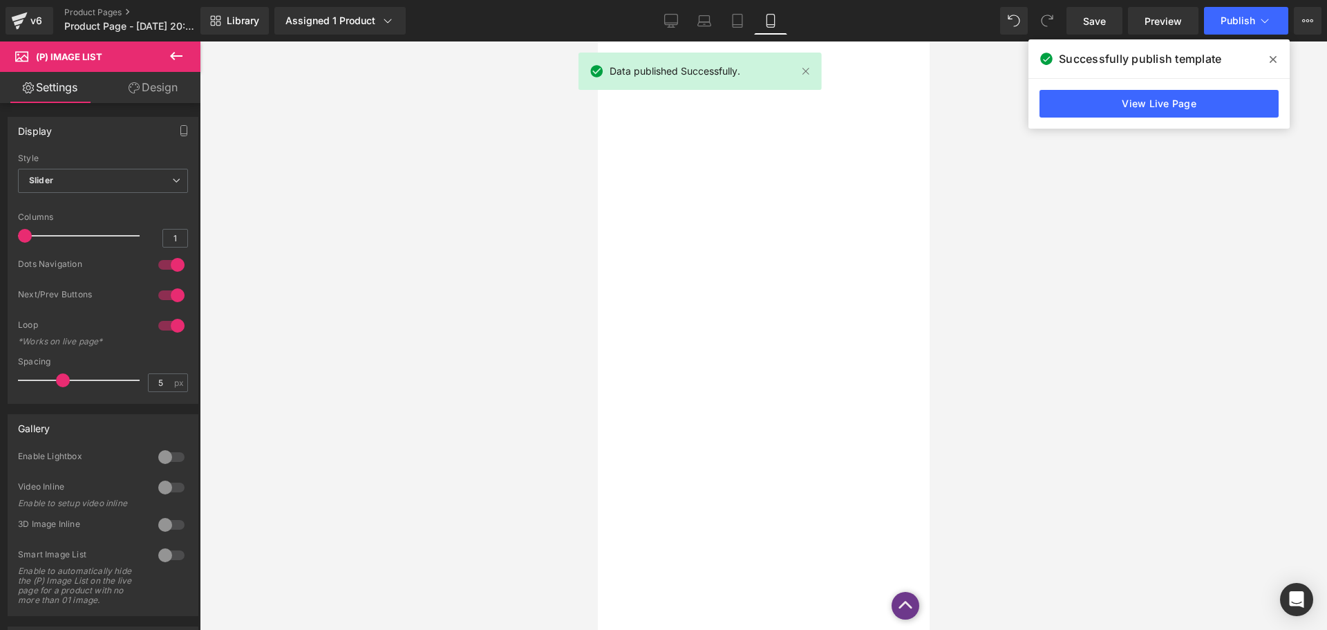
click at [817, 525] on p "Garantias" at bounding box center [779, 533] width 232 height 17
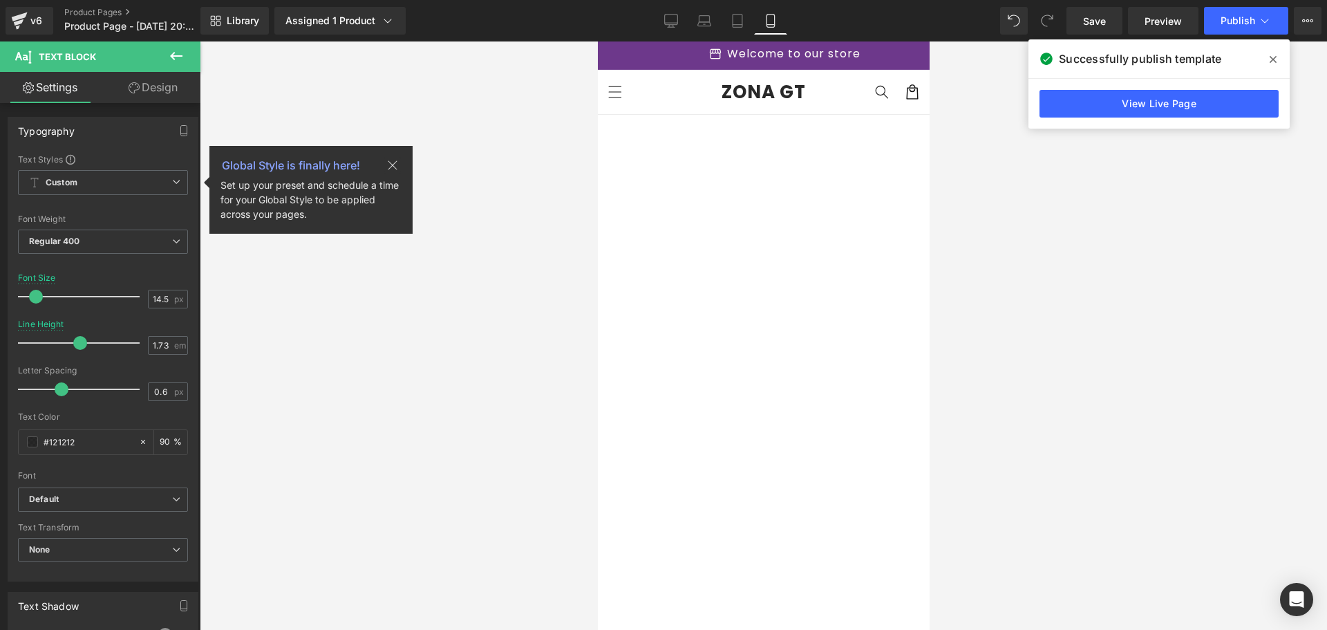
scroll to position [1, 0]
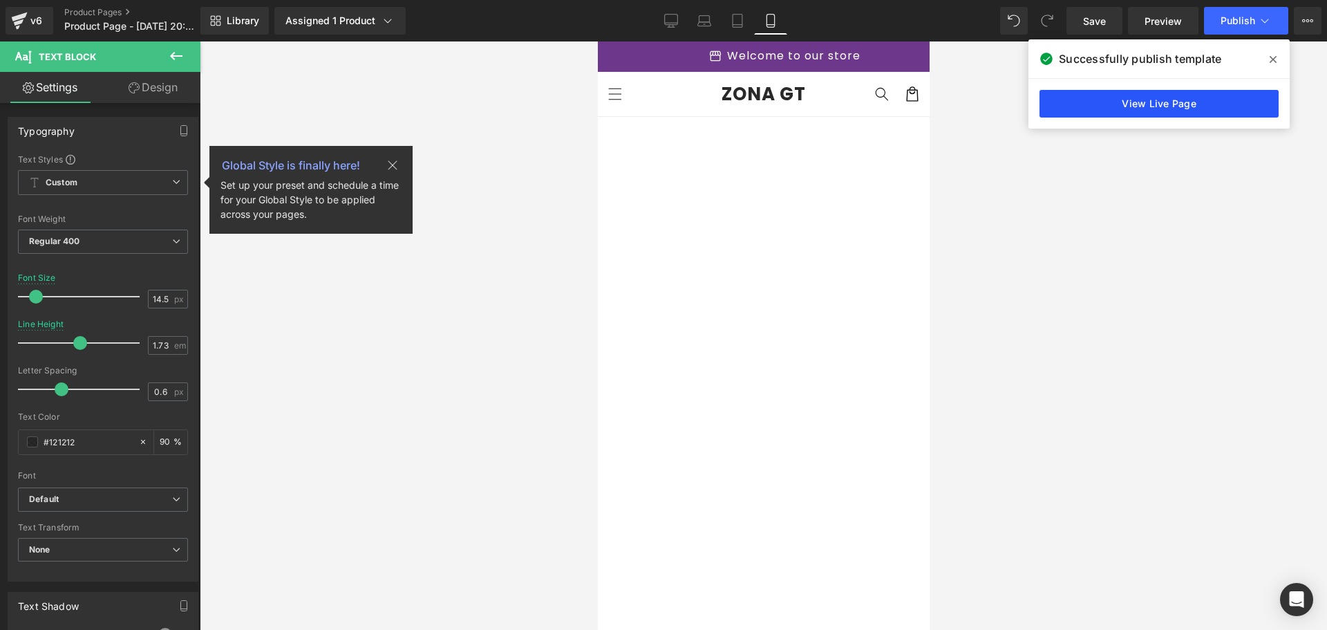
click at [1206, 104] on link "View Live Page" at bounding box center [1159, 104] width 239 height 28
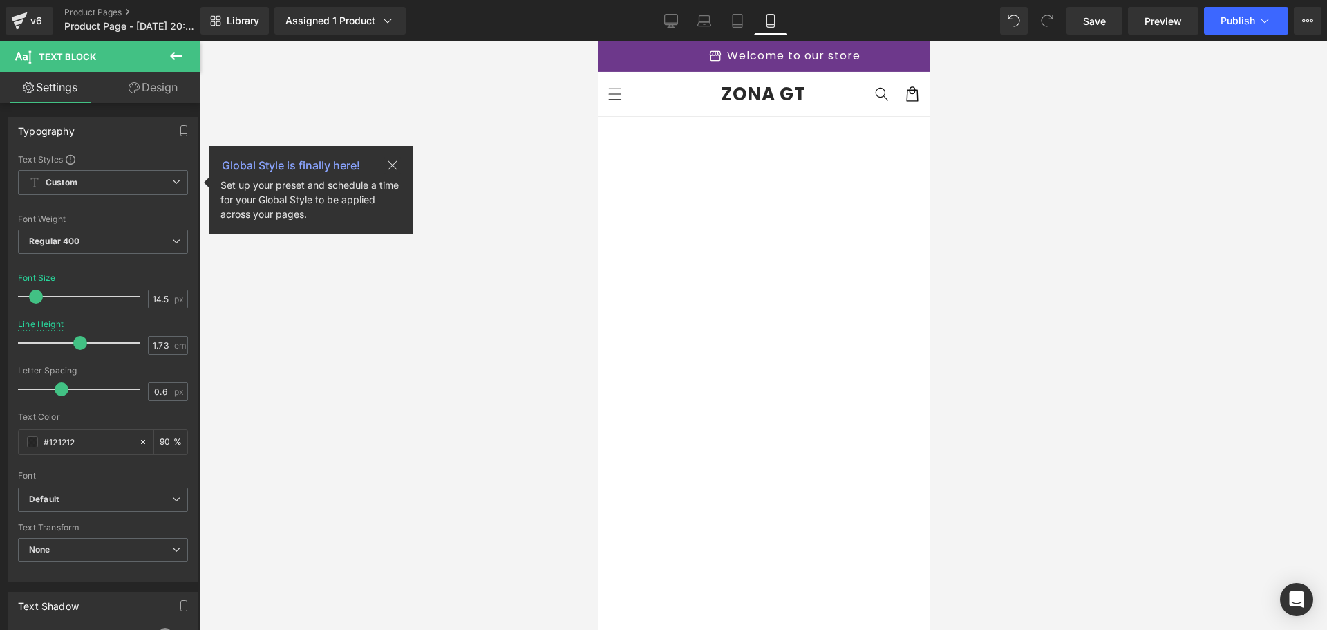
scroll to position [0, 0]
click at [737, 17] on icon at bounding box center [738, 21] width 14 height 14
type input "16"
type input "1.8"
type input "90"
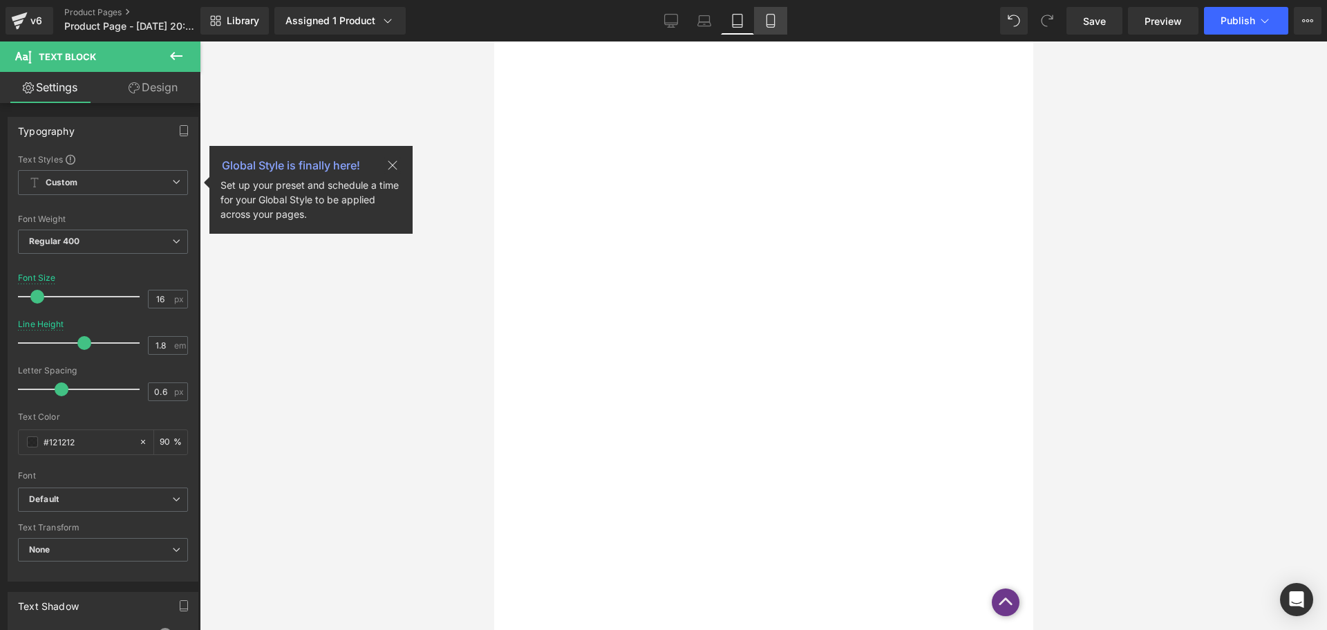
click at [779, 22] on link "Mobile" at bounding box center [770, 21] width 33 height 28
type input "14.5"
type input "1.73"
type input "90"
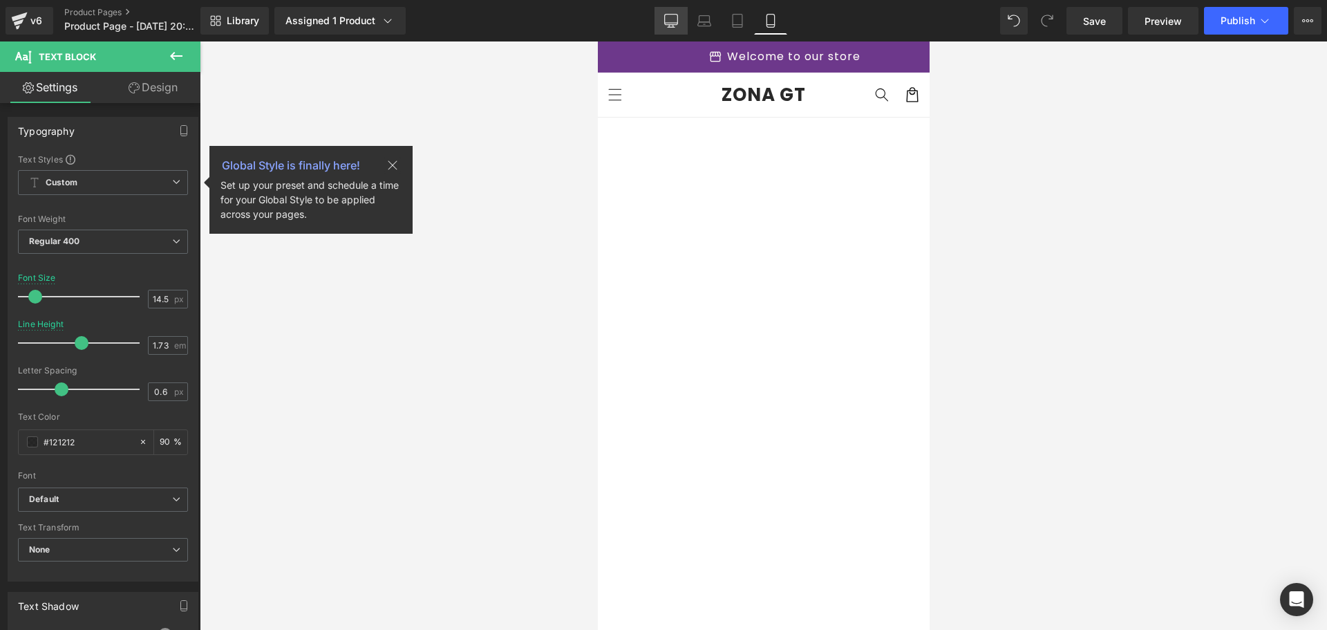
click at [667, 26] on icon at bounding box center [671, 21] width 14 height 14
type input "16"
type input "1.8"
type input "90"
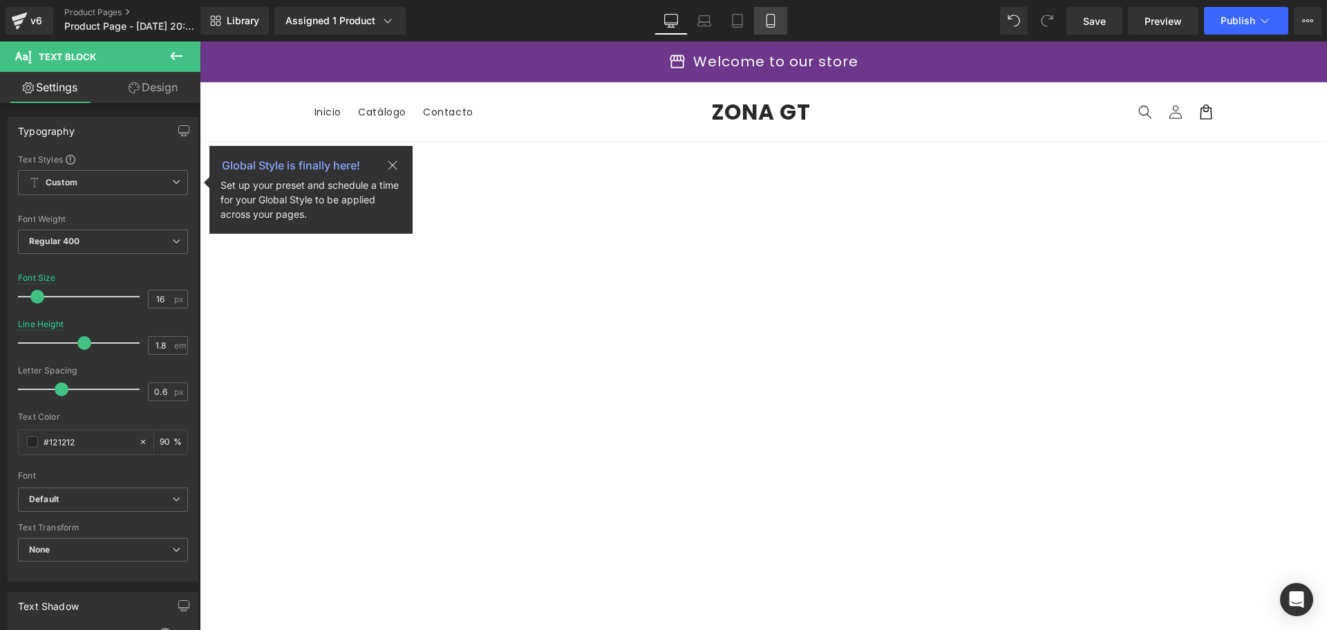
click at [779, 15] on link "Mobile" at bounding box center [770, 21] width 33 height 28
type input "14.5"
type input "1.73"
type input "90"
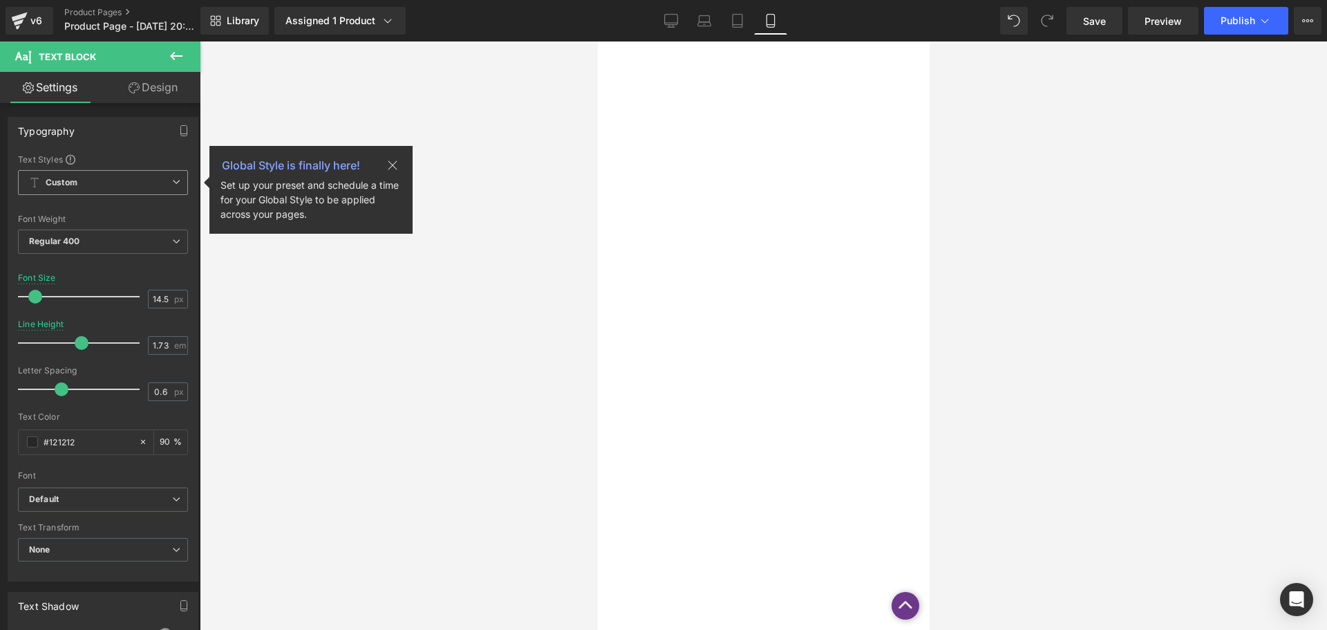
scroll to position [292, 0]
click at [397, 164] on icon at bounding box center [392, 165] width 17 height 17
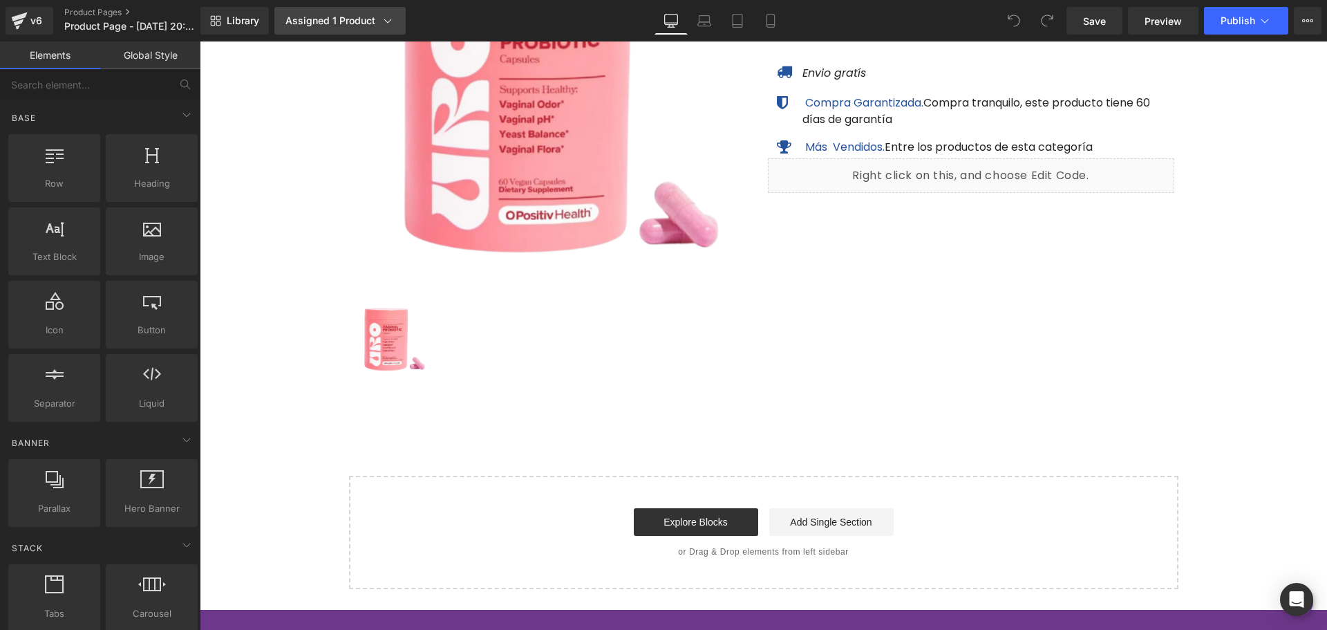
scroll to position [2086, 0]
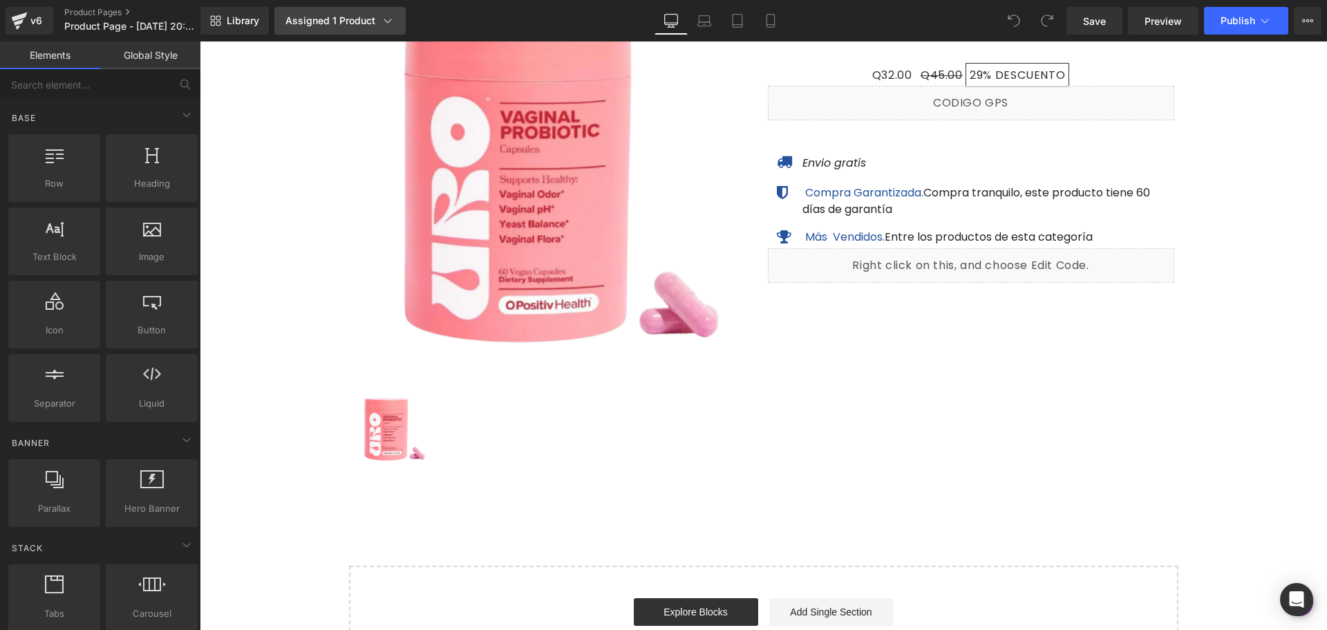
click at [381, 22] on icon at bounding box center [388, 21] width 14 height 14
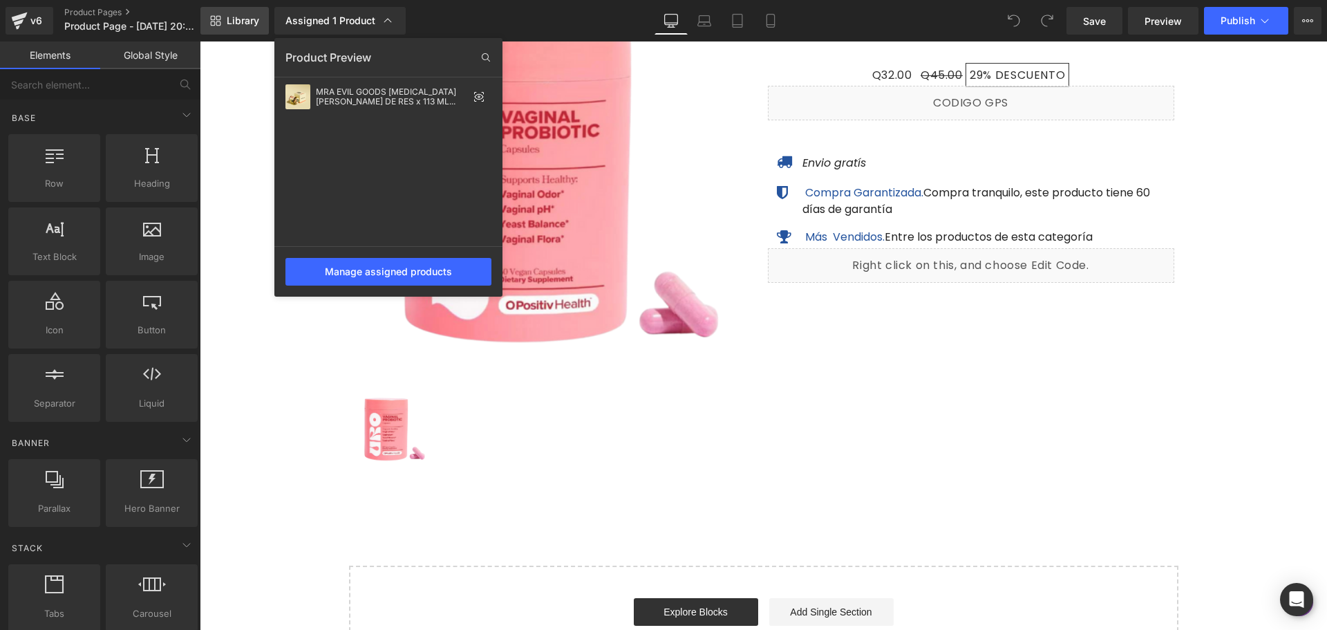
click at [251, 21] on span "Library" at bounding box center [243, 21] width 32 height 12
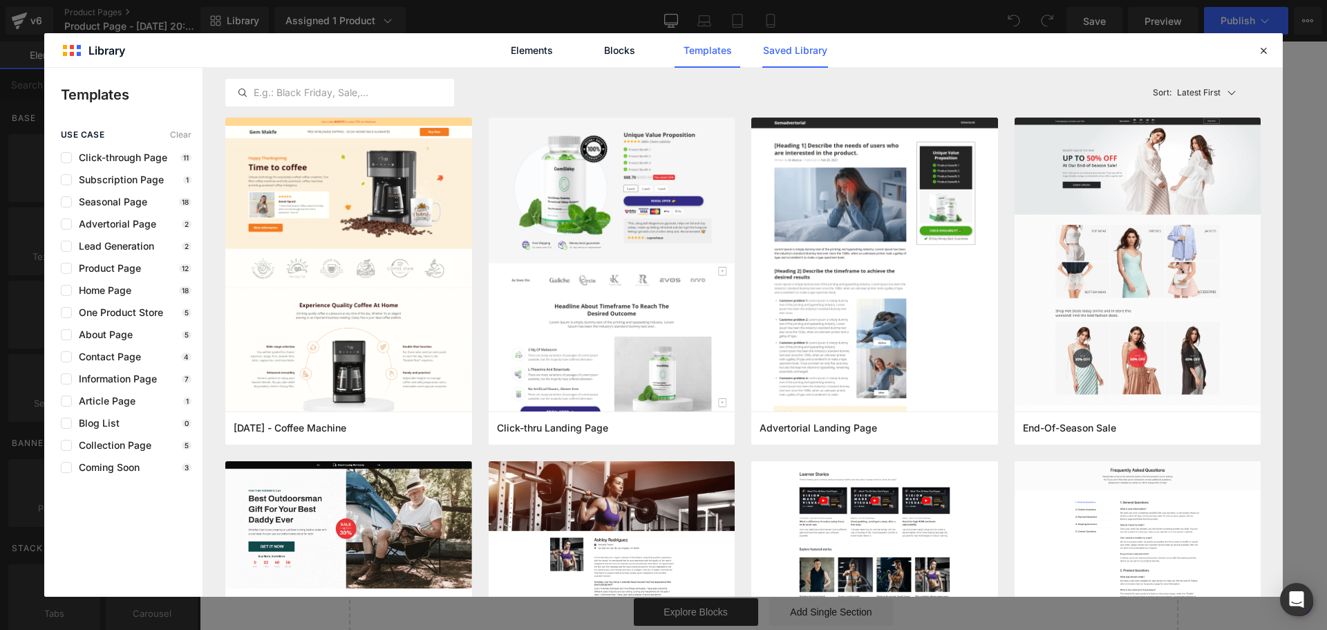
click at [772, 53] on link "Saved Library" at bounding box center [796, 50] width 66 height 35
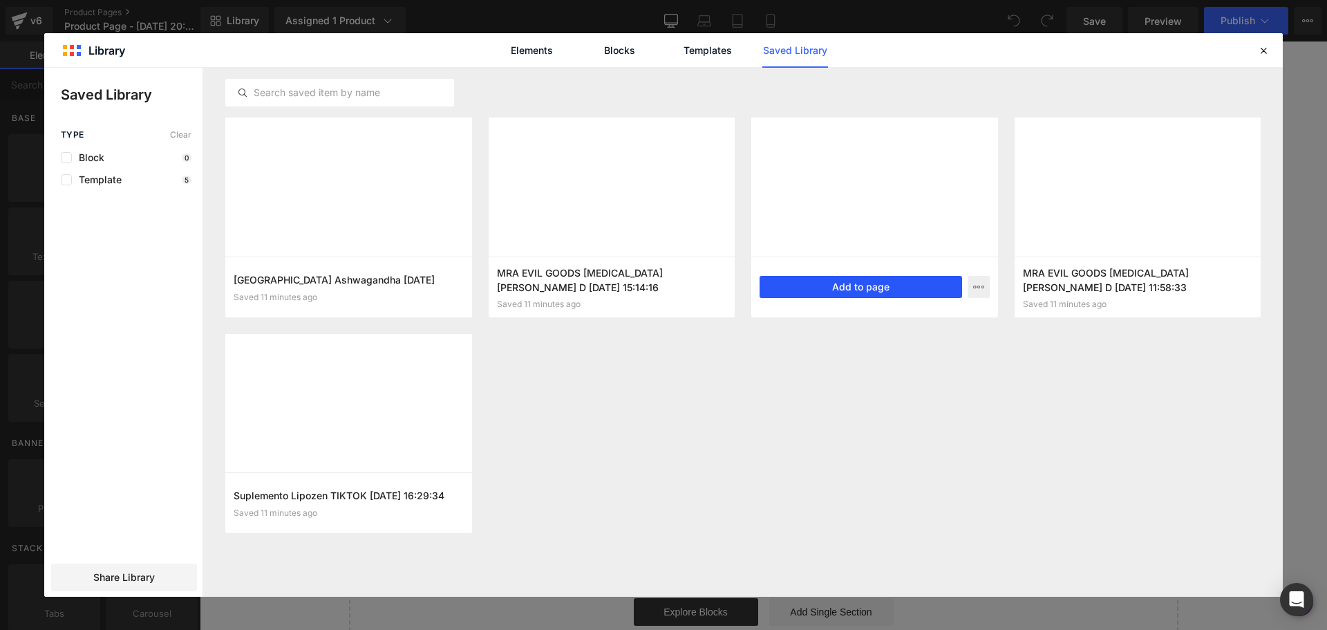
click at [834, 288] on button "Add to page" at bounding box center [861, 287] width 203 height 22
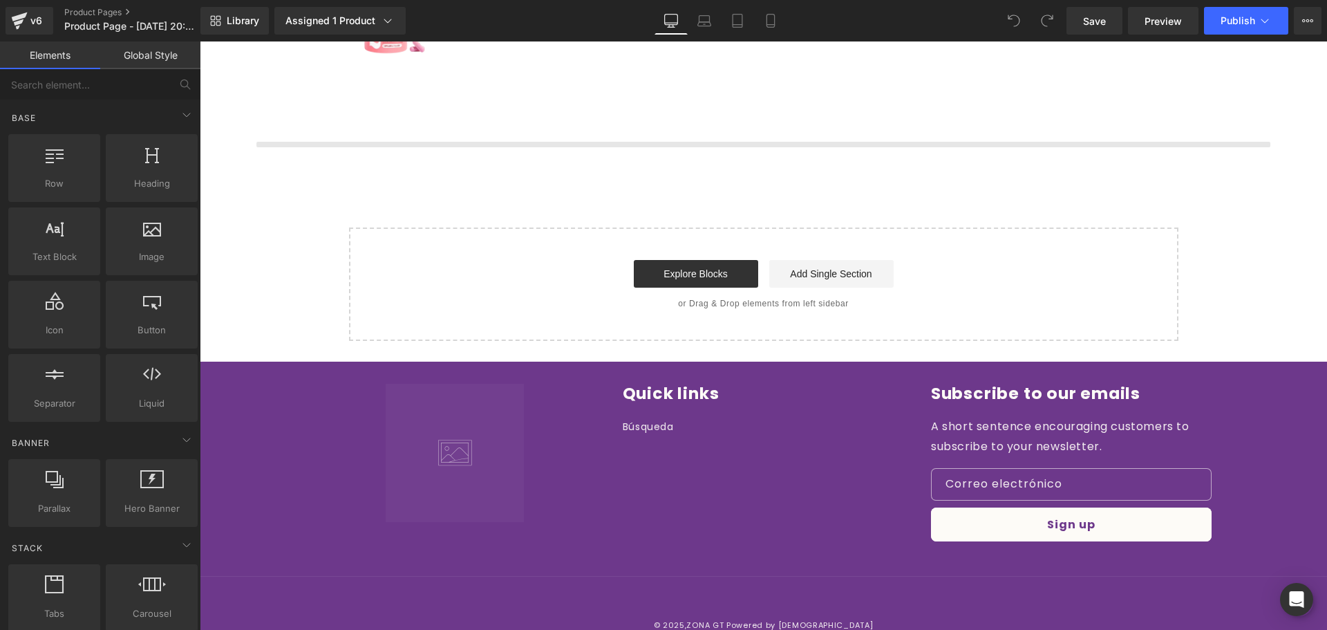
scroll to position [2506, 0]
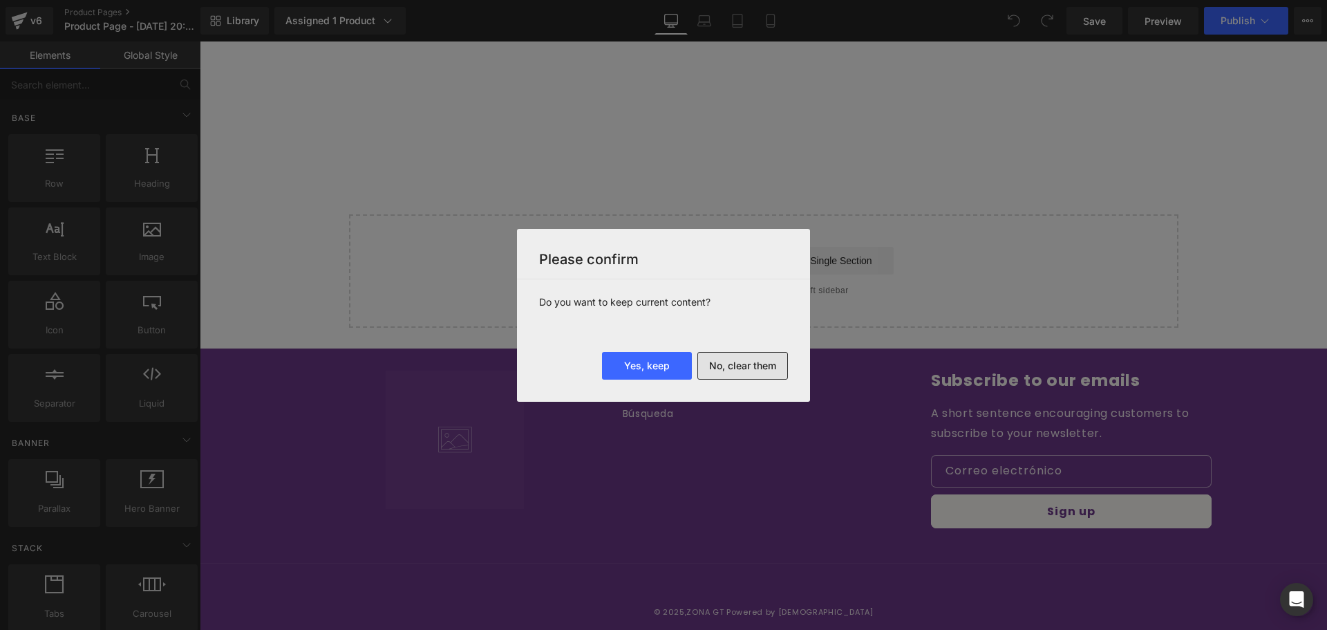
drag, startPoint x: 784, startPoint y: 350, endPoint x: 772, endPoint y: 359, distance: 14.8
click at [783, 353] on div "Please confirm Do you want to keep current content? Yes, keep No, clear them" at bounding box center [663, 315] width 293 height 173
click at [770, 361] on button "No, clear them" at bounding box center [743, 366] width 91 height 28
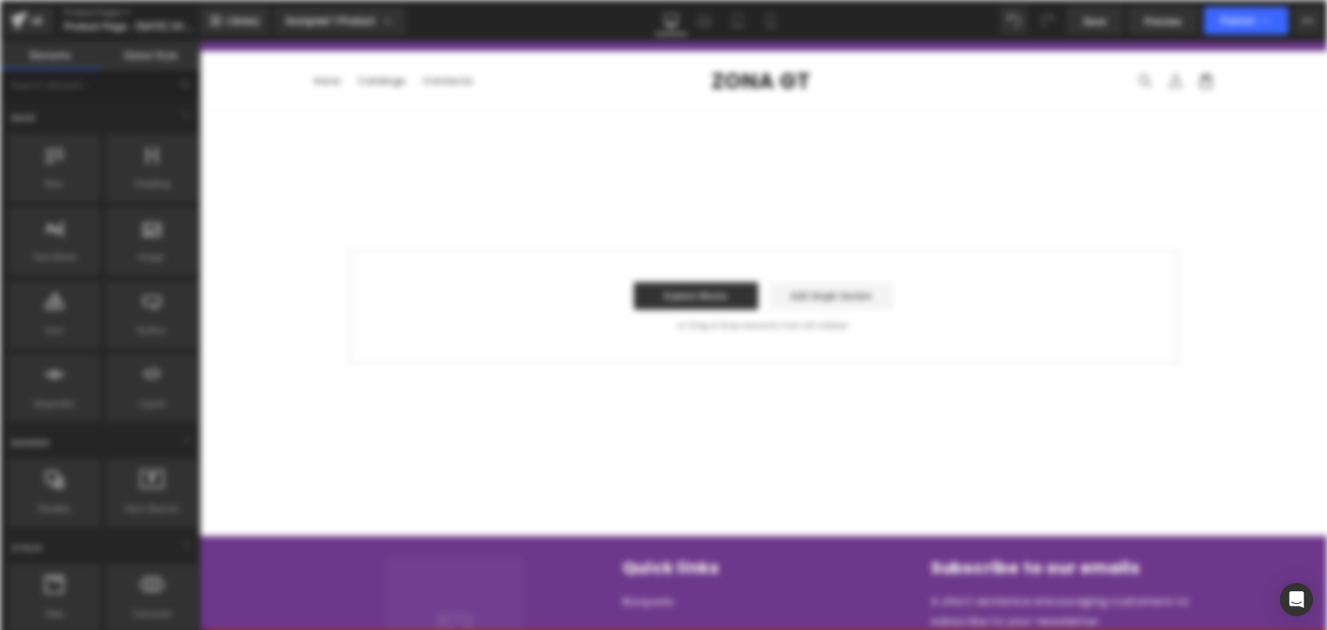
scroll to position [0, 0]
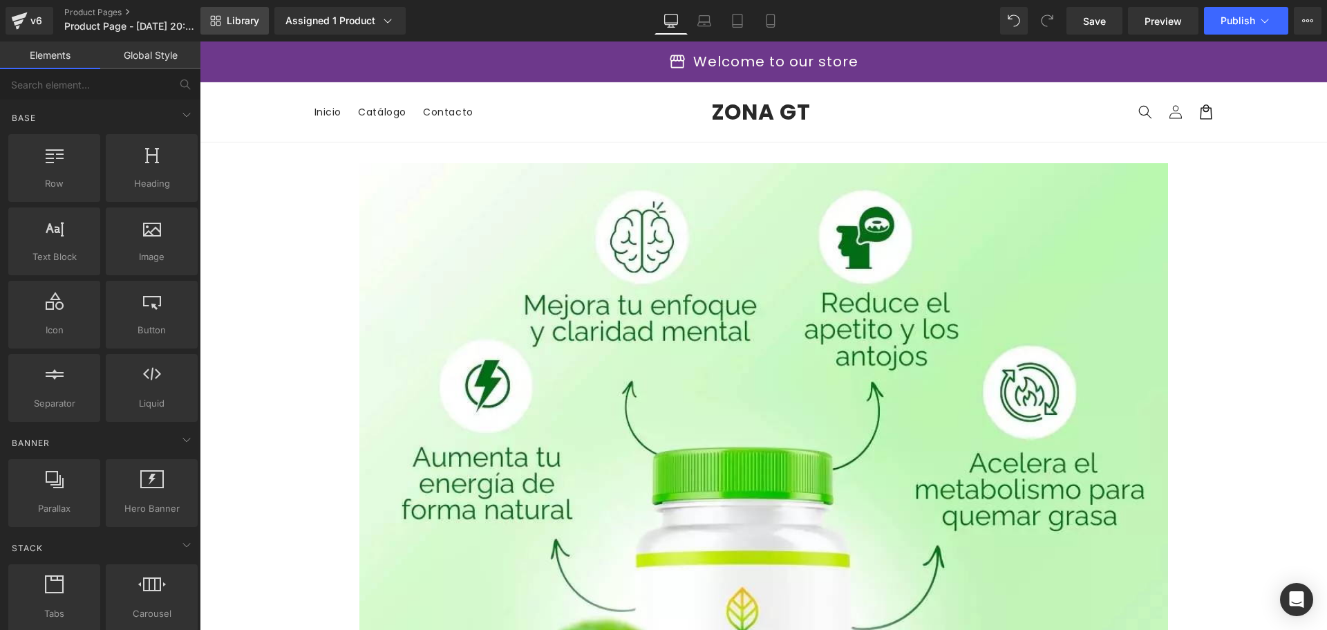
click at [231, 20] on span "Library" at bounding box center [243, 21] width 32 height 12
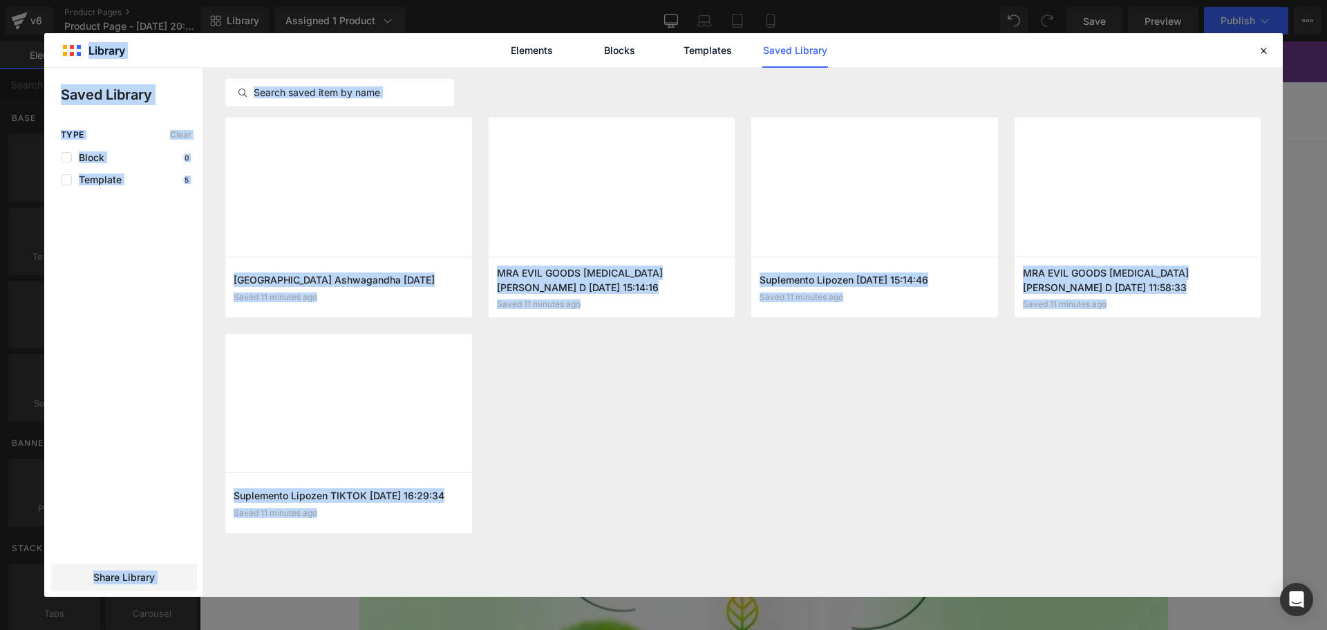
click at [787, 57] on link "Saved Library" at bounding box center [796, 50] width 66 height 35
click at [956, 395] on div "[GEOGRAPHIC_DATA] Ashwagandha [DATE] Saved 11 minutes ago Add to page MRA EVIL …" at bounding box center [743, 334] width 1036 height 432
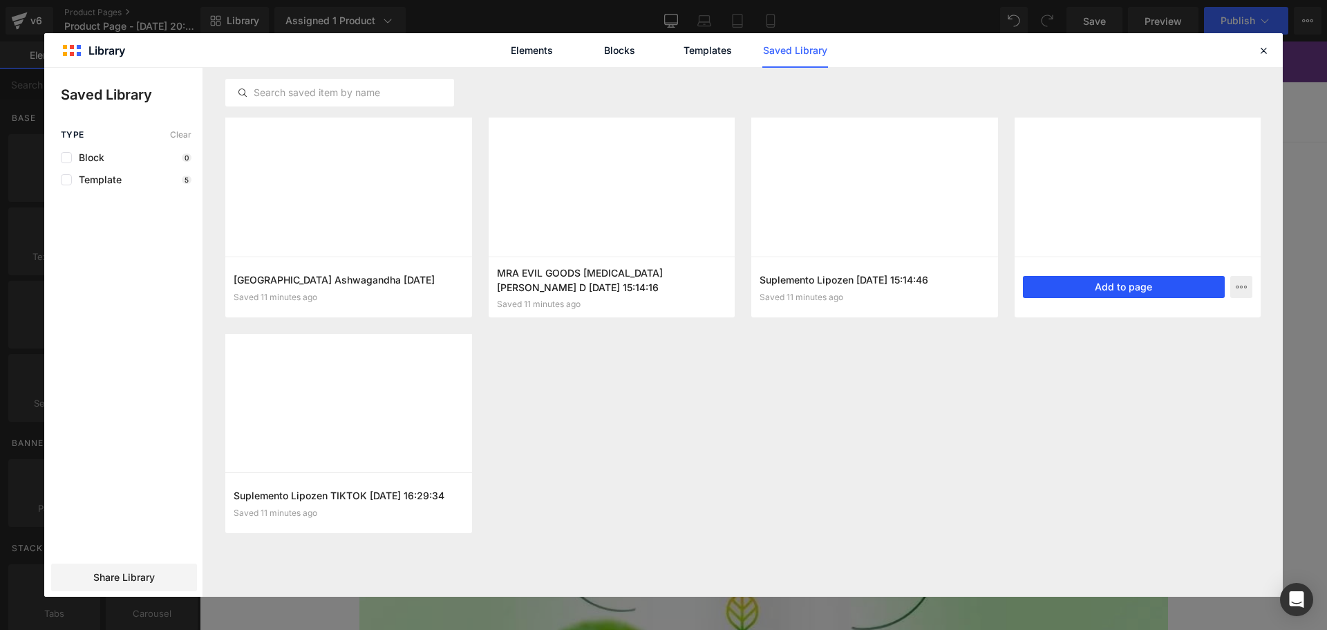
click at [1085, 295] on button "Add to page" at bounding box center [1124, 287] width 203 height 22
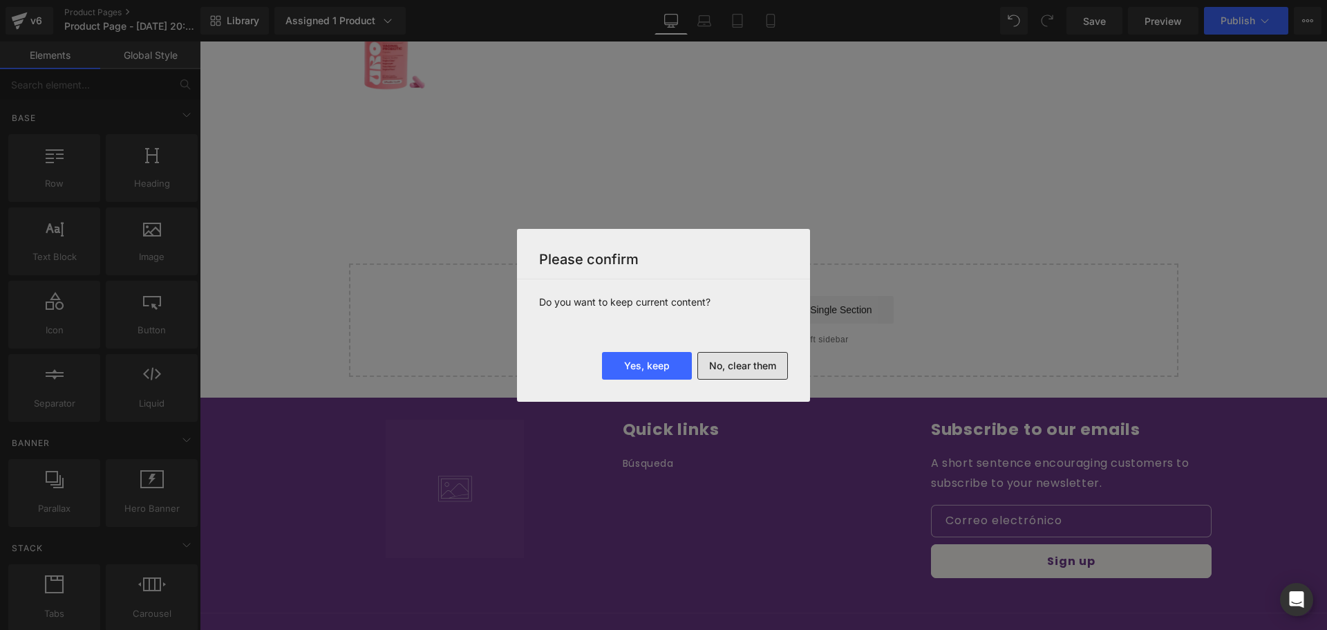
click at [745, 368] on button "No, clear them" at bounding box center [743, 366] width 91 height 28
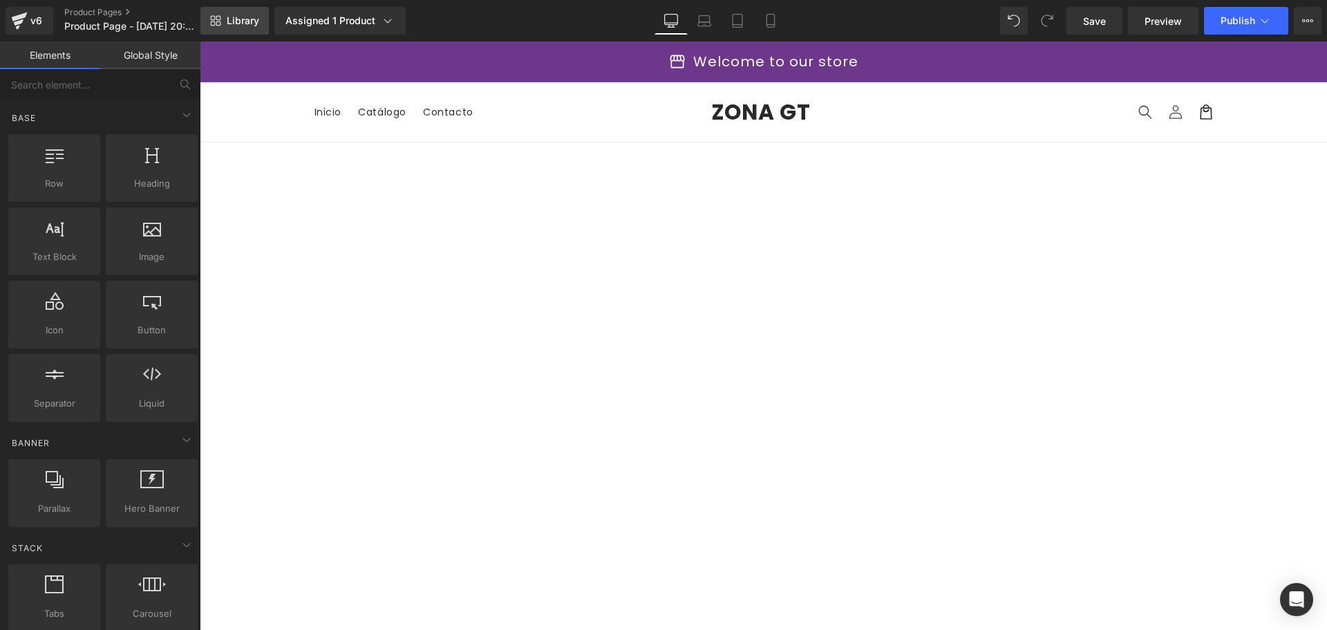
click at [232, 17] on span "Library" at bounding box center [243, 21] width 32 height 12
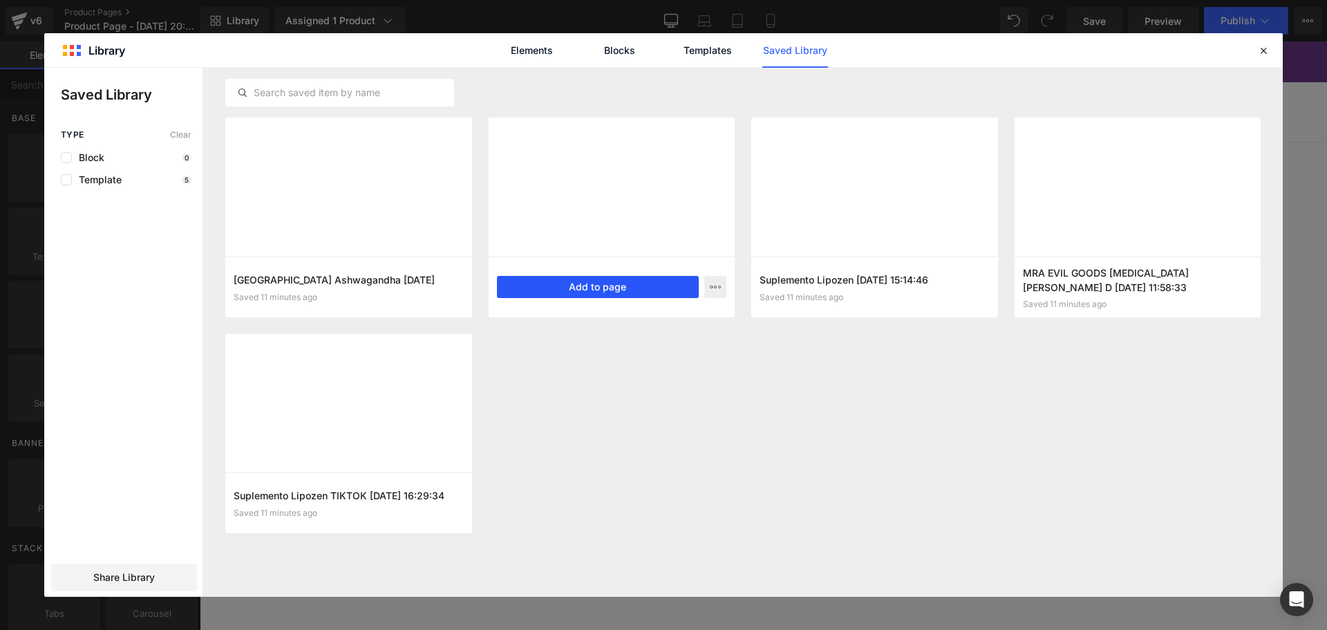
click at [574, 293] on button "Add to page" at bounding box center [598, 287] width 203 height 22
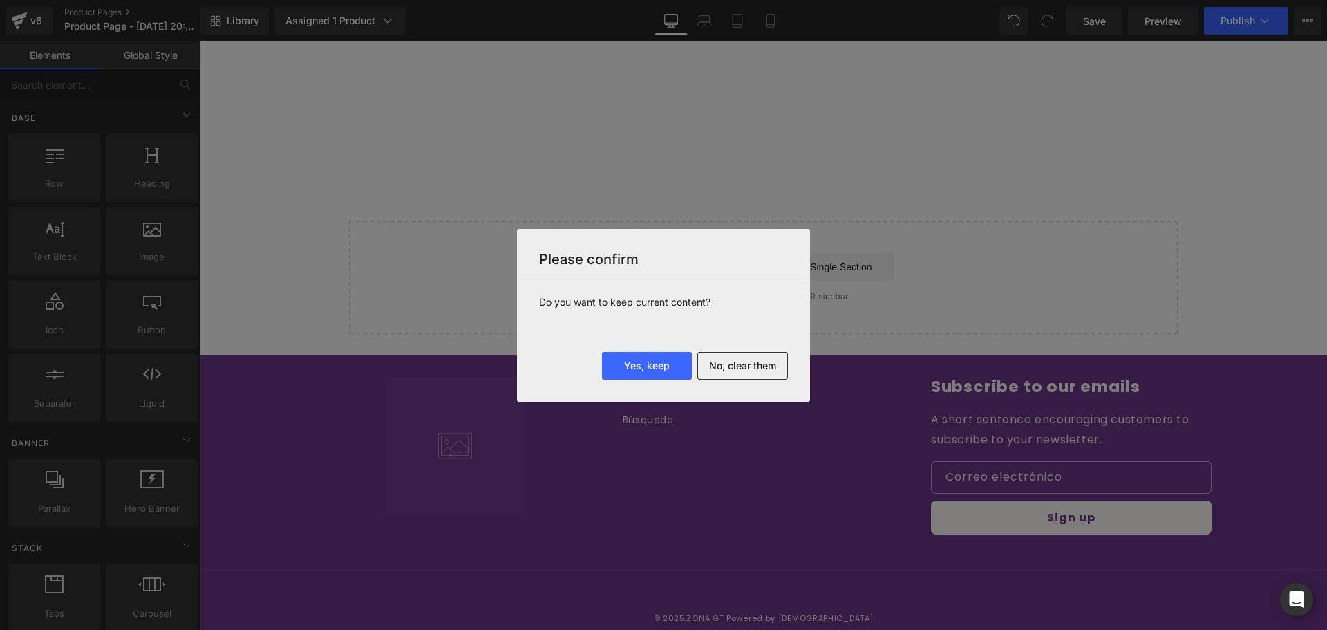
drag, startPoint x: 763, startPoint y: 357, endPoint x: 964, endPoint y: 468, distance: 229.6
click at [762, 357] on button "No, clear them" at bounding box center [743, 366] width 91 height 28
